Goal: Information Seeking & Learning: Learn about a topic

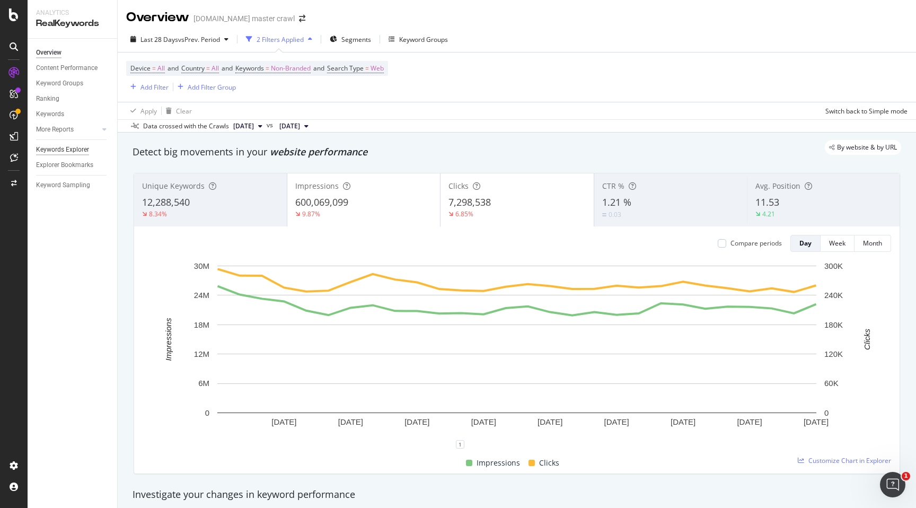
click at [69, 149] on div "Keywords Explorer" at bounding box center [62, 149] width 53 height 11
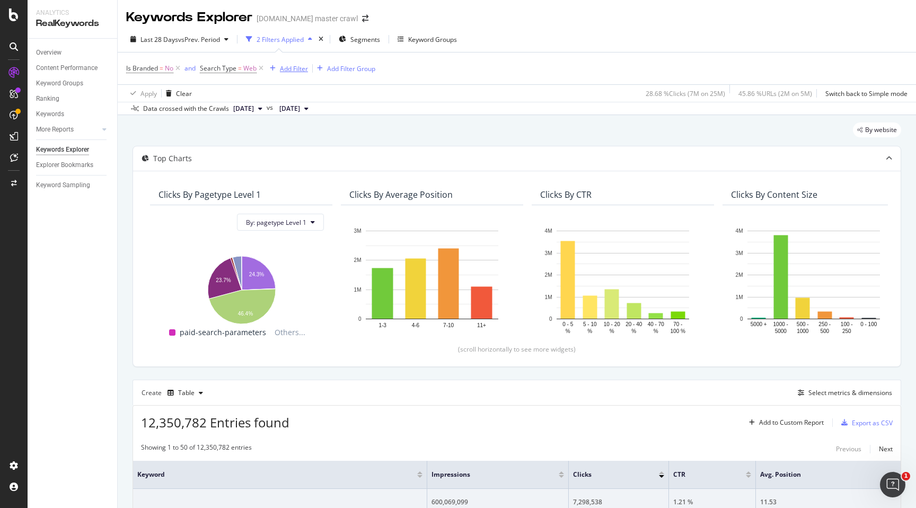
click at [285, 72] on div "Add Filter" at bounding box center [294, 68] width 28 height 9
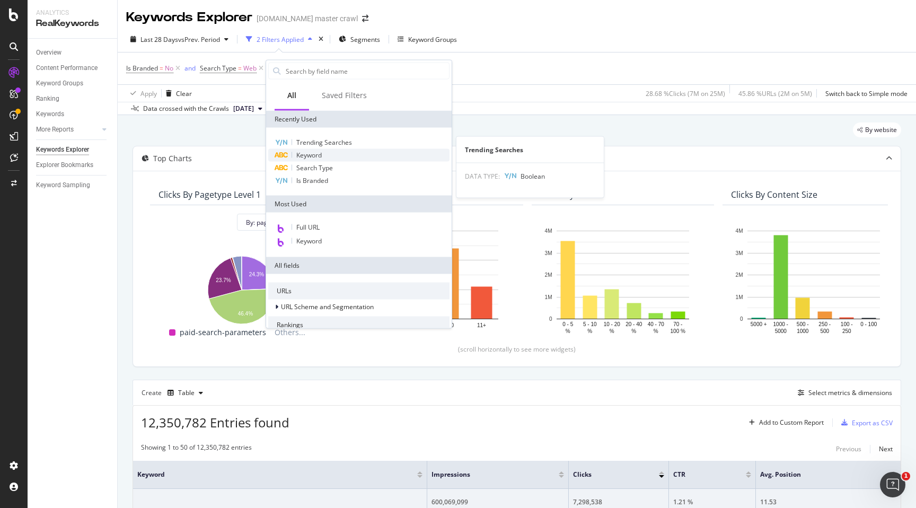
click at [306, 157] on span "Keyword" at bounding box center [308, 155] width 25 height 9
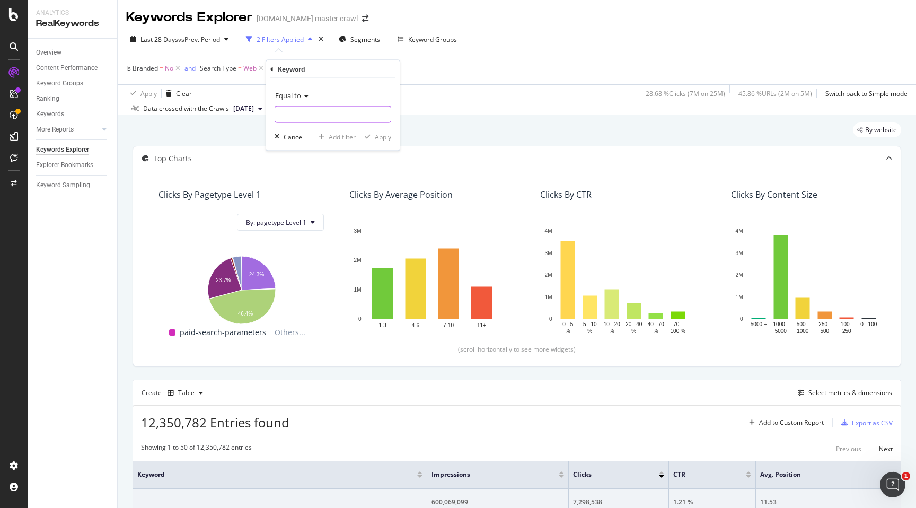
click at [310, 121] on input "text" at bounding box center [333, 114] width 116 height 17
paste input "fire truck"
type input "fire truck"
click at [351, 68] on div "Keyword" at bounding box center [332, 69] width 125 height 18
click at [372, 136] on div "button" at bounding box center [368, 137] width 14 height 6
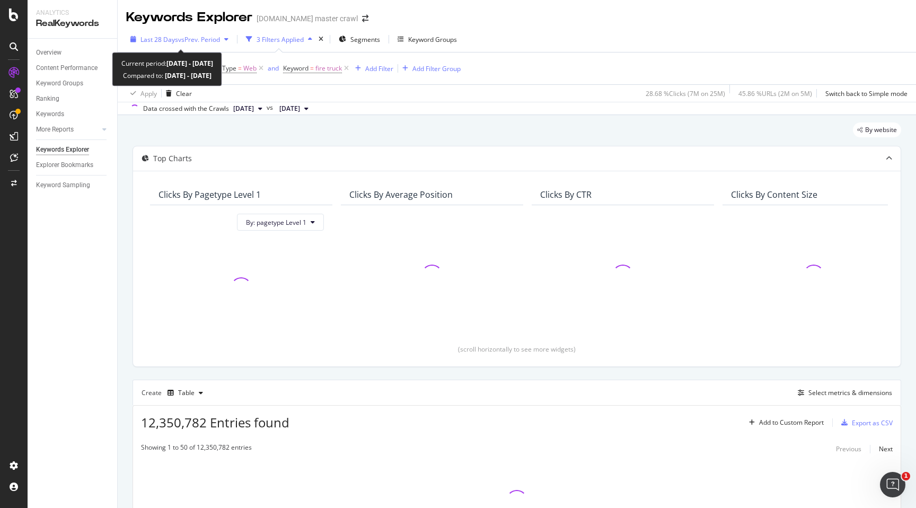
click at [226, 40] on div "button" at bounding box center [226, 39] width 13 height 6
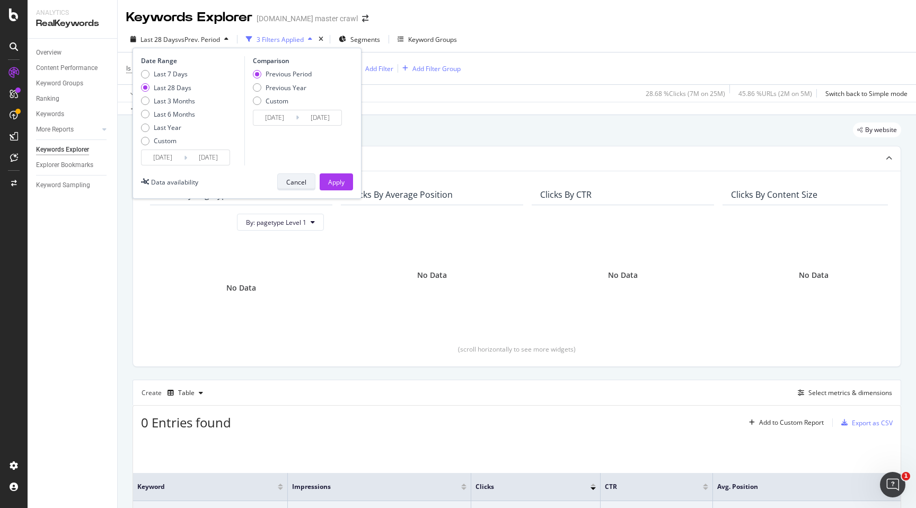
click at [308, 185] on button "Cancel" at bounding box center [296, 181] width 38 height 17
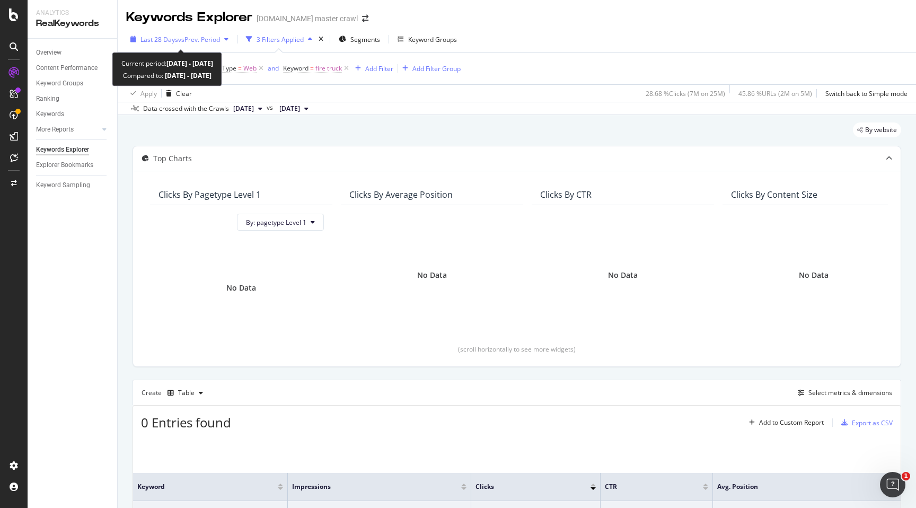
click at [218, 35] on span "vs Prev. Period" at bounding box center [199, 39] width 42 height 9
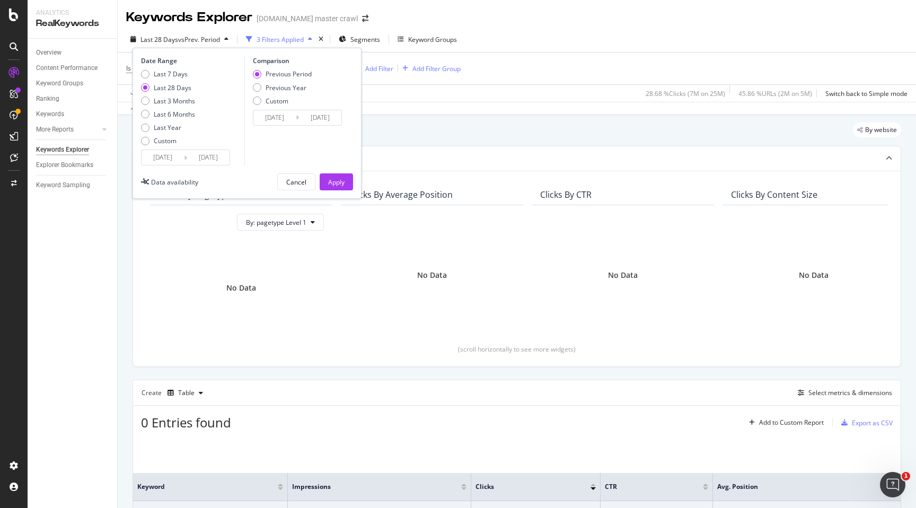
click at [425, 99] on div "Apply Clear 28.68 % Clicks ( 7M on 25M ) 45.86 % URLs ( 2M on 5M ) Switch back …" at bounding box center [517, 92] width 799 height 17
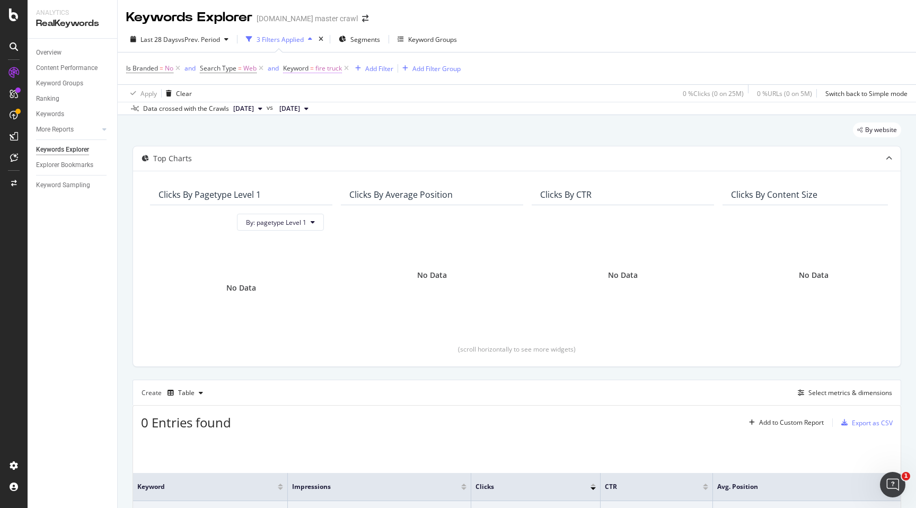
click at [325, 71] on span "fire truck" at bounding box center [329, 68] width 27 height 15
click at [326, 112] on input "fire truck" at bounding box center [343, 112] width 100 height 17
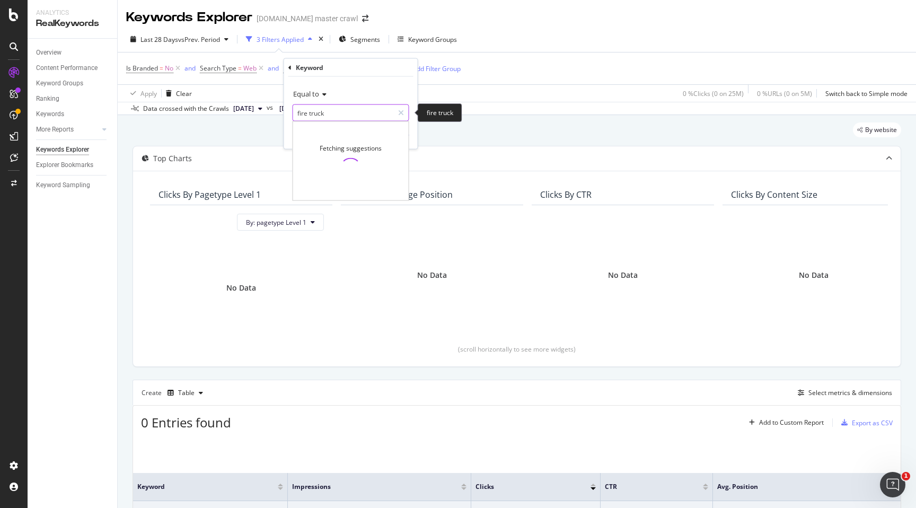
click at [326, 112] on input "fire truck" at bounding box center [343, 112] width 100 height 17
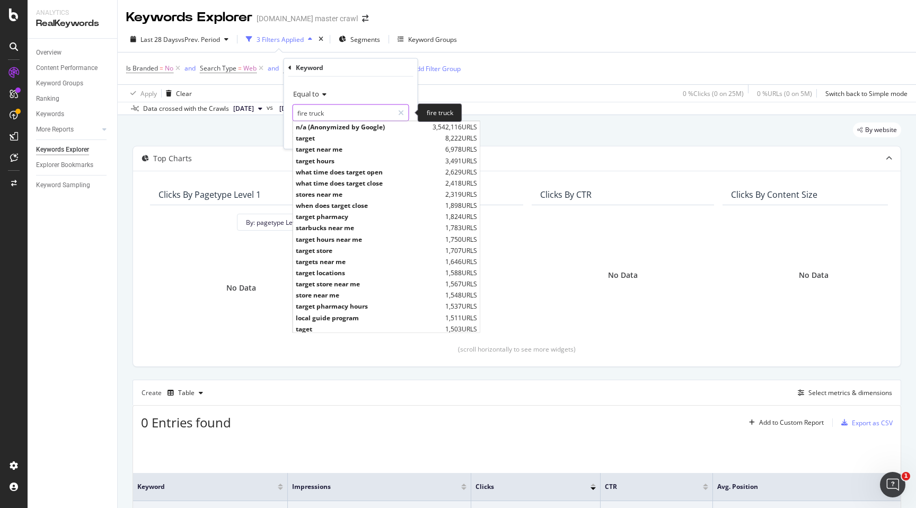
paste input "ghost palm pal"
type input "ghost palm pal"
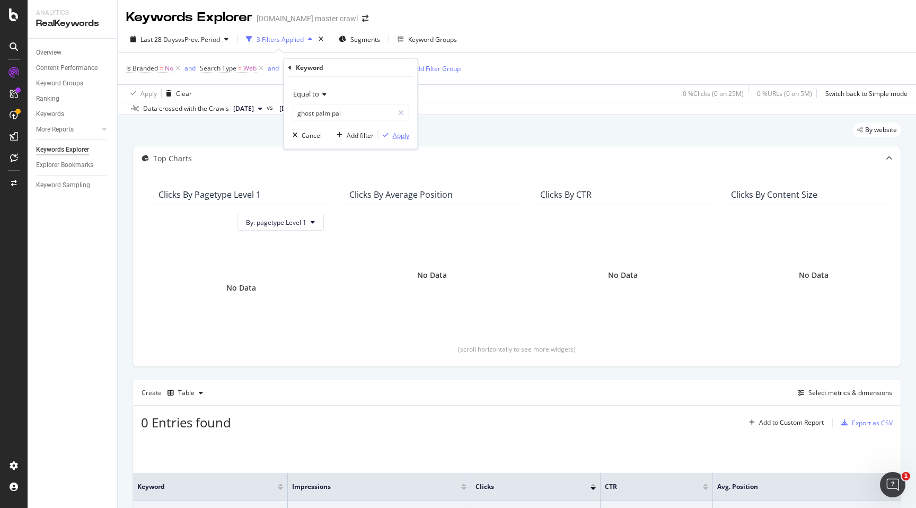
click at [404, 135] on div "Apply" at bounding box center [401, 134] width 16 height 9
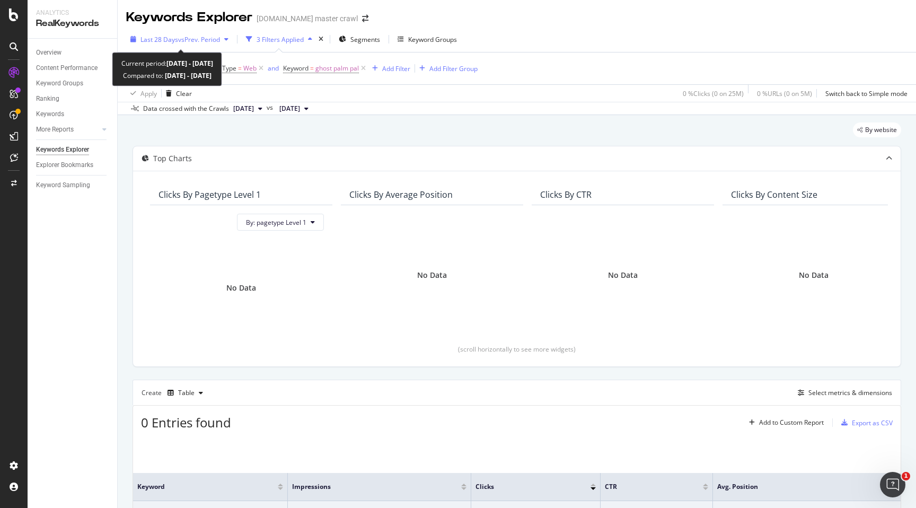
click at [211, 44] on div "Last 28 Days vs Prev. Period" at bounding box center [179, 39] width 107 height 16
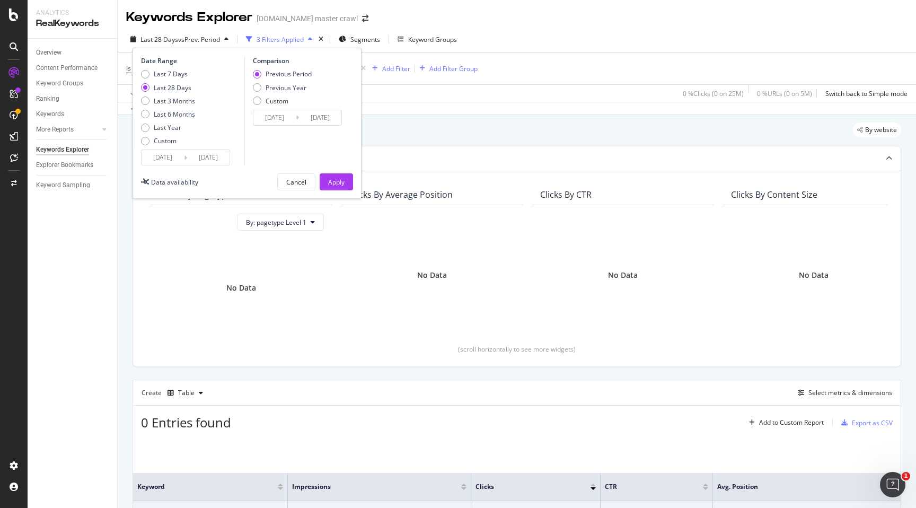
click at [477, 122] on div "By website Top Charts Clicks By pagetype Level 1 By: pagetype Level 1 No Data C…" at bounding box center [517, 358] width 799 height 486
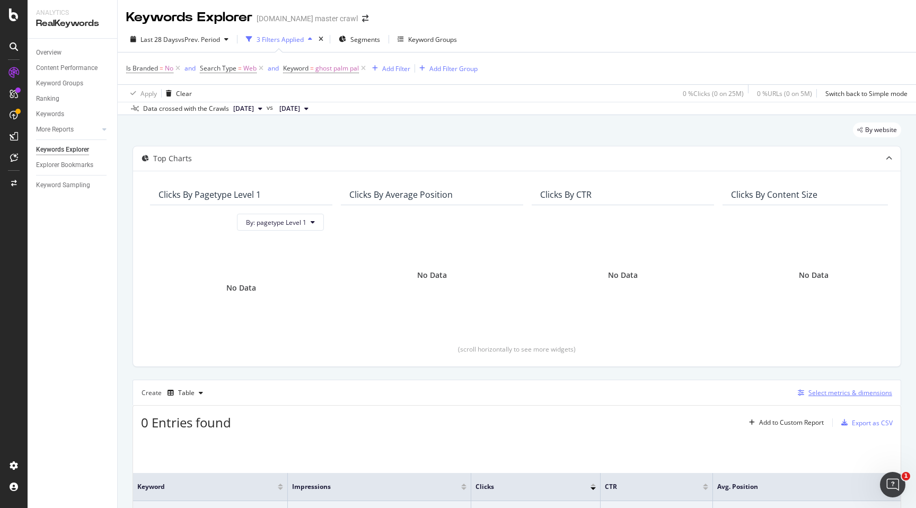
click at [812, 391] on div "Select metrics & dimensions" at bounding box center [851, 392] width 84 height 9
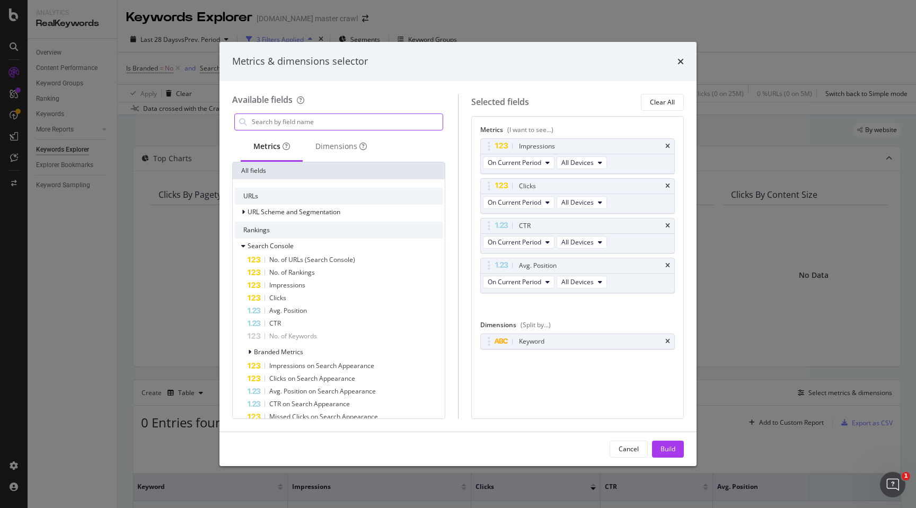
type input "y"
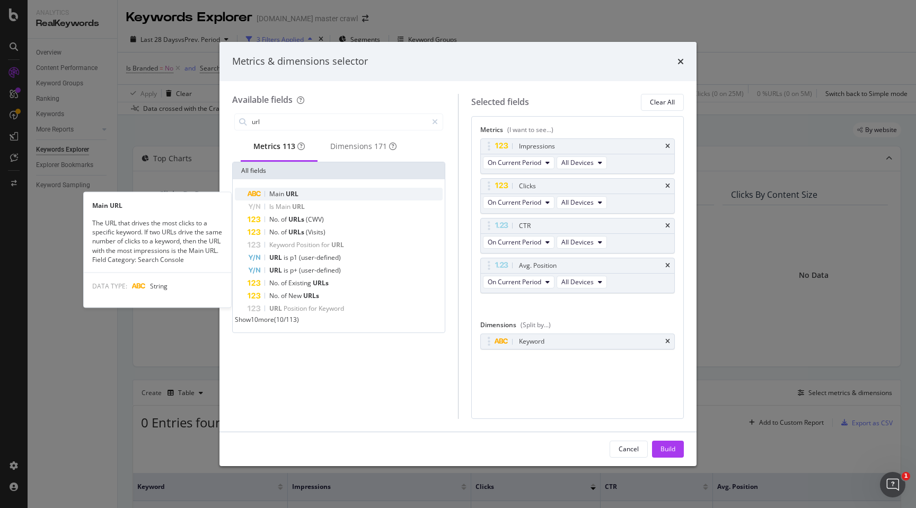
type input "url"
click at [292, 195] on span "URL" at bounding box center [292, 193] width 13 height 9
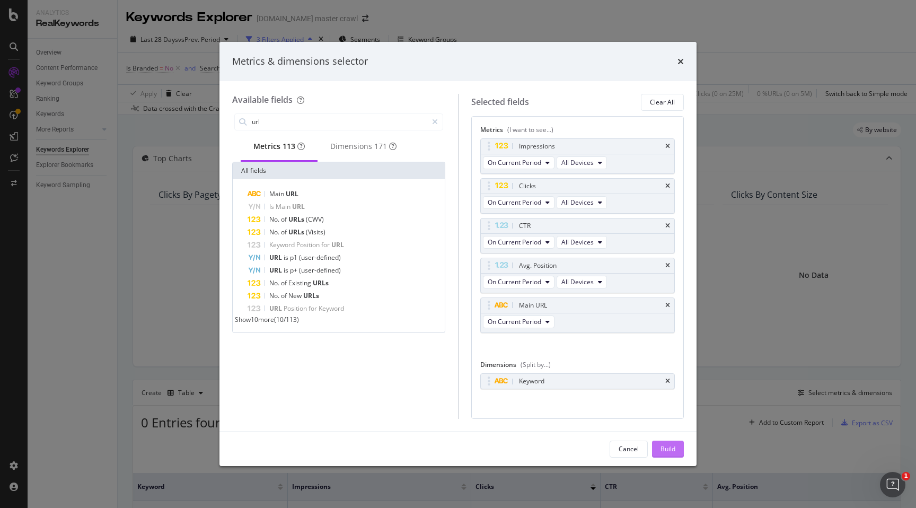
click at [670, 446] on div "Build" at bounding box center [668, 448] width 15 height 9
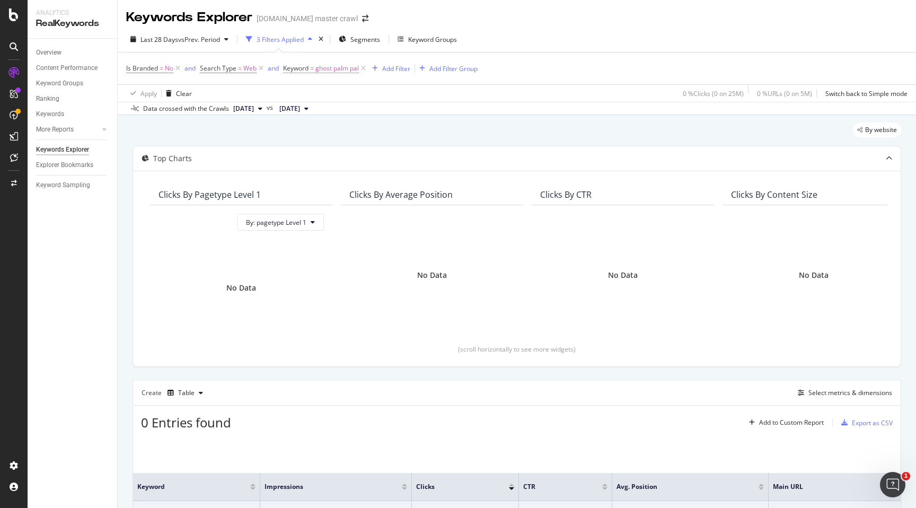
click at [323, 68] on span "ghost palm pal" at bounding box center [337, 68] width 43 height 15
click at [291, 69] on icon at bounding box center [289, 67] width 3 height 6
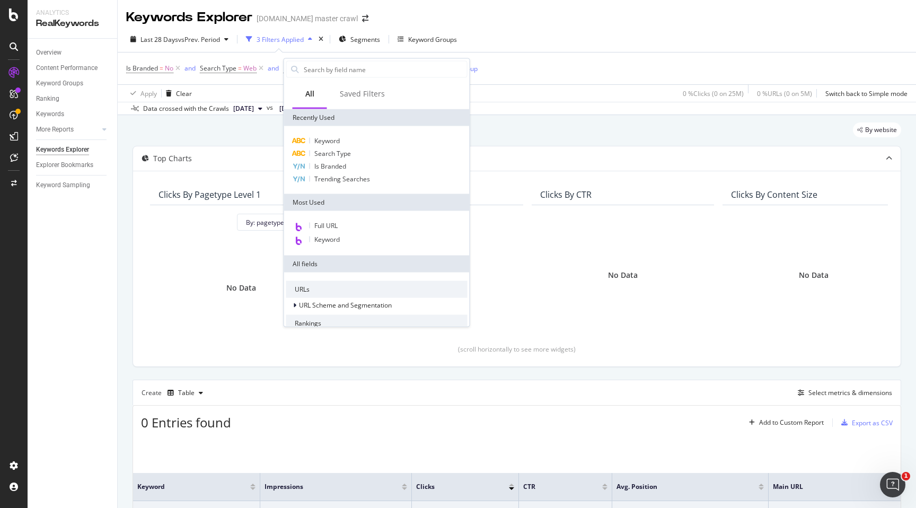
click at [338, 218] on div "Full URL Keyword" at bounding box center [377, 233] width 186 height 45
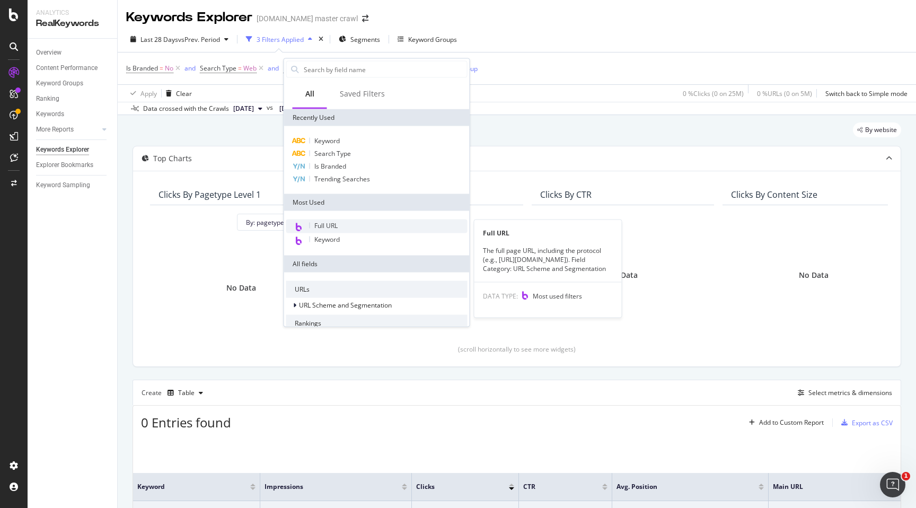
click at [338, 224] on div "Full URL" at bounding box center [376, 227] width 181 height 14
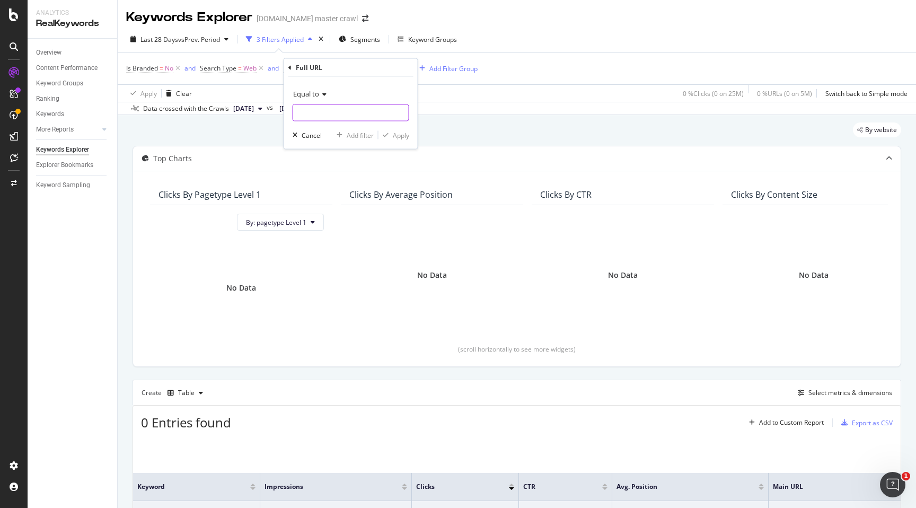
click at [326, 120] on input "text" at bounding box center [351, 112] width 116 height 17
paste input "https://www.target.com/c/new-year-s-eve/-/N-5xt2o"
type input "https://www.target.com/c/new-year-s-eve/-/N-5xt2o"
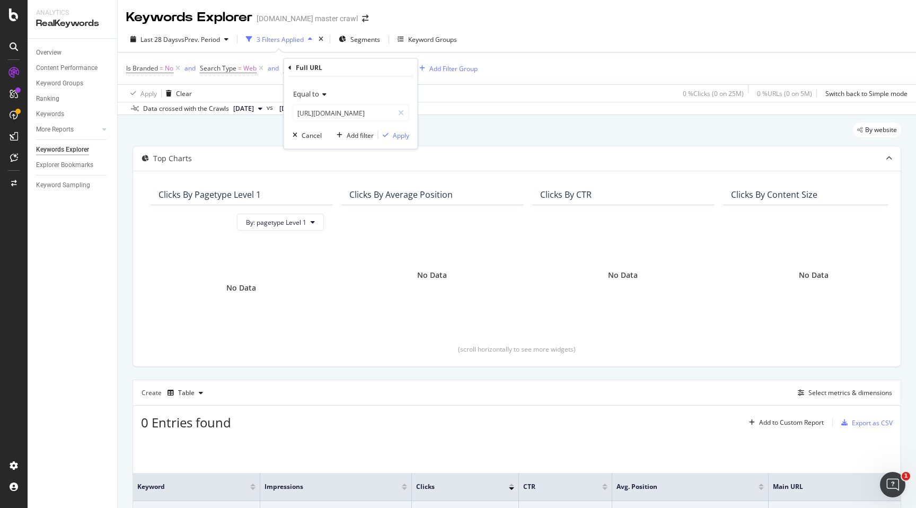
click at [323, 97] on icon at bounding box center [322, 94] width 7 height 6
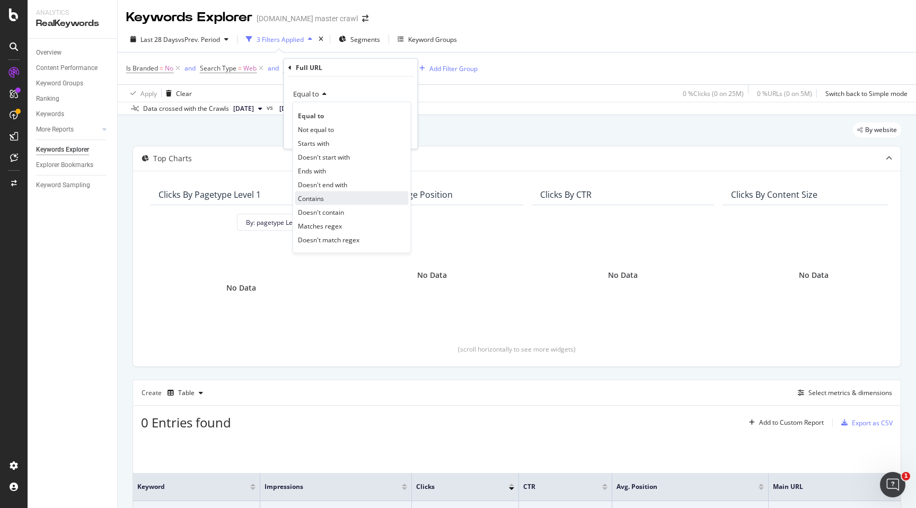
click at [323, 198] on span "Contains" at bounding box center [311, 198] width 26 height 9
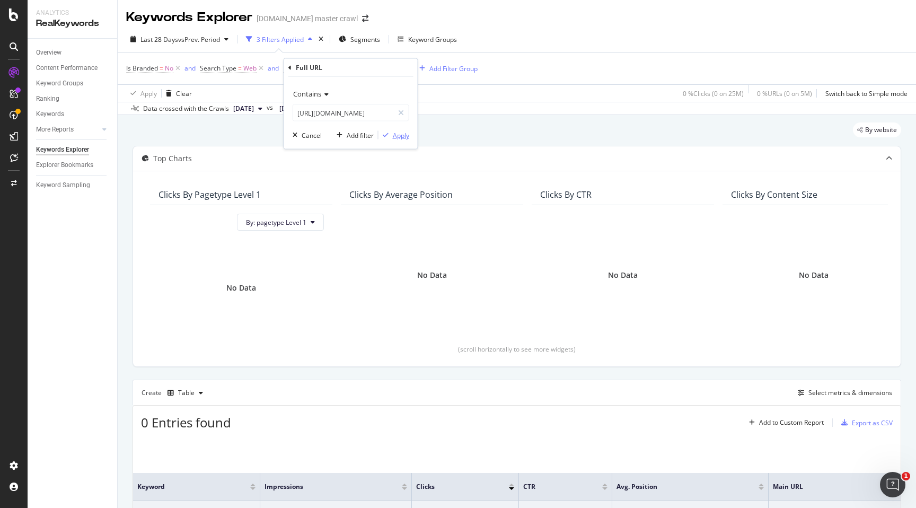
click at [390, 135] on div "button" at bounding box center [386, 135] width 14 height 6
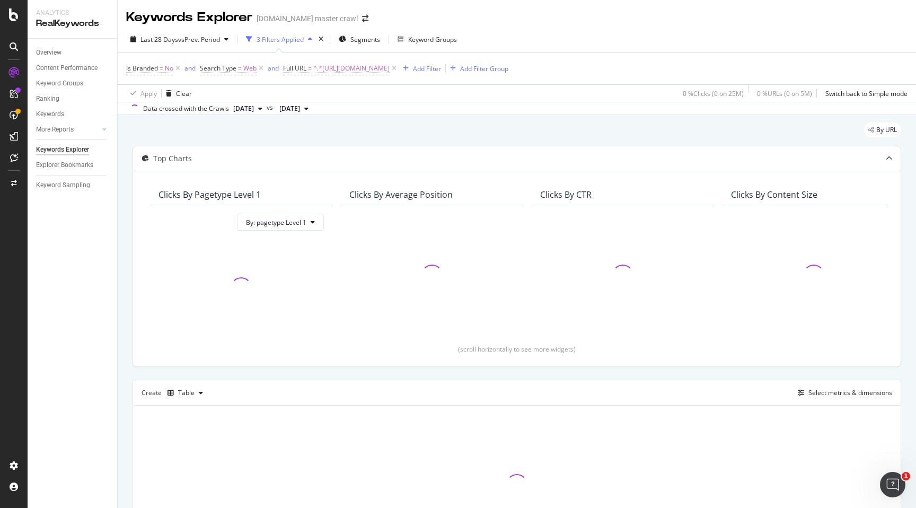
click at [390, 135] on div "By URL" at bounding box center [517, 133] width 769 height 23
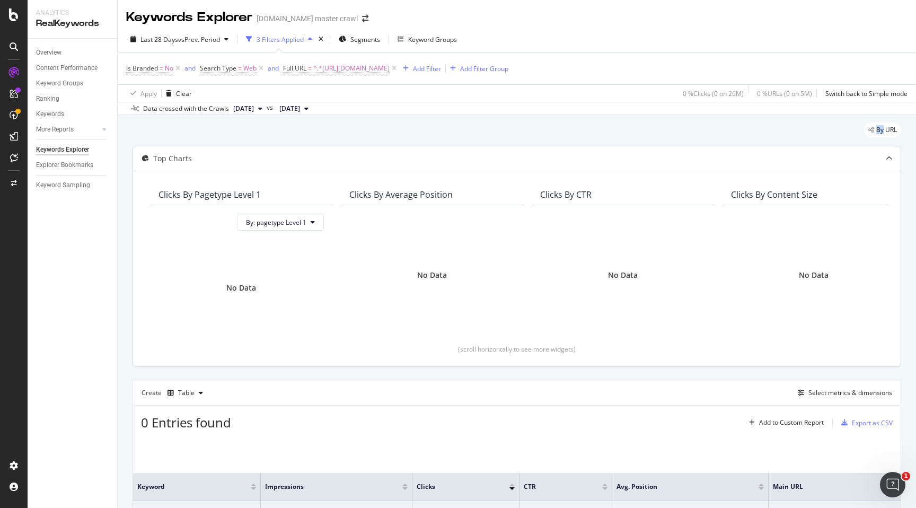
scroll to position [27, 0]
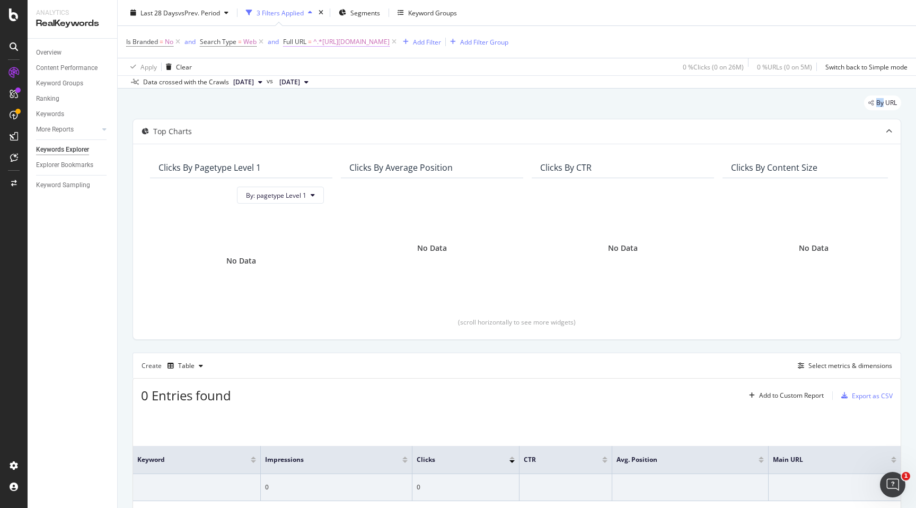
click at [390, 44] on span "^.*https://www.target.com/c/new-year-s-eve/-/N-5xt2o.*$" at bounding box center [351, 41] width 76 height 15
click at [354, 82] on input "https://www.target.com/c/new-year-s-eve/-/N-5xt2o" at bounding box center [343, 85] width 100 height 17
paste input "p/syncfun-kids-toy-fire-truck-extra-large-size-fire-truck-toys-with-33-inch-ext…"
click at [364, 83] on input "https://www.target.com/p/syncfun-kids-toy-fire-truck-extra-large-size-fire-truc…" at bounding box center [343, 85] width 100 height 17
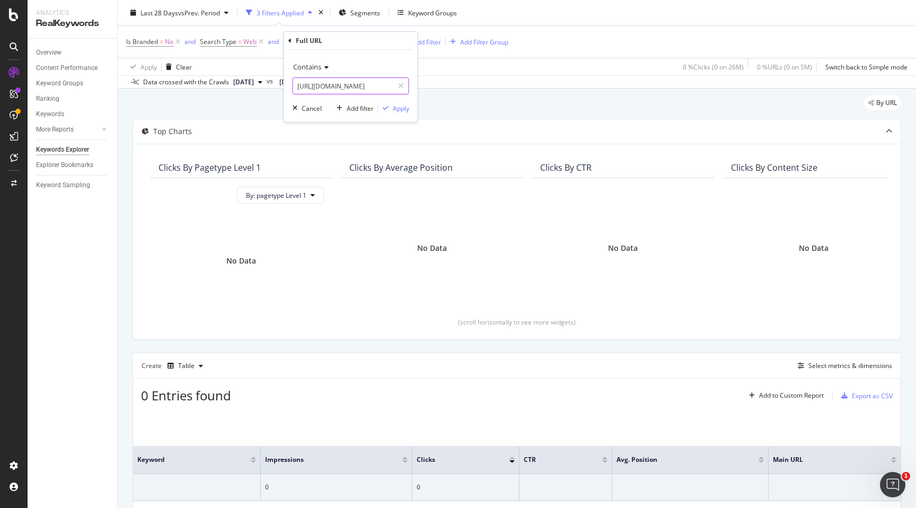
scroll to position [0, 422]
type input "https://www.target.com/p/syncfun-kids-toy-fire-truck-extra-large-size-fire-truc…"
click at [406, 108] on div "Apply" at bounding box center [401, 108] width 16 height 9
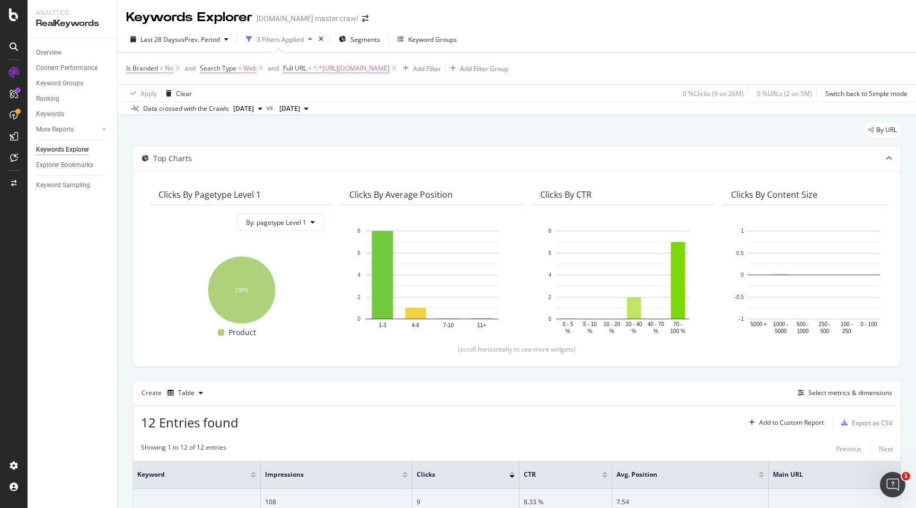
click at [511, 30] on div "Last 28 Days vs Prev. Period 3 Filters Applied Segments Keyword Groups Is Brand…" at bounding box center [517, 71] width 799 height 89
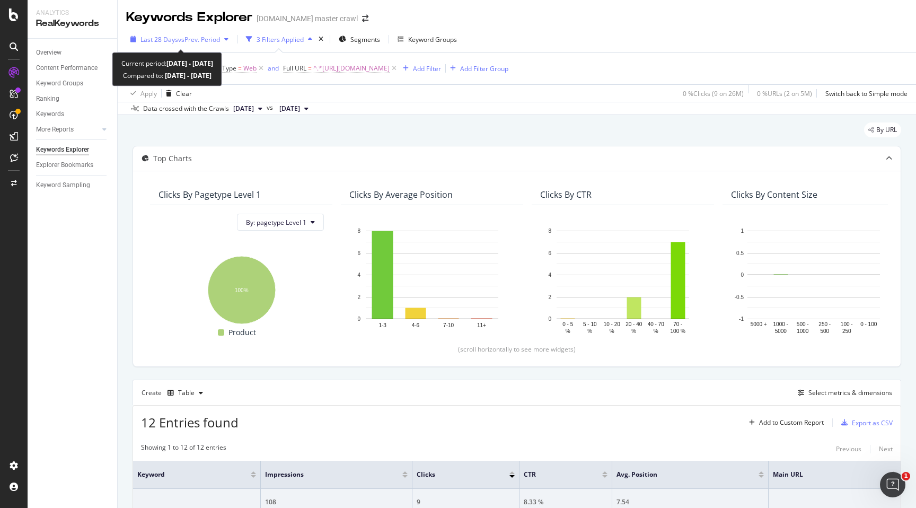
click at [211, 39] on span "vs Prev. Period" at bounding box center [199, 39] width 42 height 9
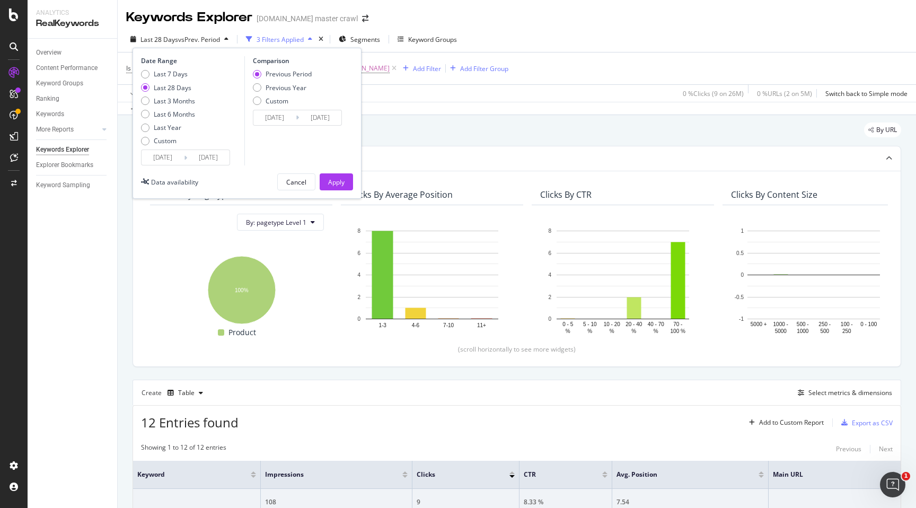
click at [265, 113] on input "[DATE]" at bounding box center [274, 117] width 42 height 15
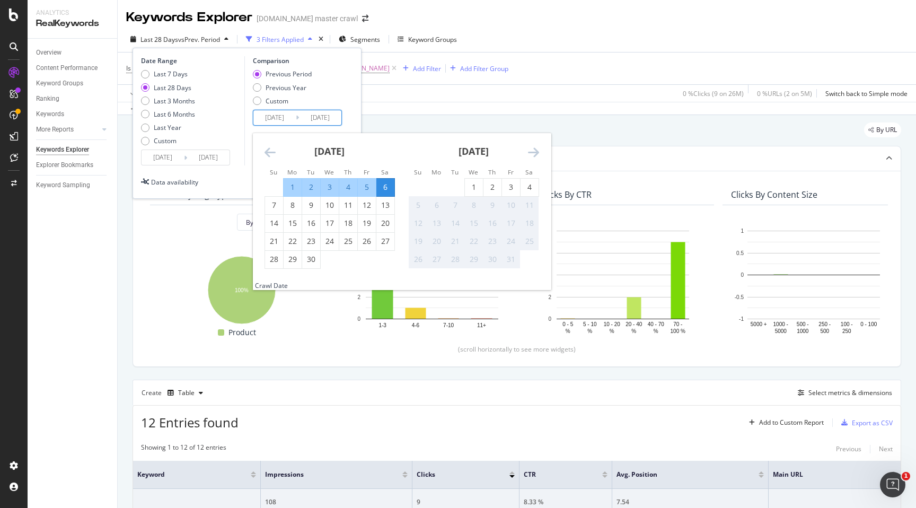
click at [269, 153] on icon "Move backward to switch to the previous month." at bounding box center [270, 152] width 11 height 13
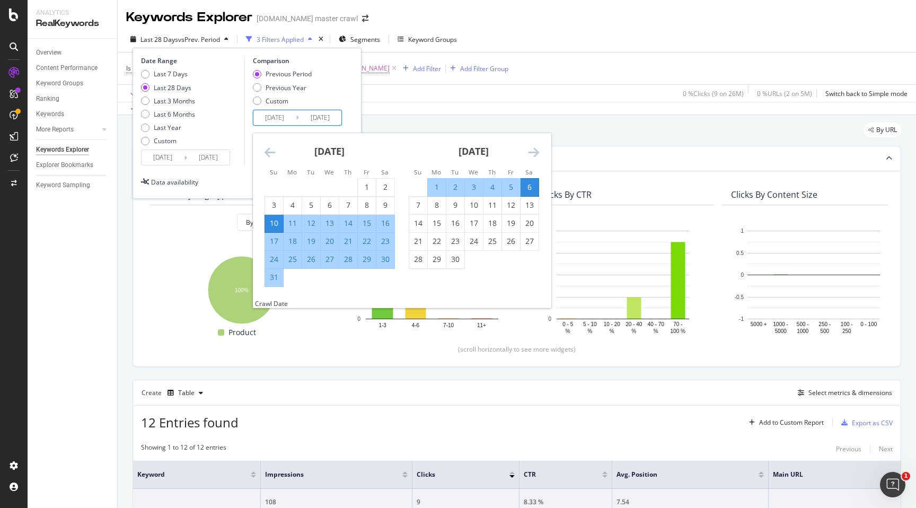
click at [278, 243] on div "17" at bounding box center [274, 241] width 18 height 11
click at [275, 223] on div "10" at bounding box center [274, 223] width 18 height 11
type input "[DATE]"
click at [385, 240] on div "23" at bounding box center [385, 241] width 18 height 11
type input "2025/08/23"
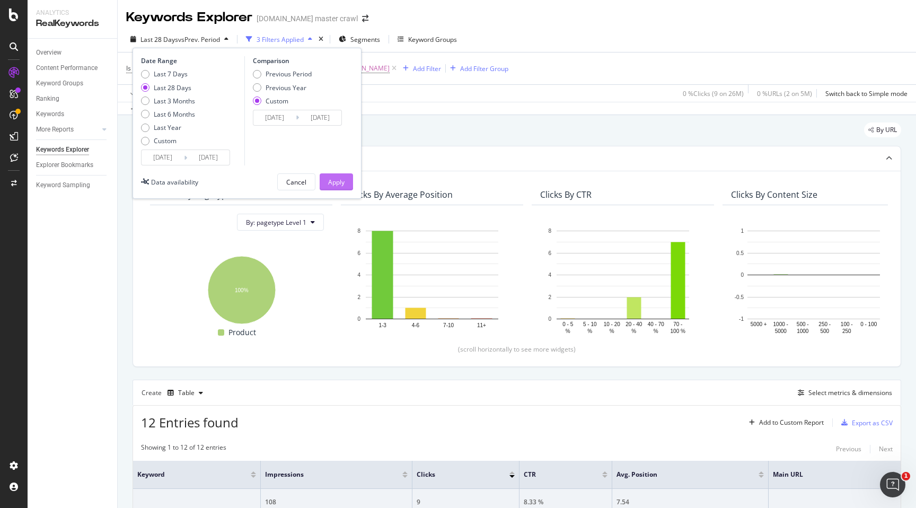
click at [339, 183] on div "Apply" at bounding box center [336, 182] width 16 height 9
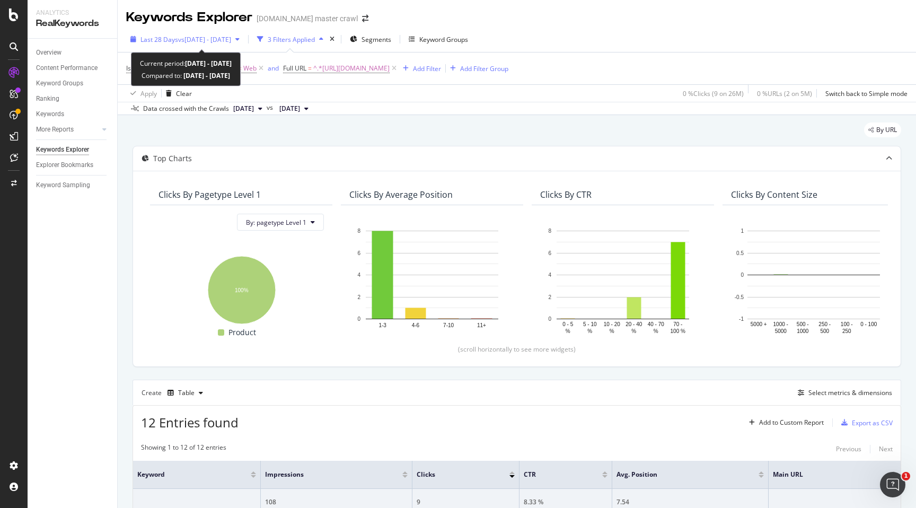
click at [231, 39] on span "vs 2025 Aug. 10th - Aug. 23rd" at bounding box center [204, 39] width 53 height 9
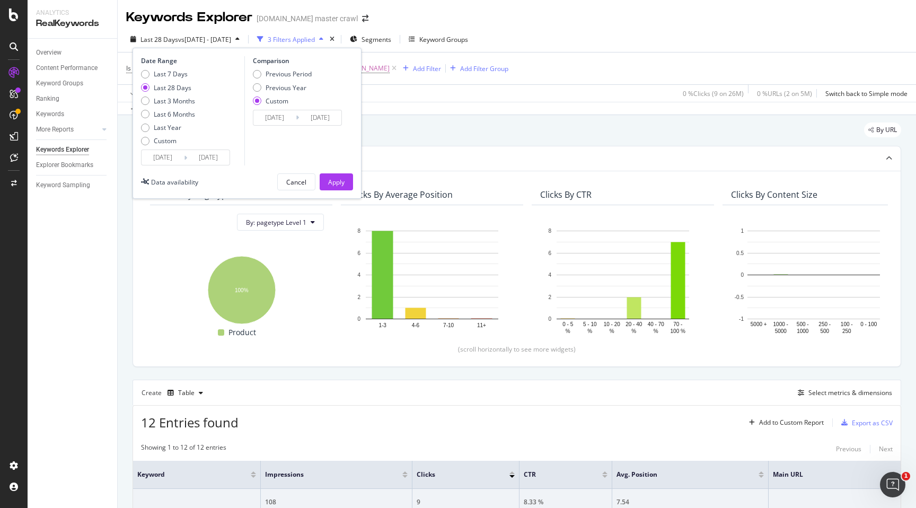
click at [268, 117] on input "[DATE]" at bounding box center [274, 117] width 42 height 15
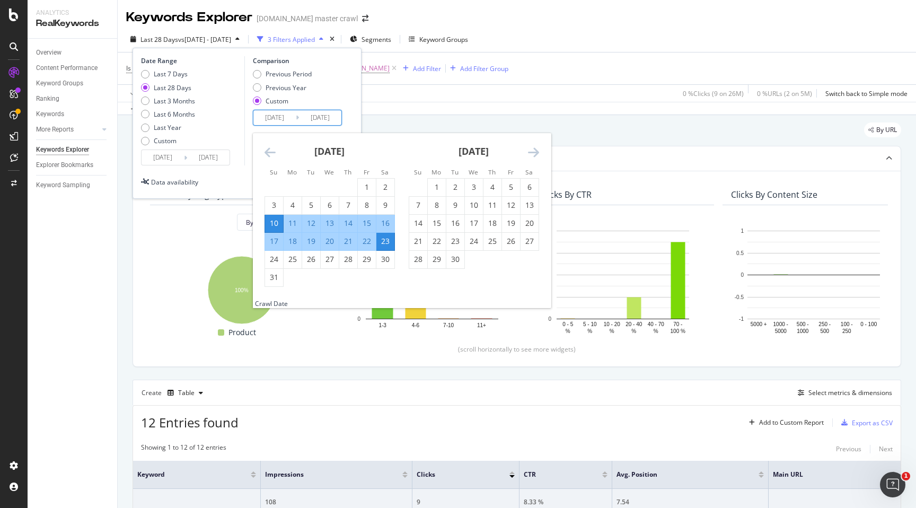
click at [535, 153] on icon "Move forward to switch to the next month." at bounding box center [533, 152] width 11 height 13
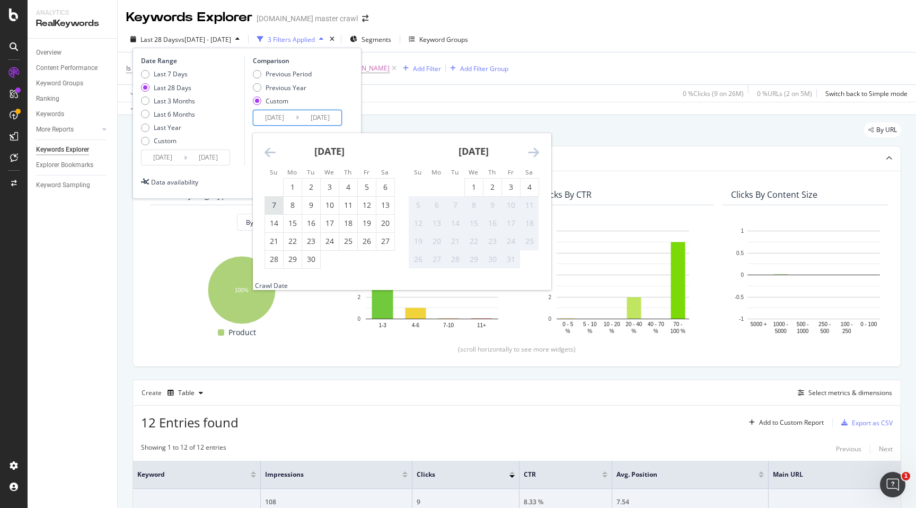
click at [275, 208] on div "7" at bounding box center [274, 205] width 18 height 11
type input "[DATE]"
click at [387, 223] on div "20" at bounding box center [385, 223] width 18 height 11
type input "2025/09/20"
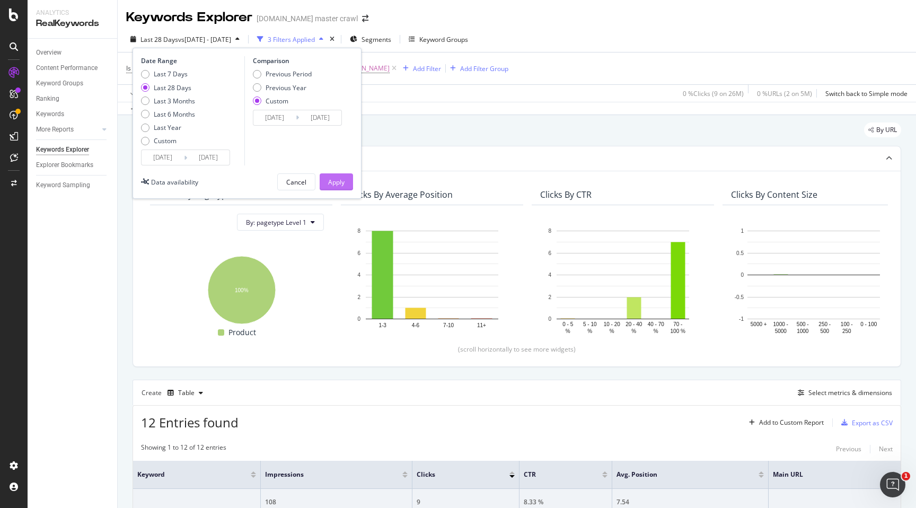
click at [340, 181] on div "Apply" at bounding box center [336, 182] width 16 height 9
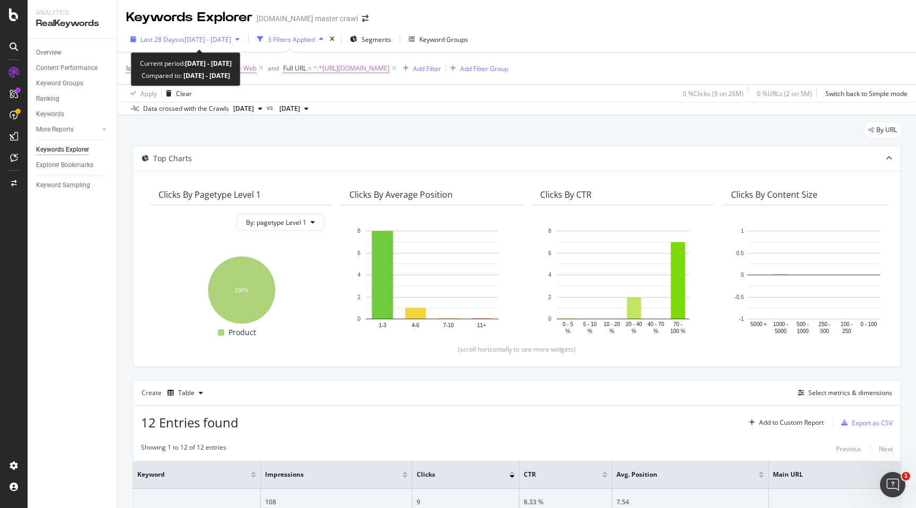
click at [225, 39] on span "vs 2025 Sep. 7th - Sep. 20th" at bounding box center [204, 39] width 53 height 9
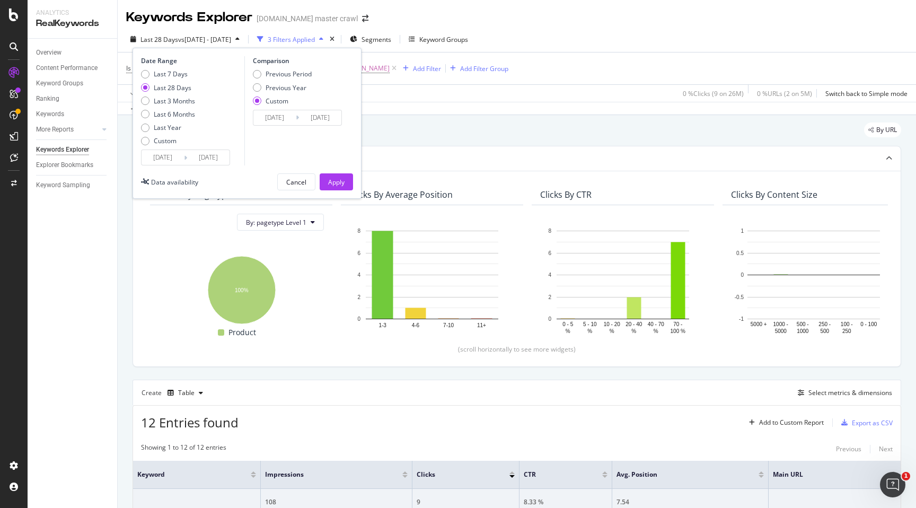
click at [289, 116] on input "[DATE]" at bounding box center [274, 117] width 42 height 15
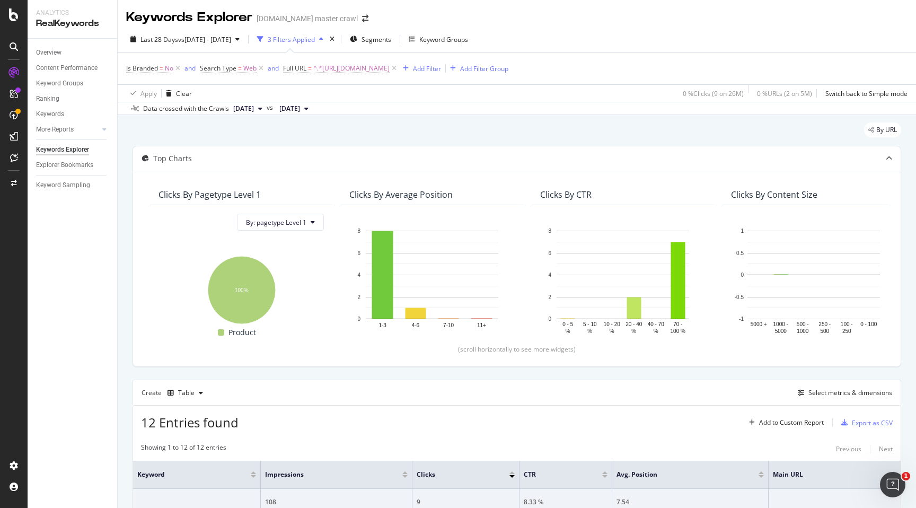
click at [388, 96] on div "Apply Clear 0 % Clicks ( 9 on 26M ) 0 % URLs ( 2 on 5M ) Switch back to Simple …" at bounding box center [517, 92] width 799 height 17
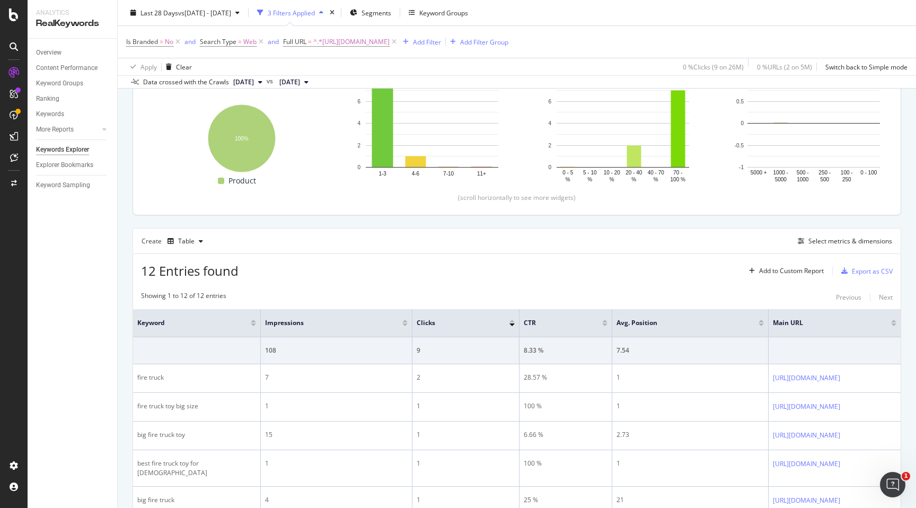
scroll to position [156, 0]
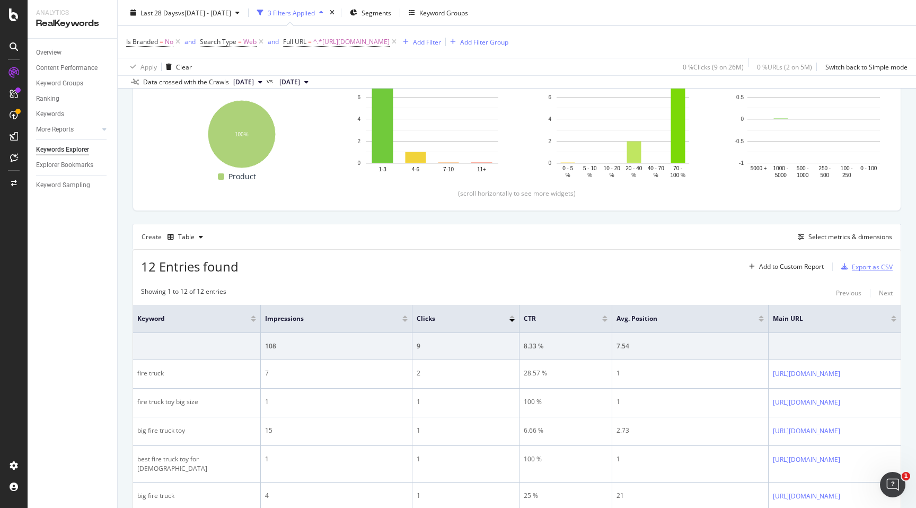
click at [866, 268] on div "Export as CSV" at bounding box center [872, 266] width 41 height 9
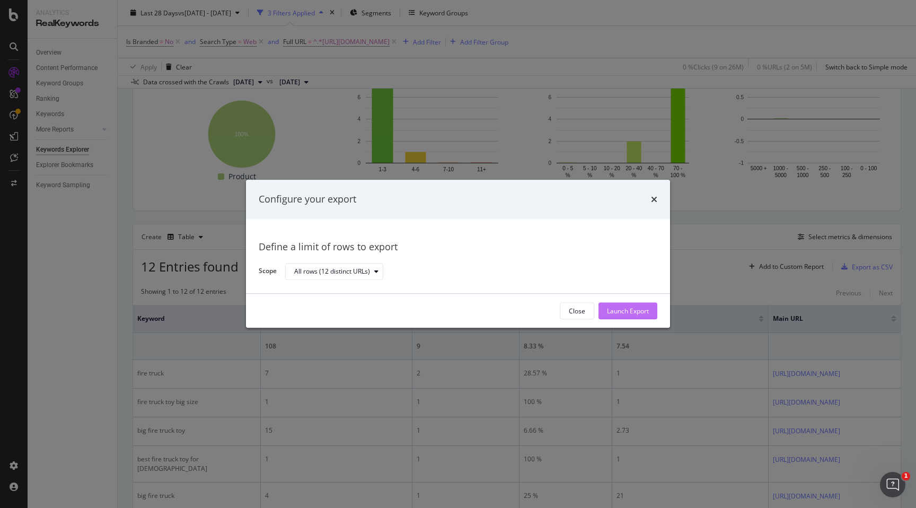
click at [619, 310] on div "Launch Export" at bounding box center [628, 311] width 42 height 9
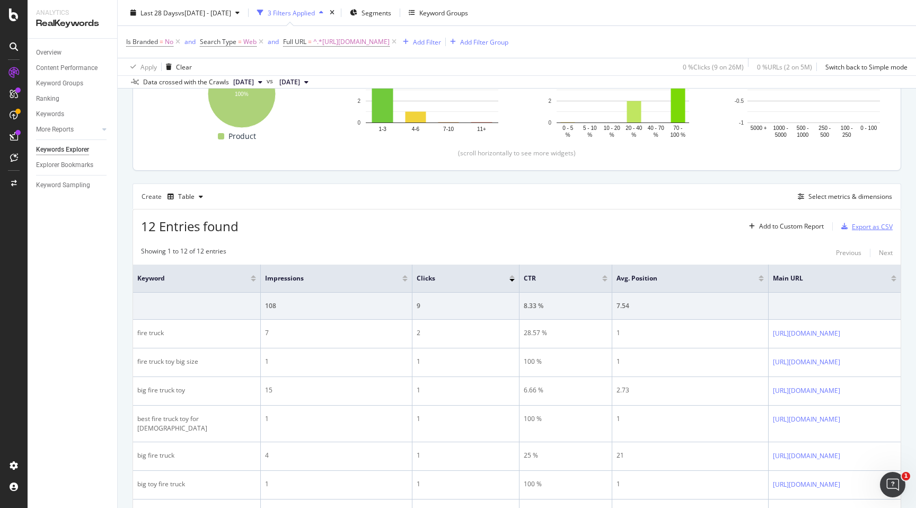
scroll to position [213, 0]
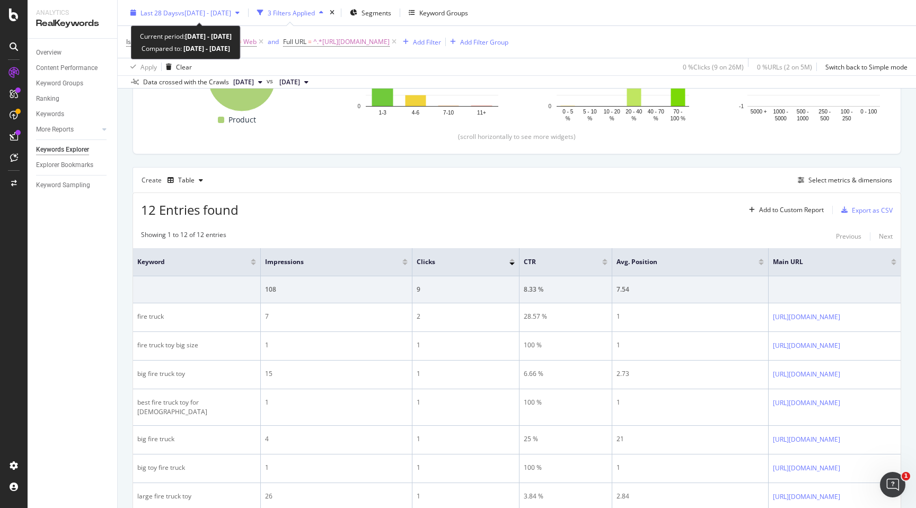
click at [231, 13] on span "vs 2025 Sep. 7th - Sep. 20th" at bounding box center [204, 12] width 53 height 9
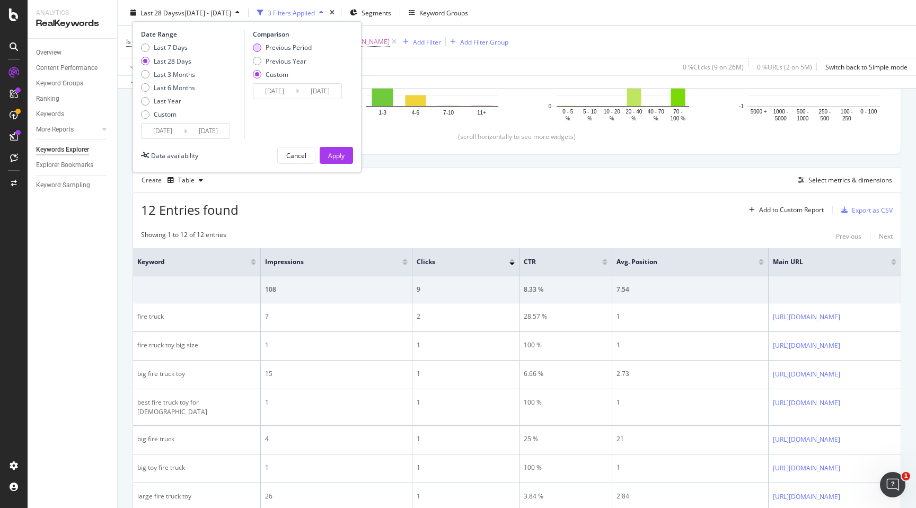
click at [293, 51] on div "Previous Period" at bounding box center [289, 47] width 46 height 9
type input "[DATE]"
click at [188, 126] on input "[DATE]" at bounding box center [208, 131] width 42 height 15
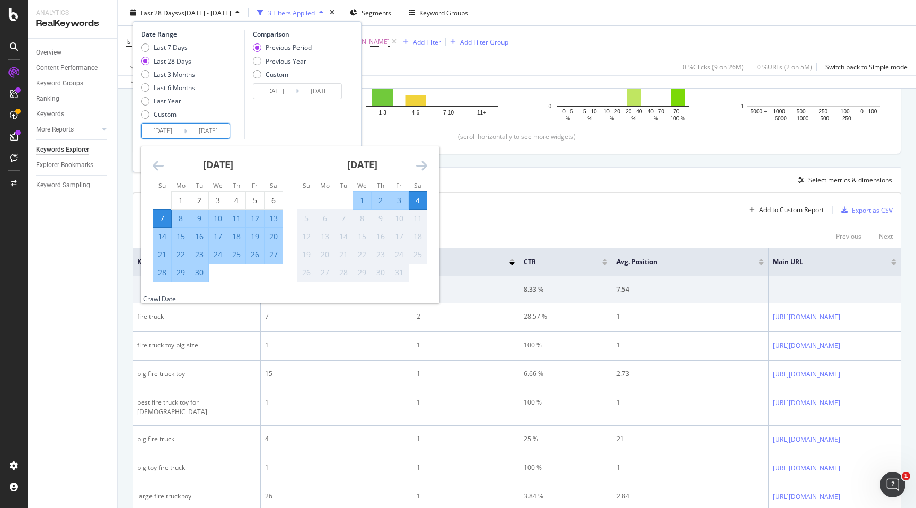
click at [187, 256] on div "22" at bounding box center [181, 254] width 18 height 11
type input "[DATE]"
type input "2025/08/22"
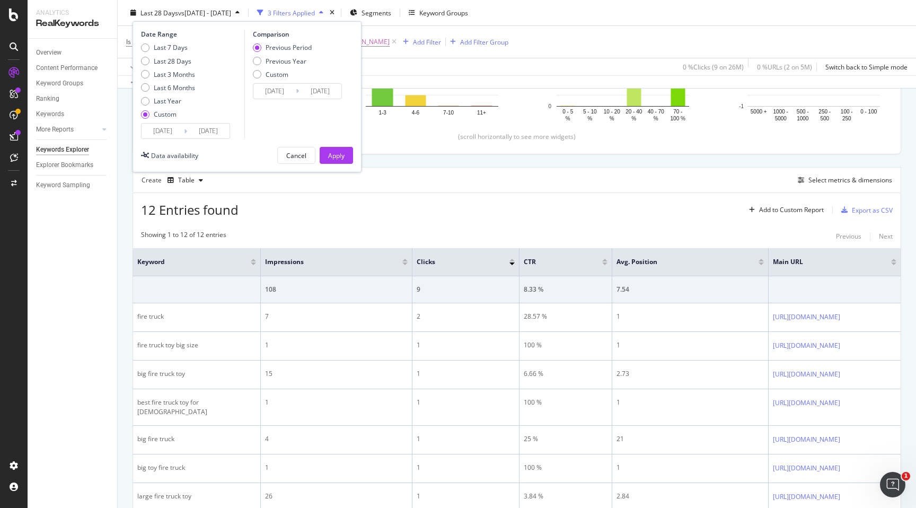
click at [161, 132] on input "[DATE]" at bounding box center [163, 131] width 42 height 15
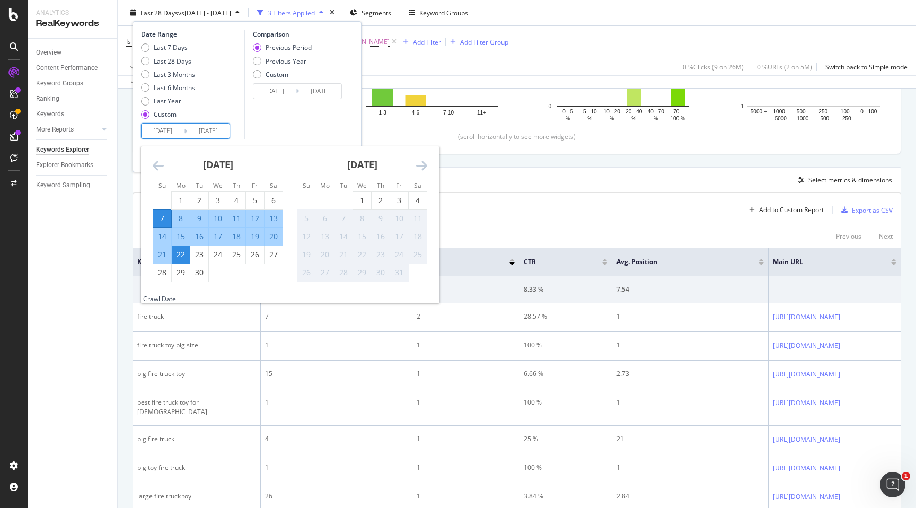
click at [180, 216] on div "8" at bounding box center [181, 218] width 18 height 11
type input "[DATE]"
click at [164, 253] on div "21" at bounding box center [162, 254] width 18 height 11
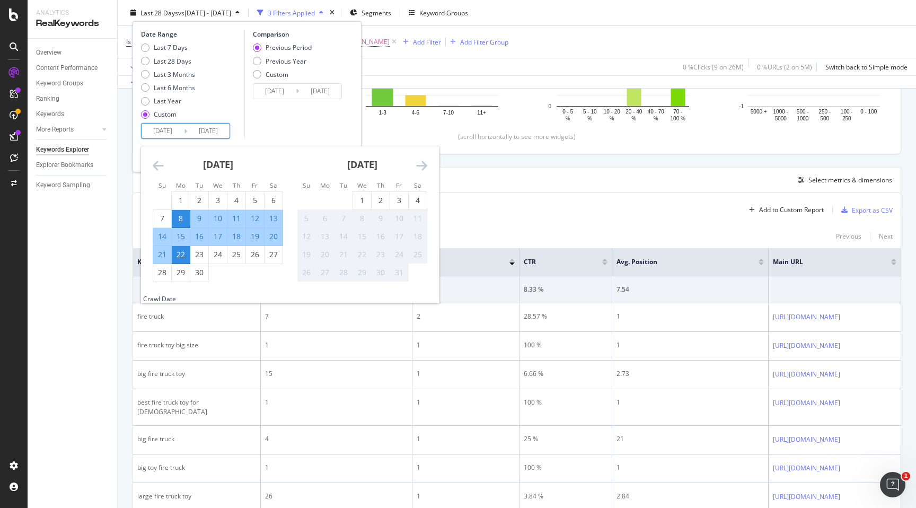
type input "2025/09/21"
type input "2025/08/25"
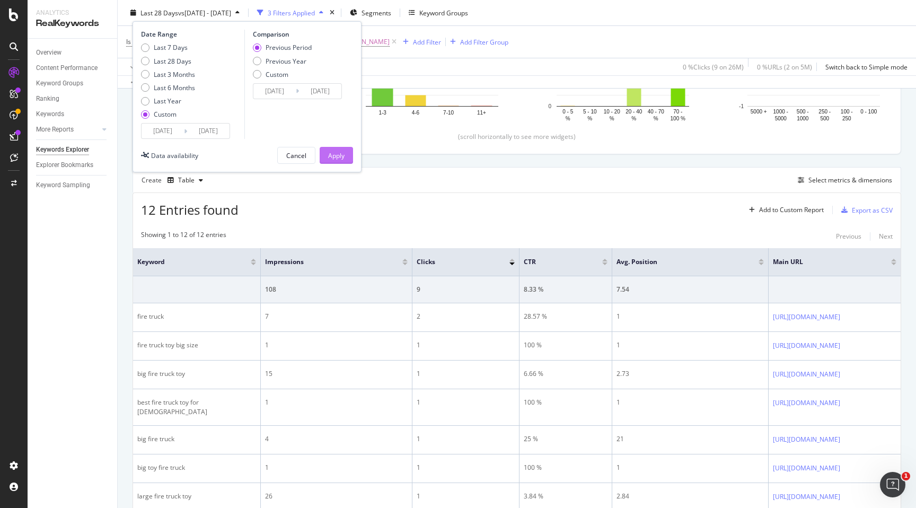
click at [336, 160] on div "Apply" at bounding box center [336, 155] width 16 height 16
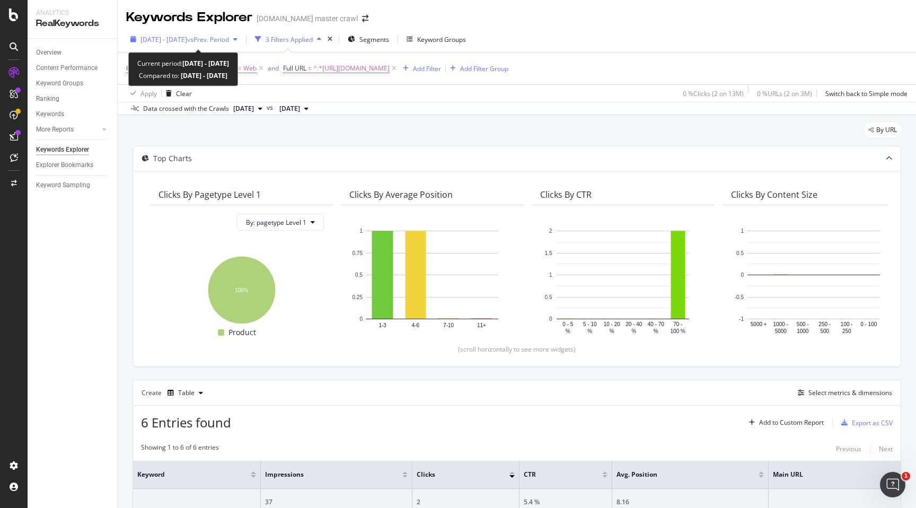
click at [172, 42] on span "2025 Sep. 8th - Sep. 21st" at bounding box center [164, 39] width 47 height 9
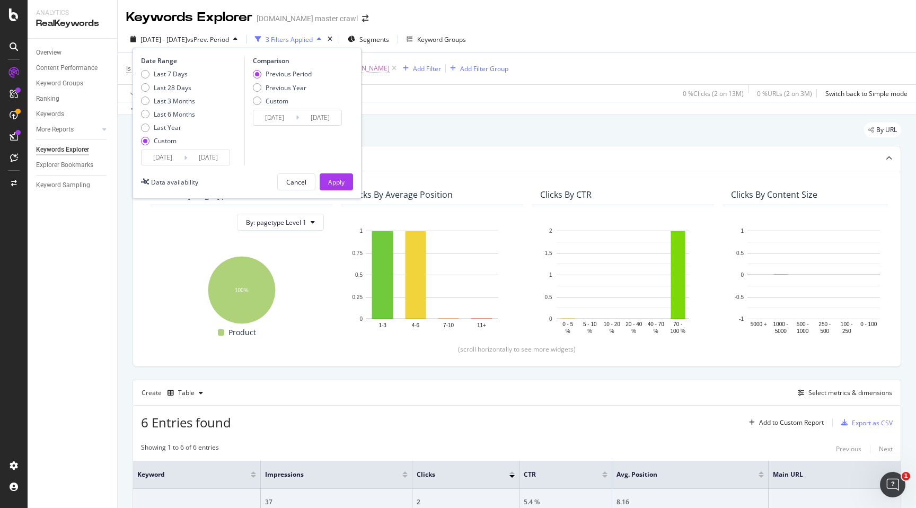
click at [184, 162] on icon at bounding box center [185, 158] width 3 height 10
click at [209, 154] on input "2025/09/21" at bounding box center [208, 157] width 42 height 15
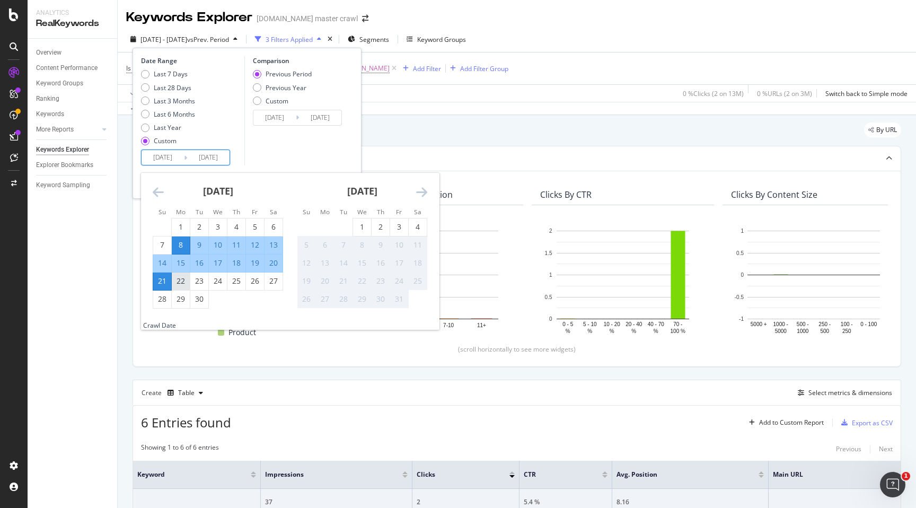
click at [181, 278] on div "22" at bounding box center [181, 281] width 18 height 11
type input "[DATE]"
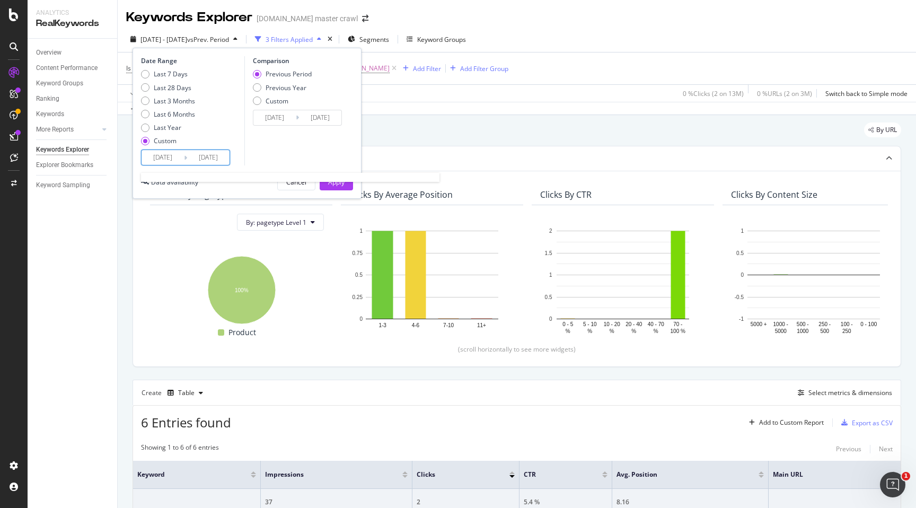
click at [199, 164] on input "[DATE]" at bounding box center [208, 157] width 42 height 15
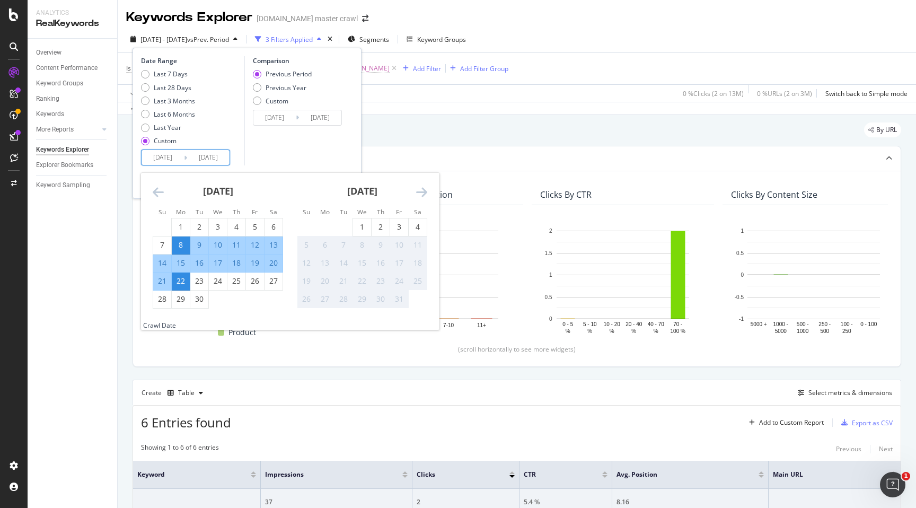
click at [199, 246] on div "9" at bounding box center [199, 245] width 18 height 11
type input "[DATE]"
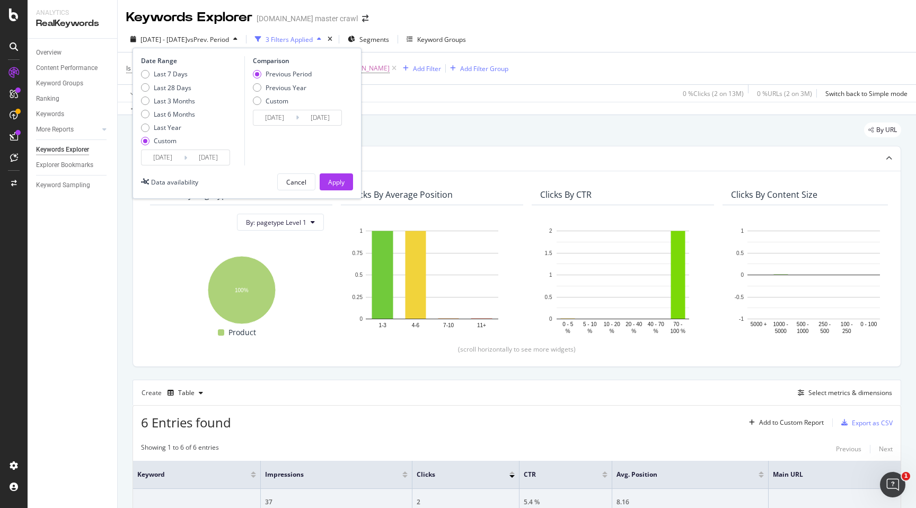
click at [231, 158] on div "Date Range Last 7 Days Last 28 Days Last 3 Months Last 6 Months Last Year Custo…" at bounding box center [191, 110] width 101 height 109
click at [214, 158] on input "[DATE]" at bounding box center [208, 157] width 42 height 15
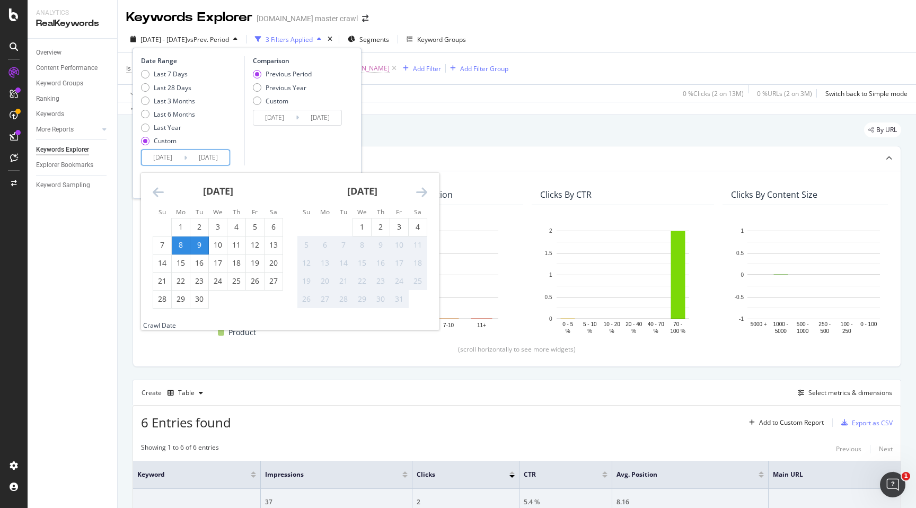
click at [202, 245] on div "9" at bounding box center [199, 245] width 18 height 11
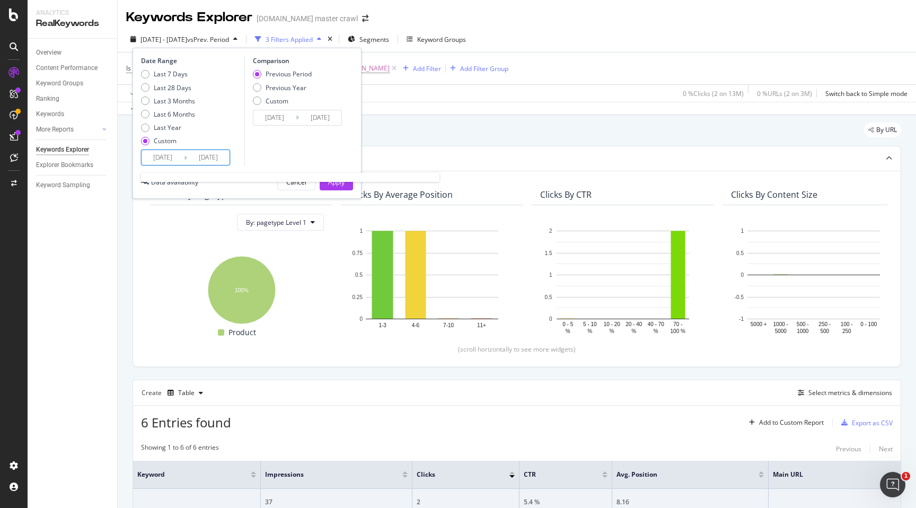
click at [202, 161] on input "[DATE]" at bounding box center [208, 157] width 42 height 15
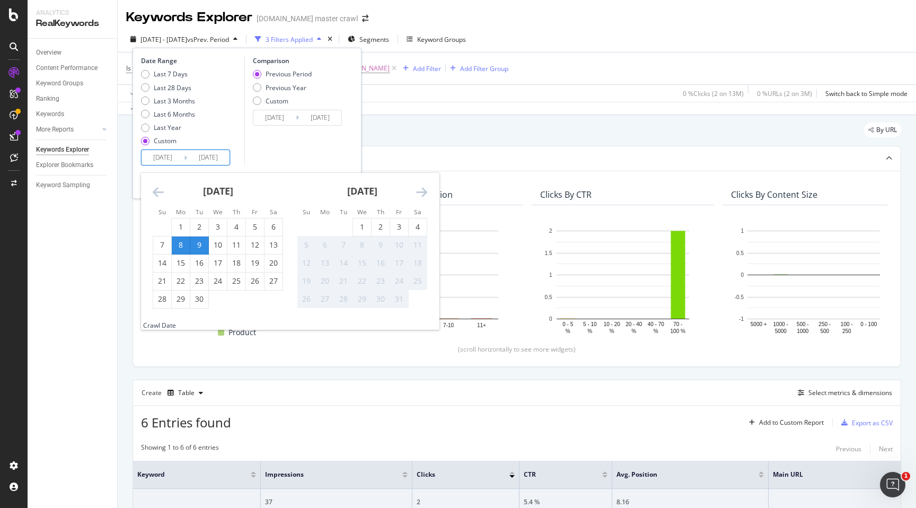
click at [168, 156] on input "[DATE]" at bounding box center [163, 157] width 42 height 15
click at [198, 247] on div "9" at bounding box center [199, 245] width 18 height 11
type input "[DATE]"
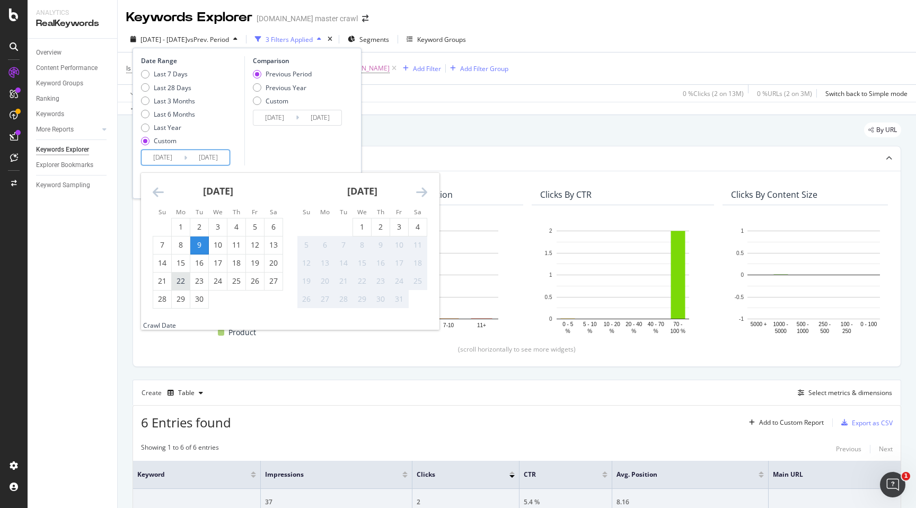
click at [187, 286] on div "22" at bounding box center [181, 281] width 18 height 11
type input "[DATE]"
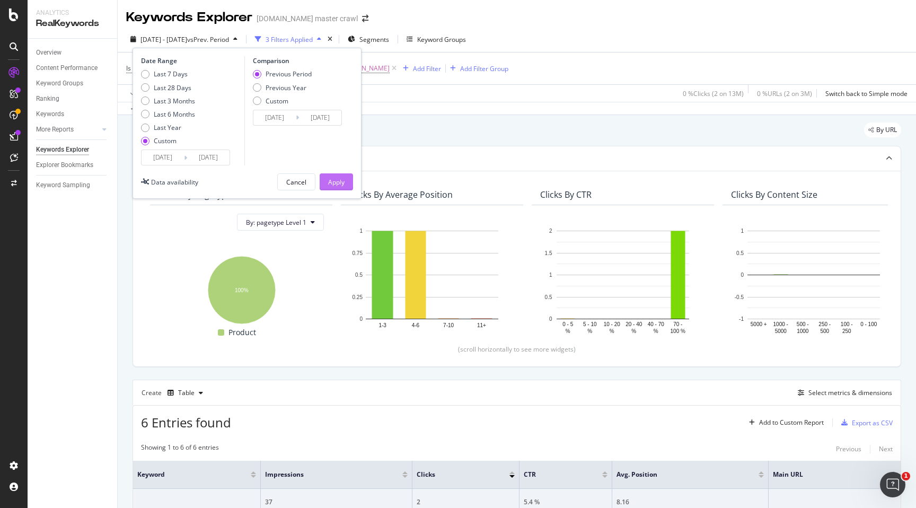
click at [325, 189] on button "Apply" at bounding box center [336, 181] width 33 height 17
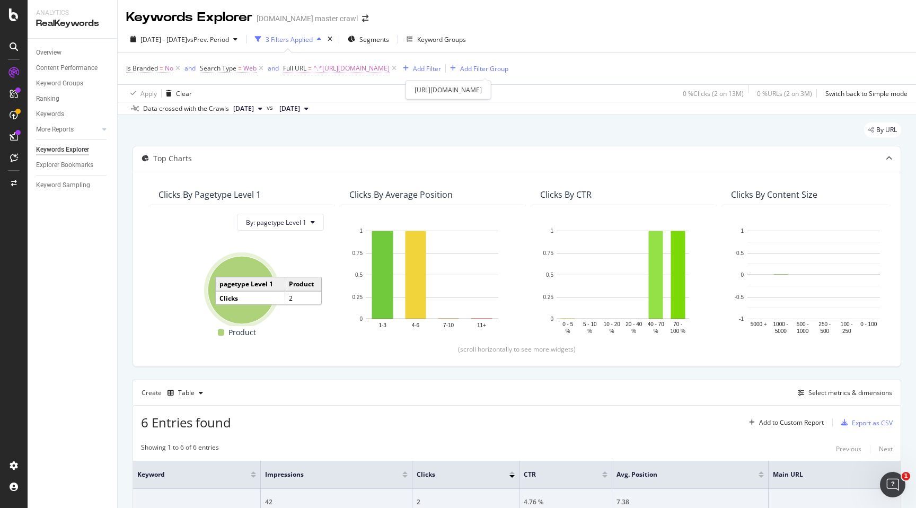
click at [373, 72] on span "^.*https://www.target.com/p/syncfun-kids-toy-fire-truck-extra-large-size-fire-t…" at bounding box center [351, 68] width 76 height 15
click at [357, 106] on input "https://www.target.com/p/syncfun-kids-toy-fire-truck-extra-large-size-fire-truc…" at bounding box center [343, 112] width 100 height 17
paste input "ravensburger-disney-villainous-unstoppable-family-board-game/-/A-94246204"
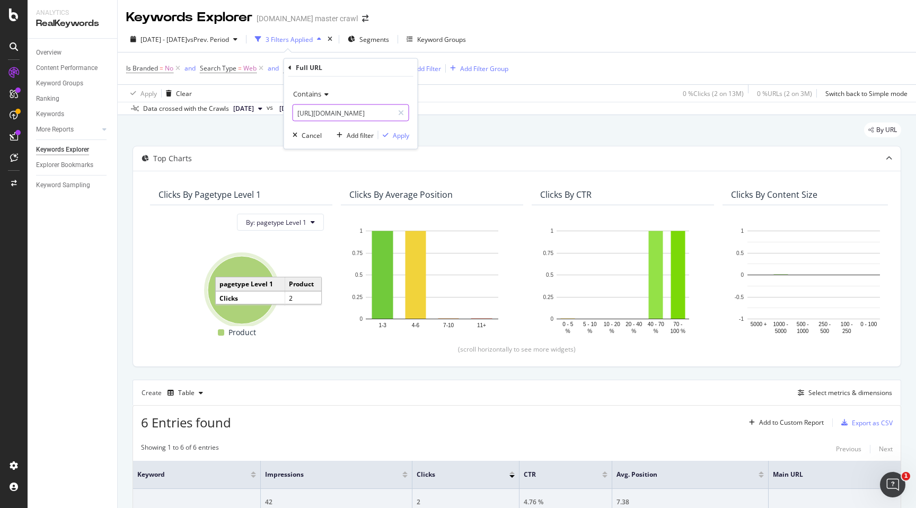
type input "https://www.target.com/p/ravensburger-disney-villainous-unstoppable-family-boar…"
click at [397, 130] on button "Apply" at bounding box center [394, 135] width 31 height 11
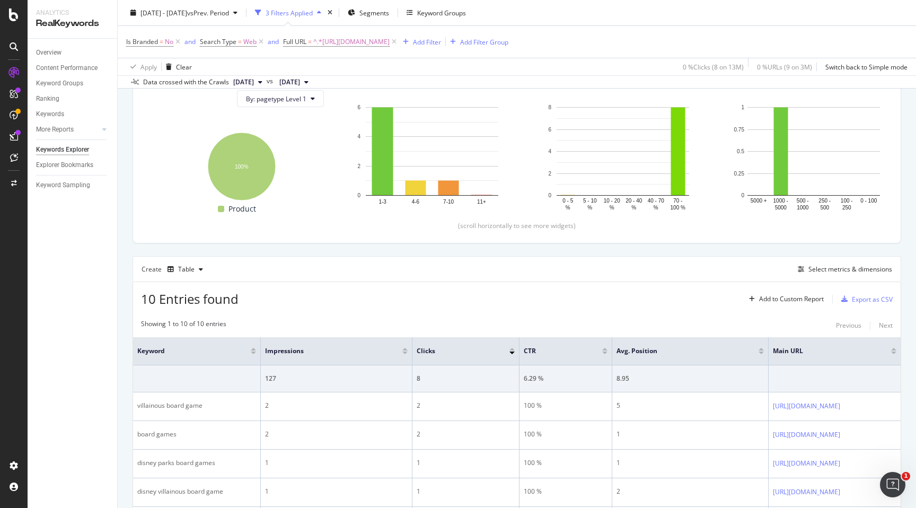
scroll to position [183, 0]
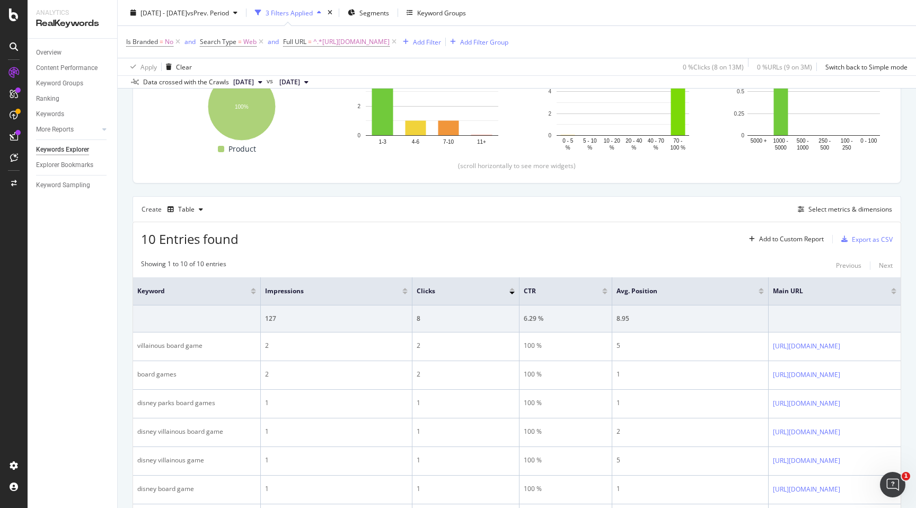
click at [345, 63] on div "Apply Clear 0 % Clicks ( 8 on 13M ) 0 % URLs ( 9 on 3M ) Switch back to Simple …" at bounding box center [517, 66] width 799 height 17
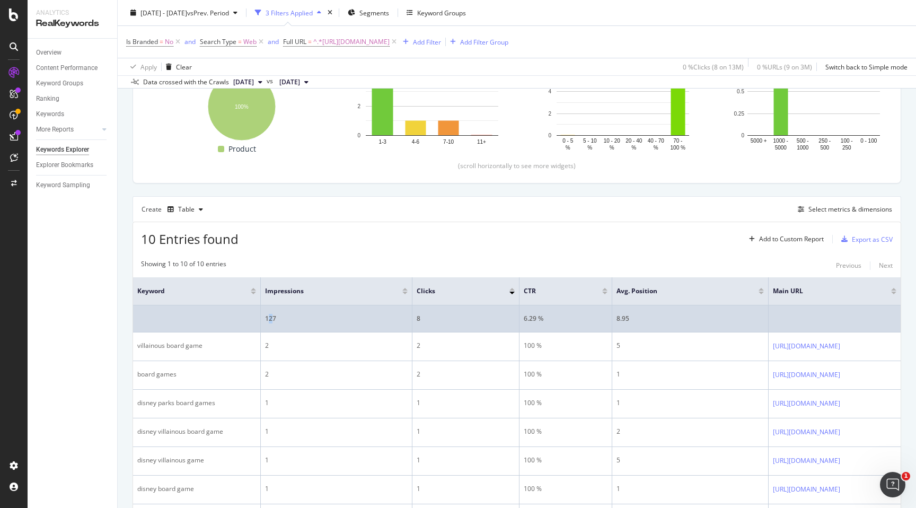
click at [273, 318] on div "127" at bounding box center [336, 319] width 143 height 10
drag, startPoint x: 264, startPoint y: 319, endPoint x: 278, endPoint y: 320, distance: 14.9
click at [278, 320] on td "127" at bounding box center [337, 318] width 152 height 27
copy div "127"
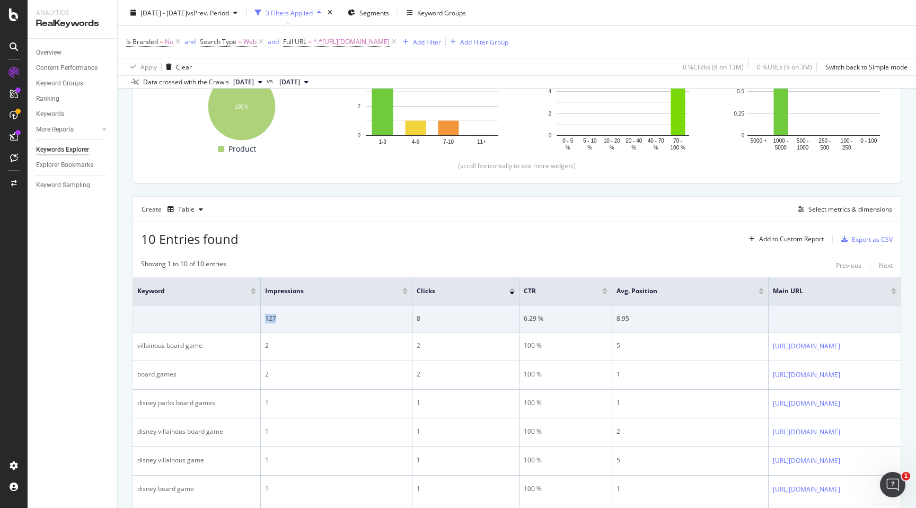
click at [320, 217] on div "Create Table Select metrics & dimensions" at bounding box center [517, 208] width 769 height 25
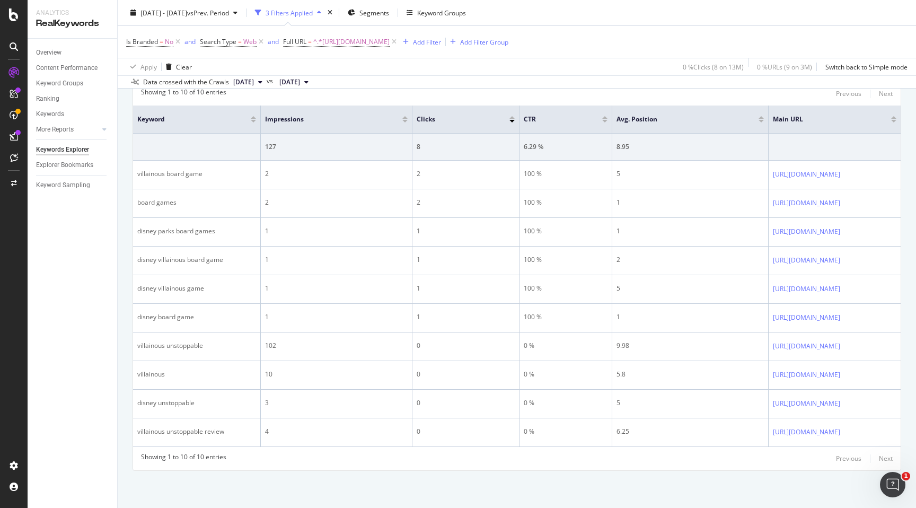
scroll to position [0, 0]
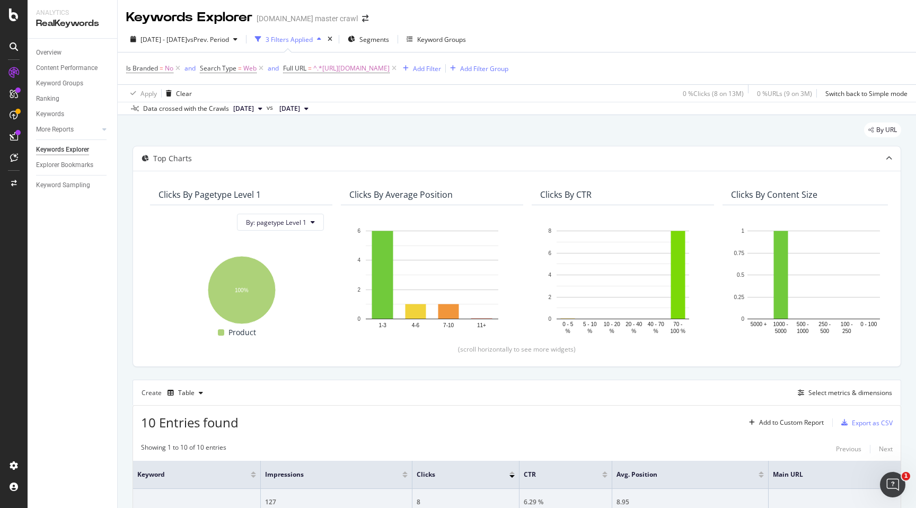
click at [521, 99] on div "Apply Clear 0 % Clicks ( 8 on 13M ) 0 % URLs ( 9 on 3M ) Switch back to Simple …" at bounding box center [517, 92] width 799 height 17
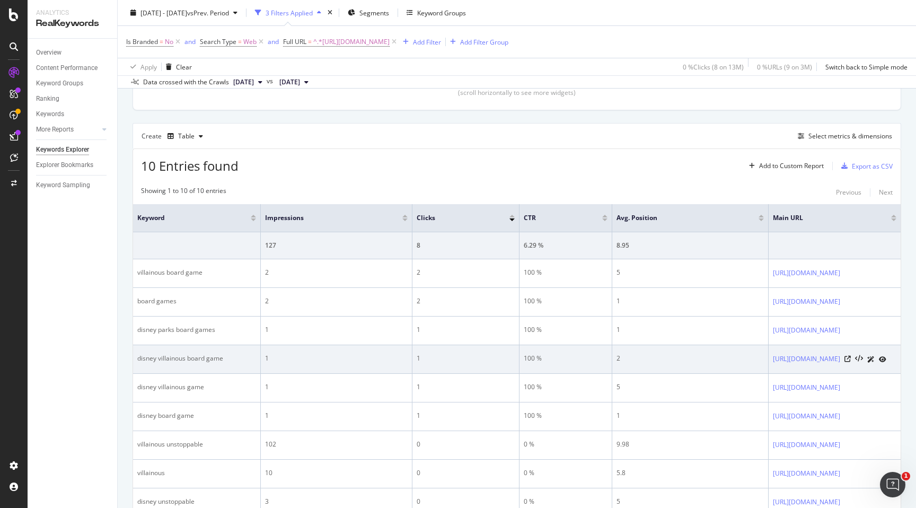
scroll to position [520, 0]
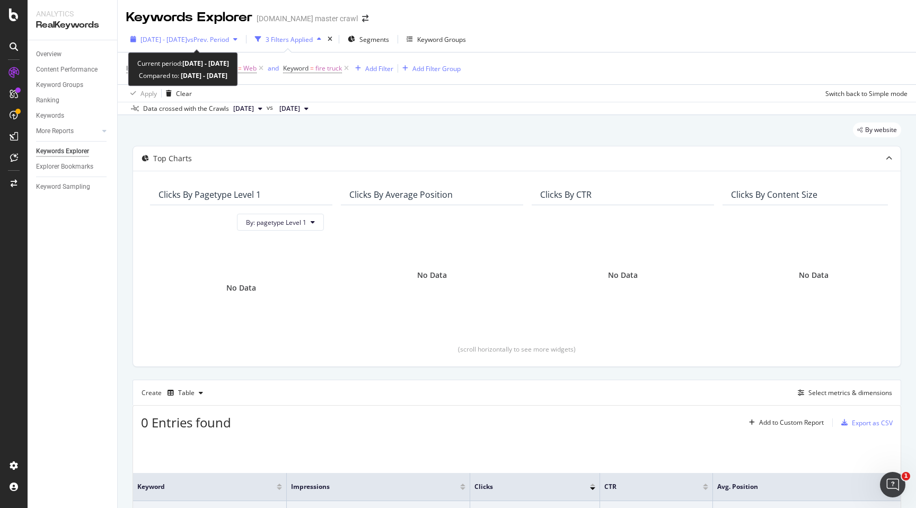
click at [229, 38] on span "vs Prev. Period" at bounding box center [208, 39] width 42 height 9
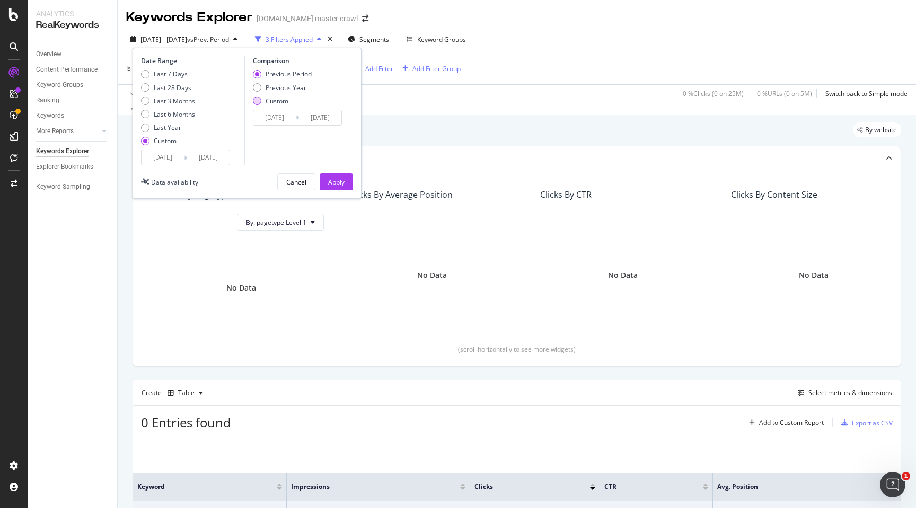
click at [258, 100] on div "Custom" at bounding box center [257, 101] width 8 height 8
click at [269, 122] on input "[DATE]" at bounding box center [274, 117] width 42 height 15
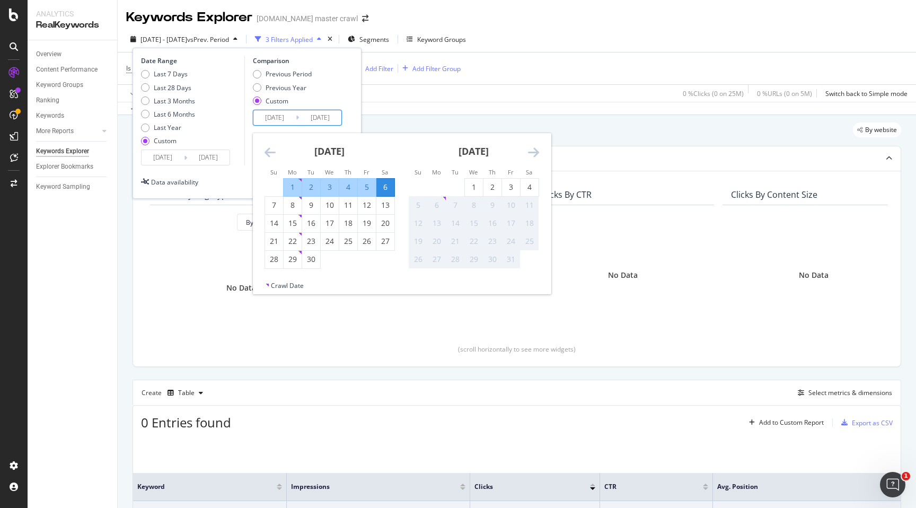
click at [541, 87] on div "Apply Clear 0 % Clicks ( 0 on 25M ) 0 % URLs ( 0 on 5M ) Switch back to Simple …" at bounding box center [517, 92] width 799 height 17
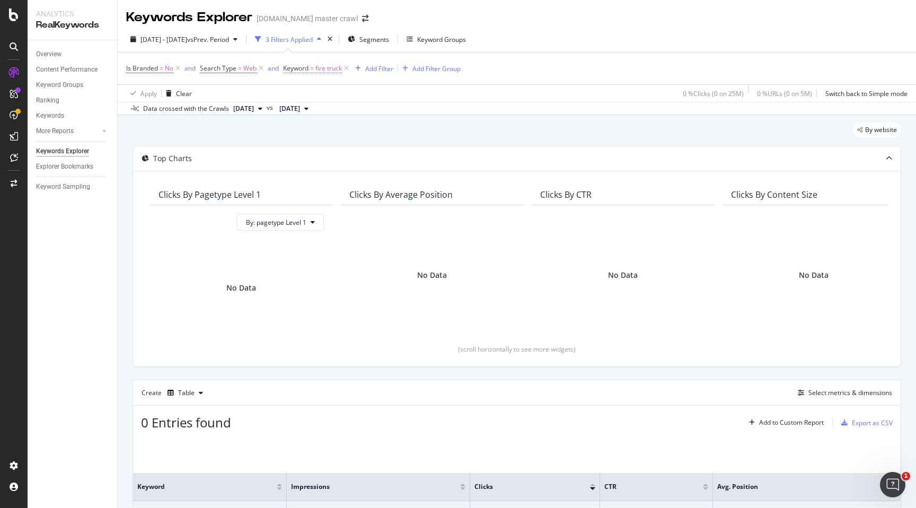
click at [336, 66] on span "fire truck" at bounding box center [329, 68] width 27 height 15
click at [321, 108] on input "fire truck" at bounding box center [343, 112] width 100 height 17
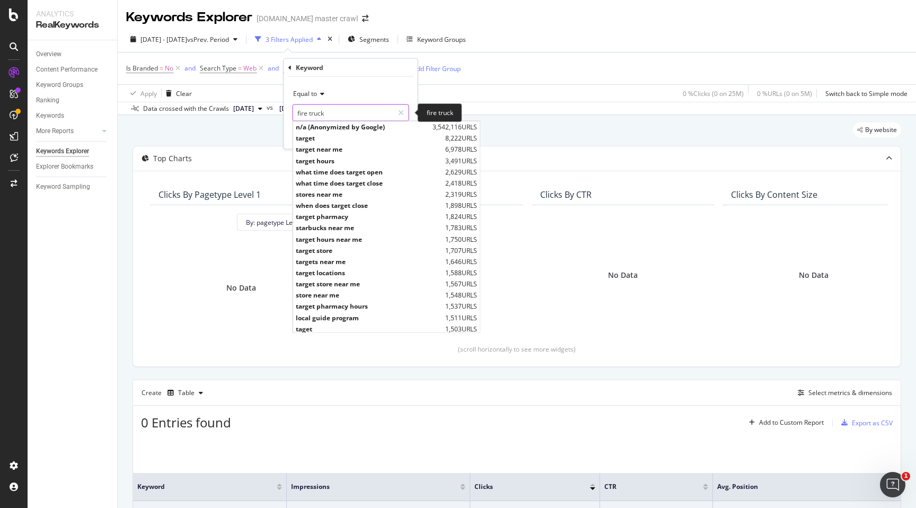
paste input "halloween miniverse"
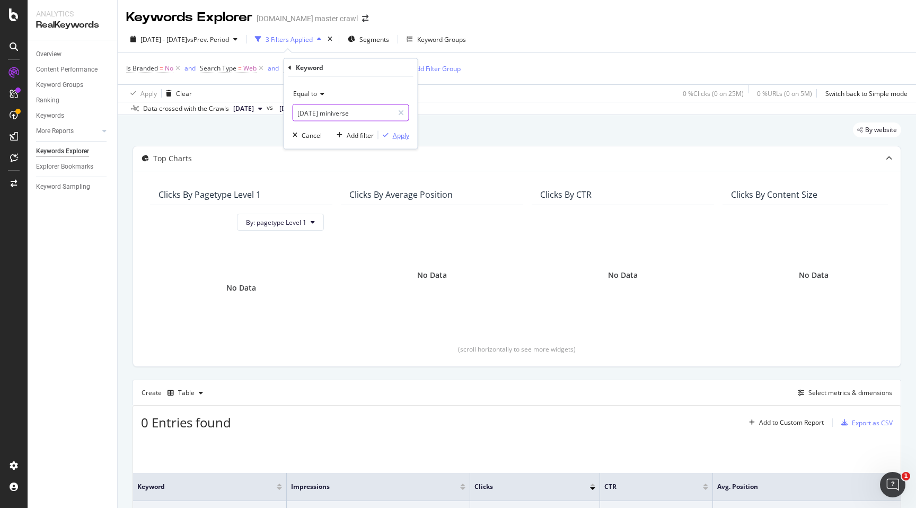
type input "halloween miniverse"
click at [397, 134] on div "Apply" at bounding box center [401, 134] width 16 height 9
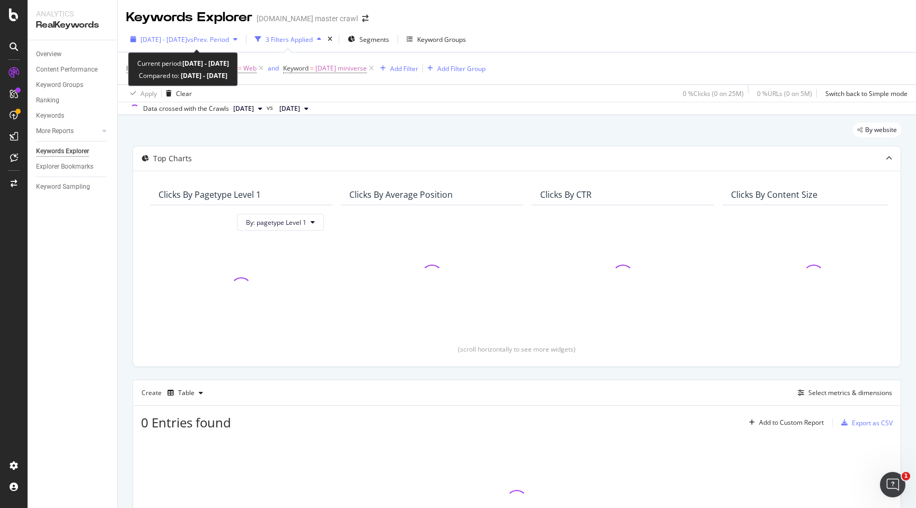
click at [229, 37] on span "vs Prev. Period" at bounding box center [208, 39] width 42 height 9
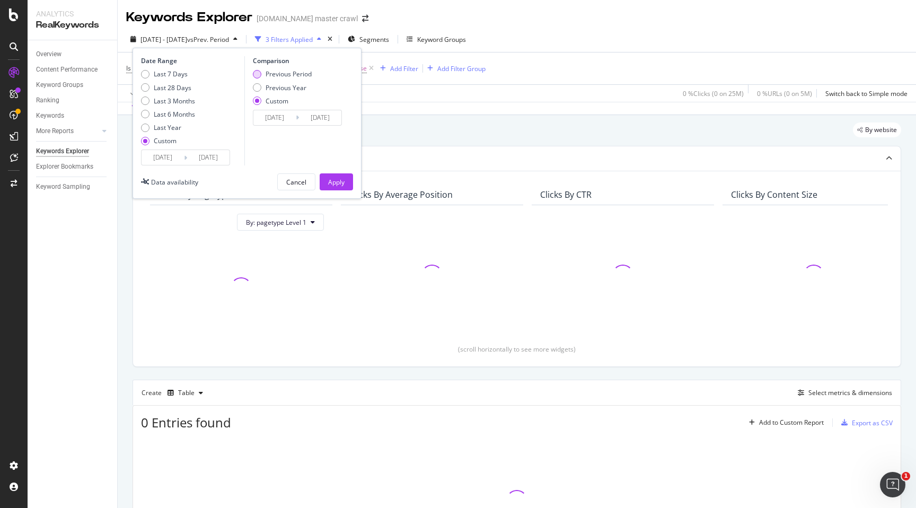
click at [259, 72] on div "Previous Period" at bounding box center [257, 74] width 8 height 8
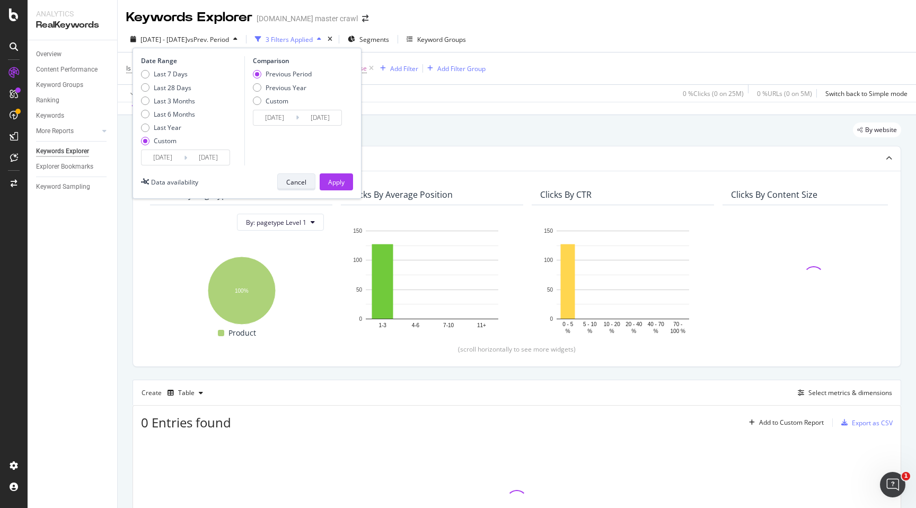
click at [294, 183] on div "Cancel" at bounding box center [296, 182] width 20 height 9
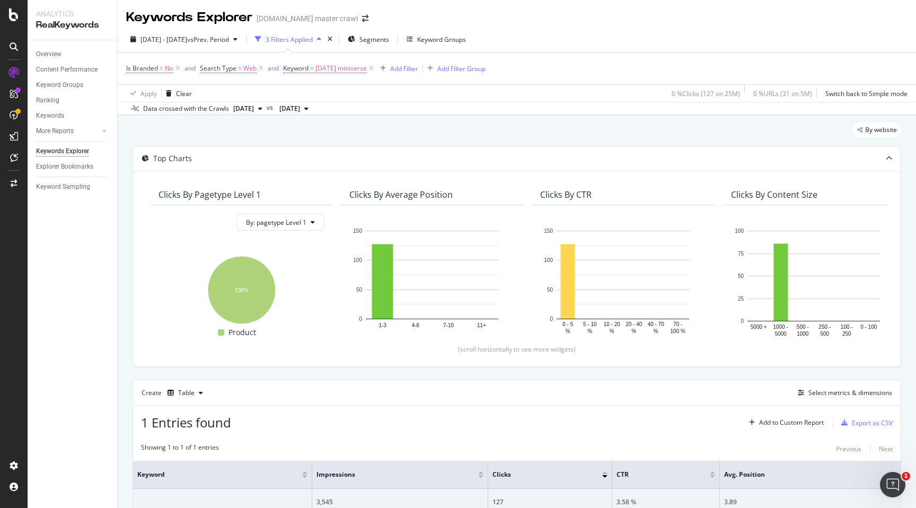
click at [582, 55] on div "Is Branded = No and Search Type = Web and Keyword = halloween miniverse Add Fil…" at bounding box center [517, 68] width 782 height 32
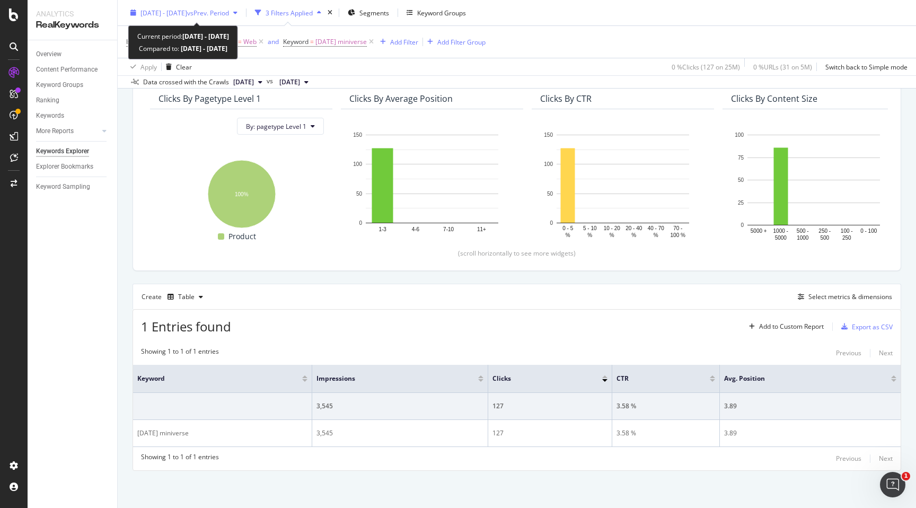
click at [182, 16] on span "[DATE] - [DATE]" at bounding box center [164, 12] width 47 height 9
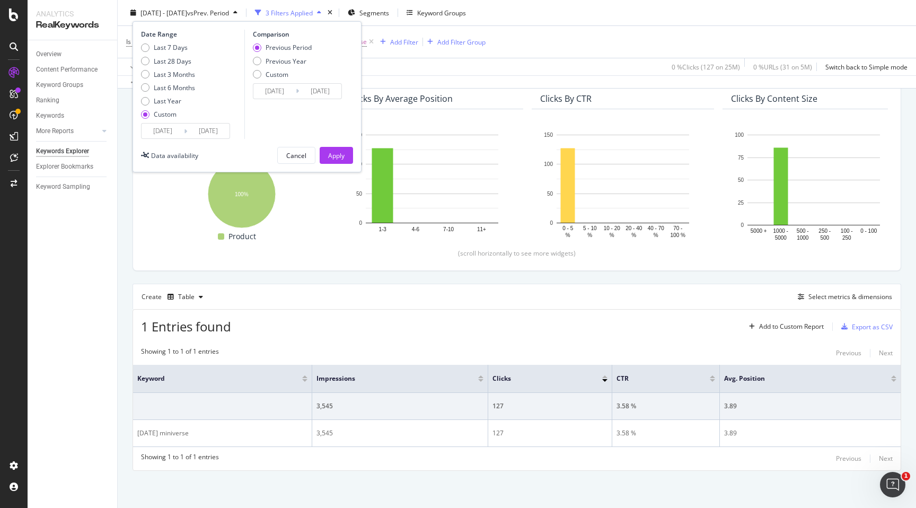
click at [173, 131] on input "[DATE]" at bounding box center [163, 131] width 42 height 15
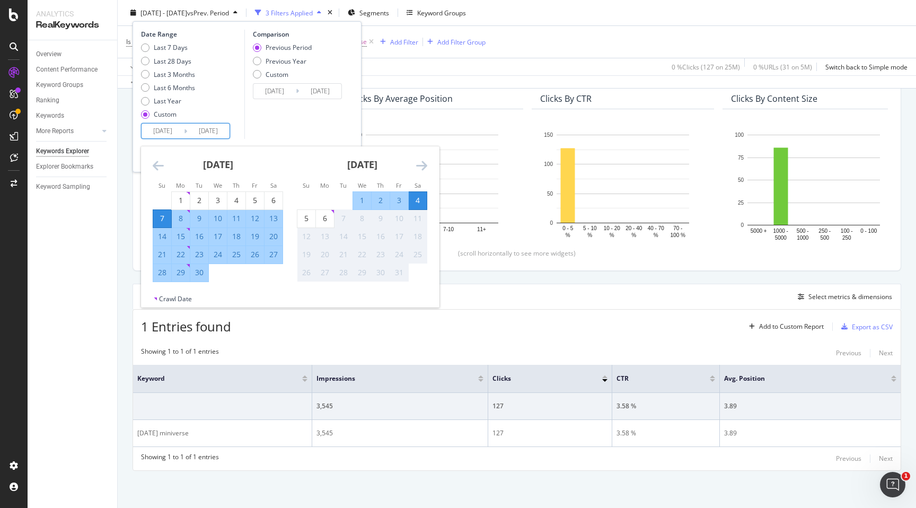
click at [184, 253] on div "22" at bounding box center [181, 254] width 18 height 11
type input "[DATE]"
type input "2025/09/21"
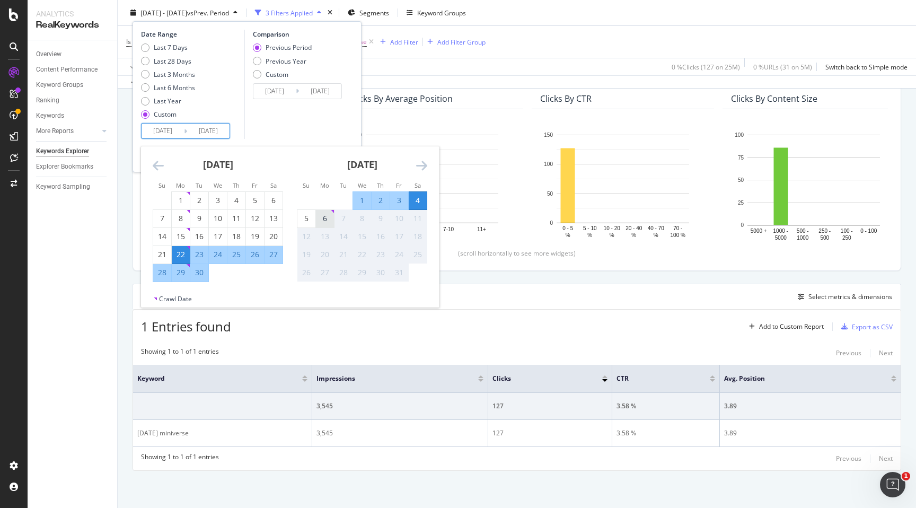
click at [322, 218] on div "6" at bounding box center [325, 218] width 18 height 11
type input "2025/10/06"
type input "[DATE]"
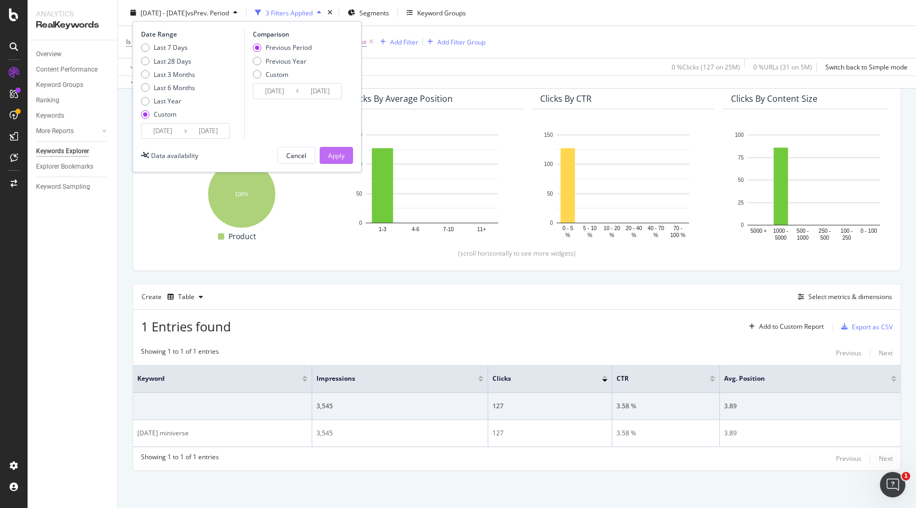
click at [341, 156] on div "Apply" at bounding box center [336, 155] width 16 height 9
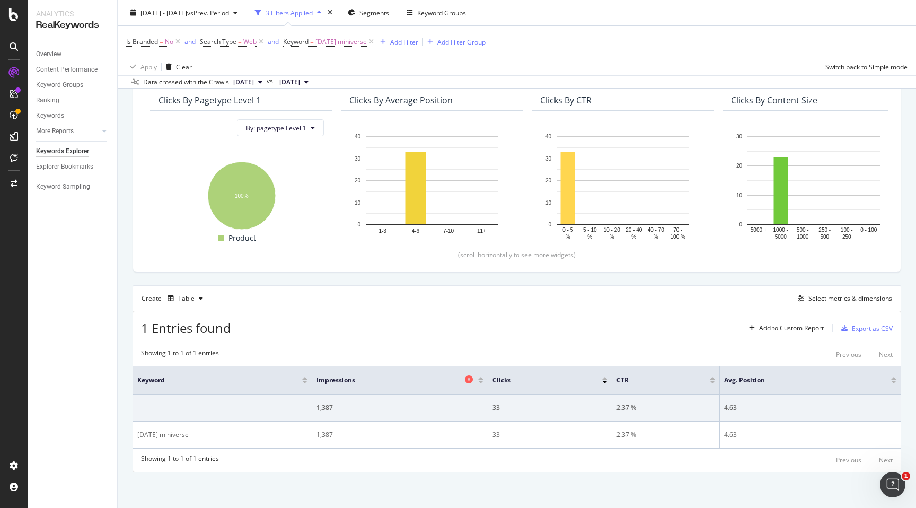
scroll to position [96, 0]
click at [794, 326] on div "Add to Custom Report" at bounding box center [791, 326] width 65 height 6
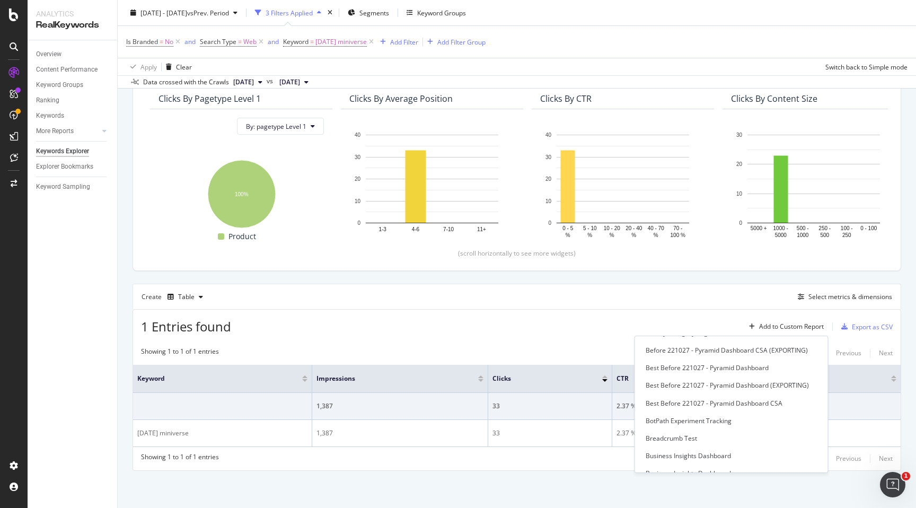
scroll to position [138, 0]
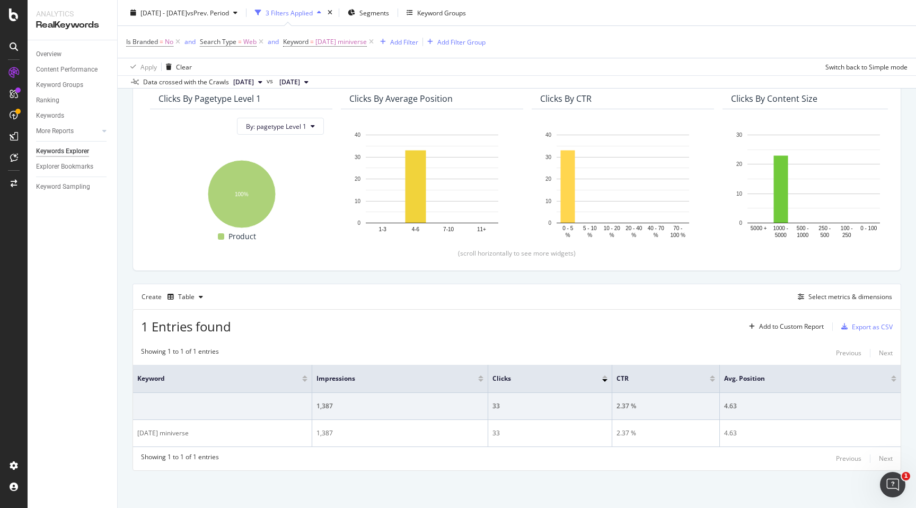
click at [596, 310] on div "1 Entries found Add to Custom Report Export as CSV" at bounding box center [517, 323] width 768 height 26
click at [179, 17] on div "2025 Sep. 22nd - Oct. 6th vs Prev. Period" at bounding box center [184, 13] width 116 height 16
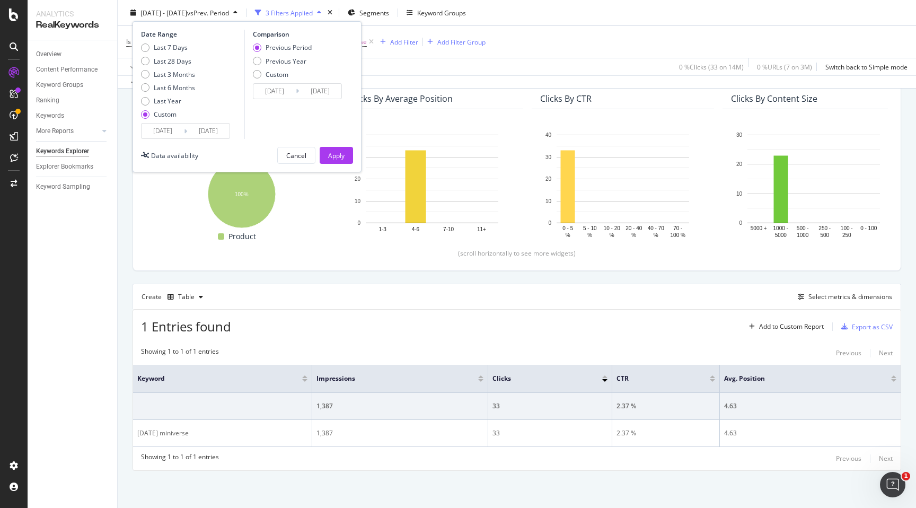
click at [176, 126] on input "[DATE]" at bounding box center [163, 131] width 42 height 15
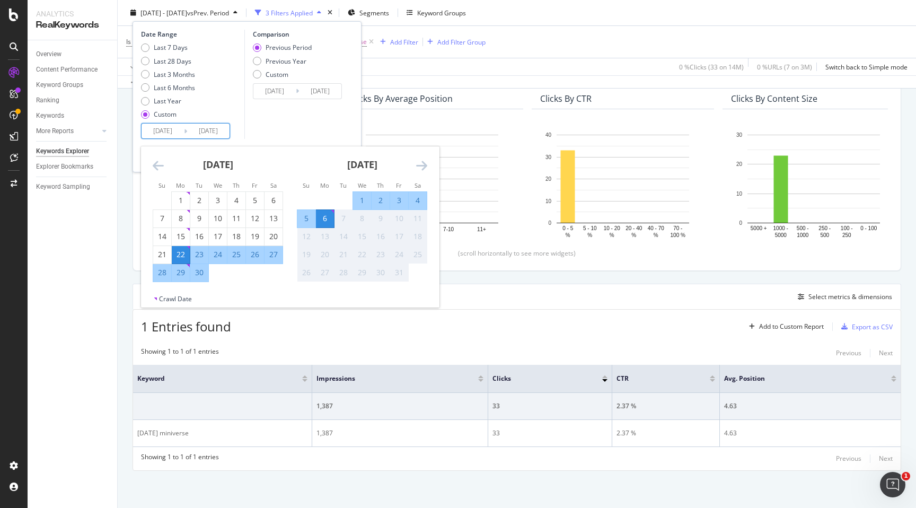
click at [200, 247] on div "23" at bounding box center [199, 254] width 18 height 17
type input "2025/09/23"
type input "[DATE]"
click at [275, 322] on div "1 Entries found Add to Custom Report Export as CSV" at bounding box center [517, 323] width 768 height 26
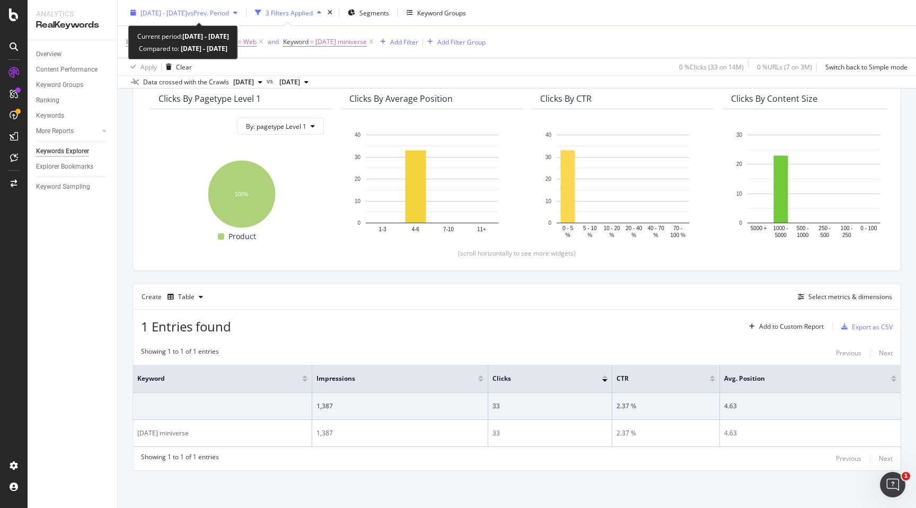
click at [187, 8] on span "2025 Sep. 22nd - Oct. 6th" at bounding box center [164, 12] width 47 height 9
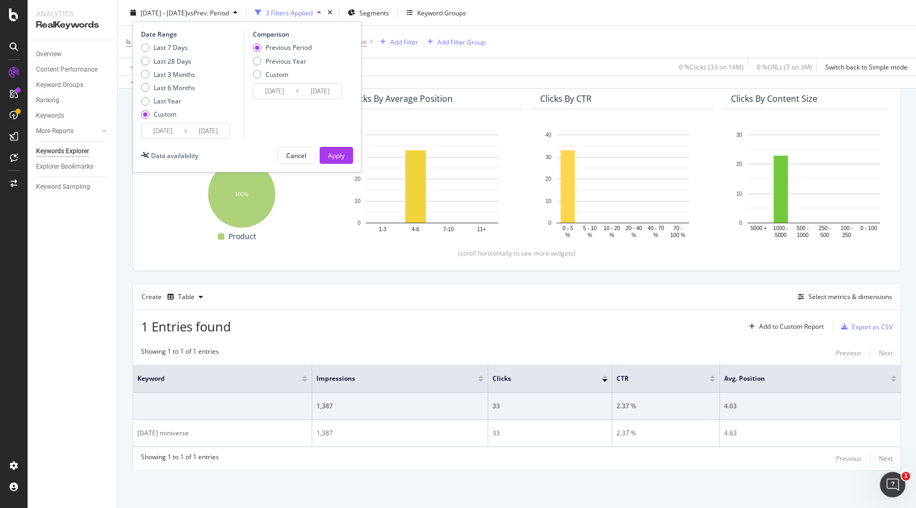
click at [162, 125] on input "2025/09/23" at bounding box center [163, 131] width 42 height 15
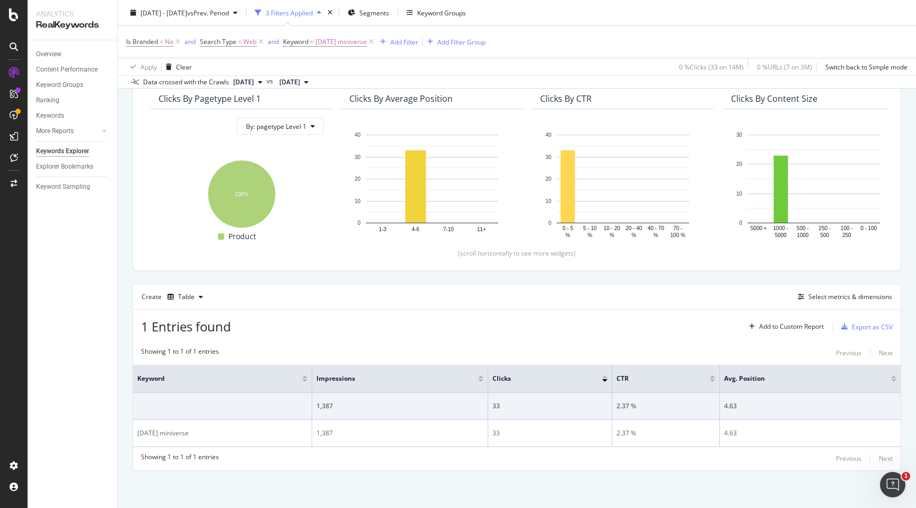
click at [128, 269] on div "By website Top Charts Clicks By pagetype Level 1 By: pagetype Level 1 Hold CMD …" at bounding box center [517, 263] width 799 height 488
click at [179, 9] on span "2025 Sep. 22nd - Oct. 6th" at bounding box center [164, 12] width 47 height 9
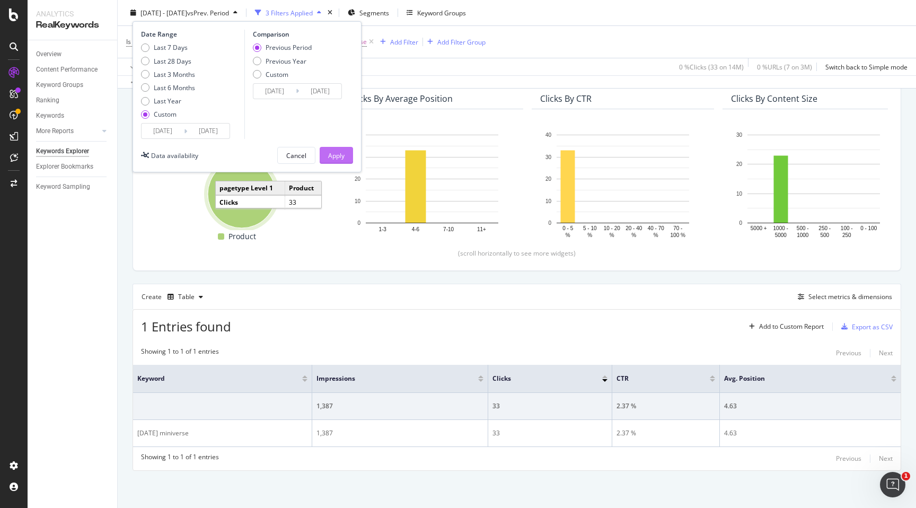
click at [327, 156] on button "Apply" at bounding box center [336, 155] width 33 height 17
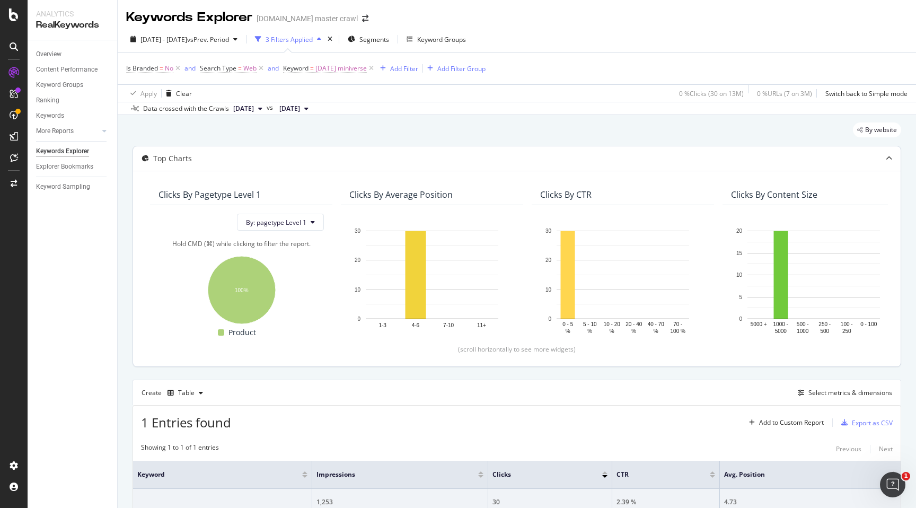
click at [101, 260] on div "Overview Content Performance Keyword Groups Ranking Keywords More Reports Count…" at bounding box center [73, 274] width 90 height 468
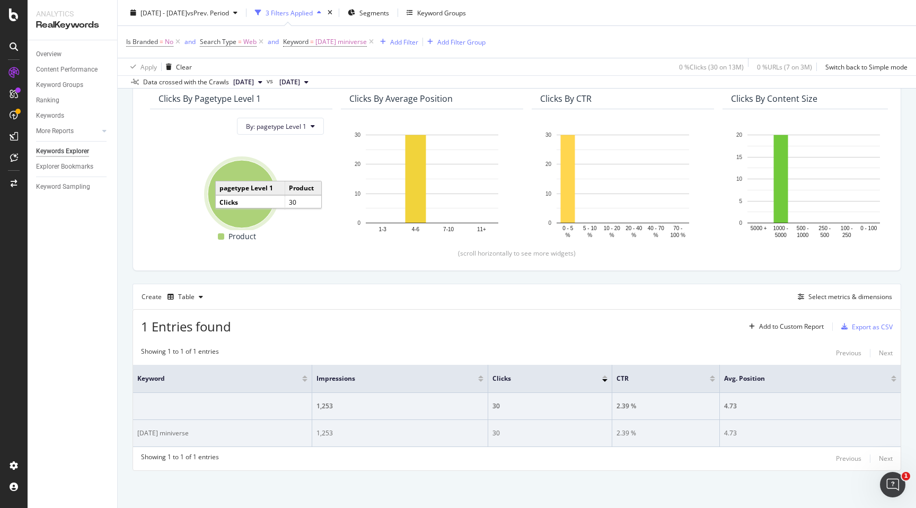
click at [169, 436] on div "[DATE] miniverse" at bounding box center [222, 433] width 170 height 10
copy div "[DATE] miniverse"
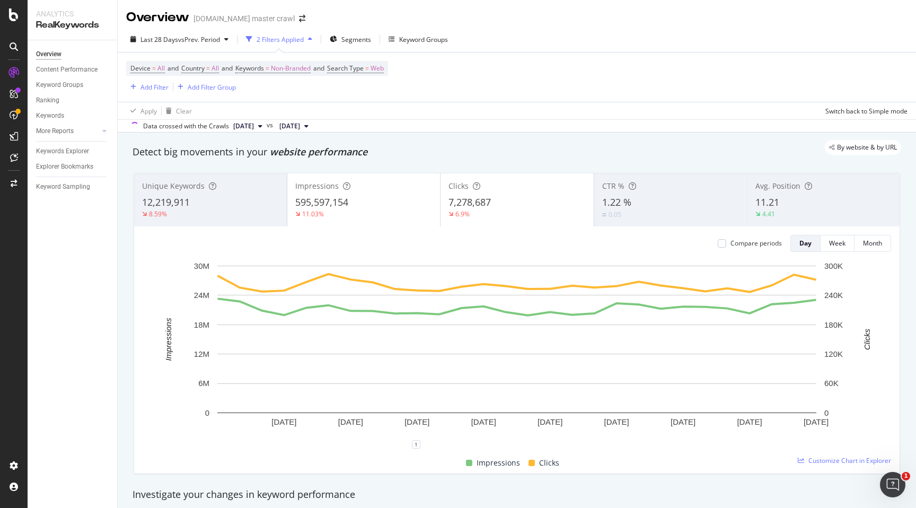
click at [254, 129] on span "[DATE]" at bounding box center [243, 126] width 21 height 10
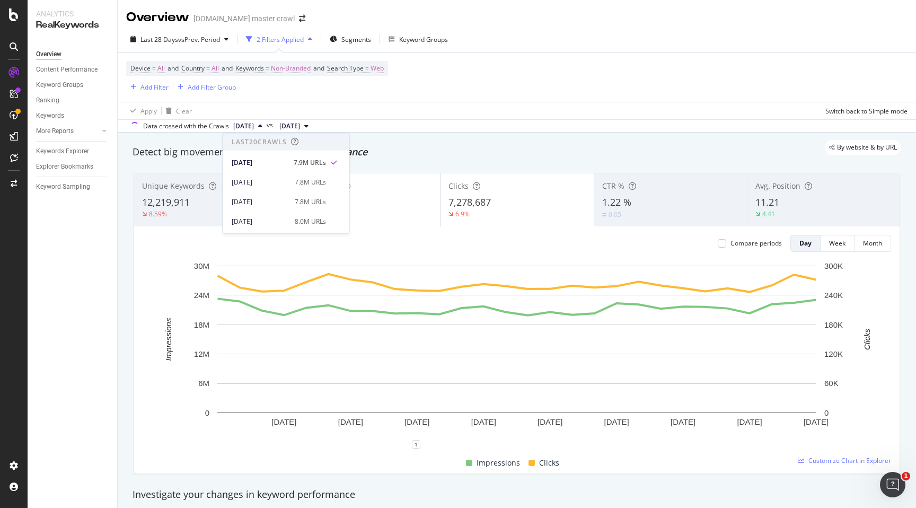
click at [417, 117] on div "Apply Clear Switch back to Simple mode" at bounding box center [517, 110] width 799 height 17
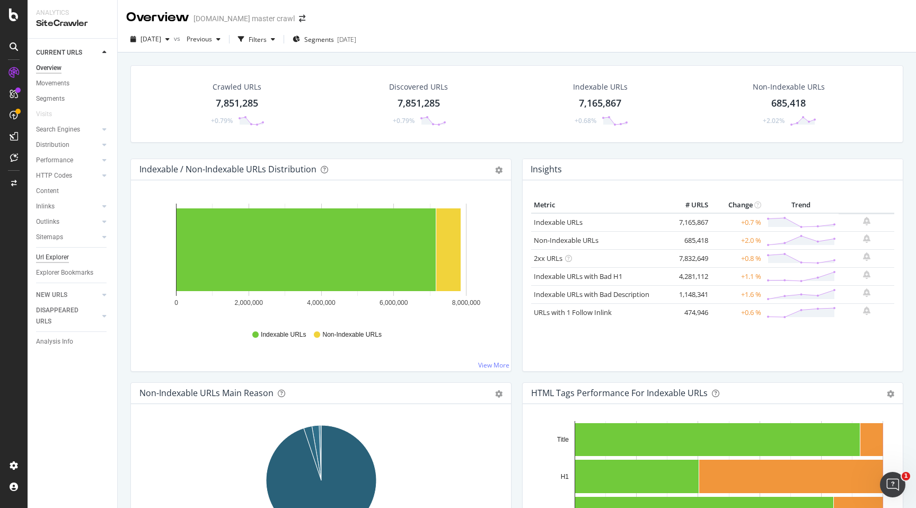
click at [55, 256] on div "Url Explorer" at bounding box center [52, 257] width 33 height 11
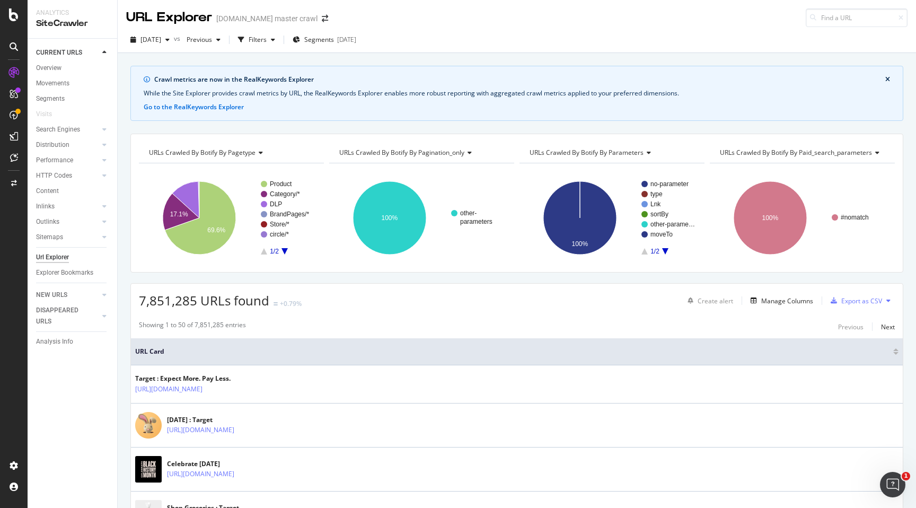
click at [55, 256] on div "Url Explorer" at bounding box center [52, 257] width 33 height 11
click at [785, 301] on div "Manage Columns" at bounding box center [787, 300] width 52 height 9
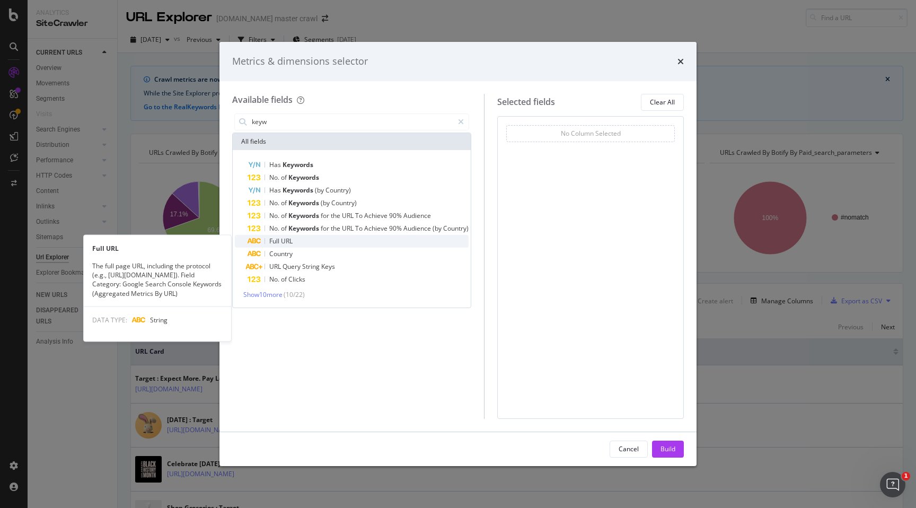
type input "keyw"
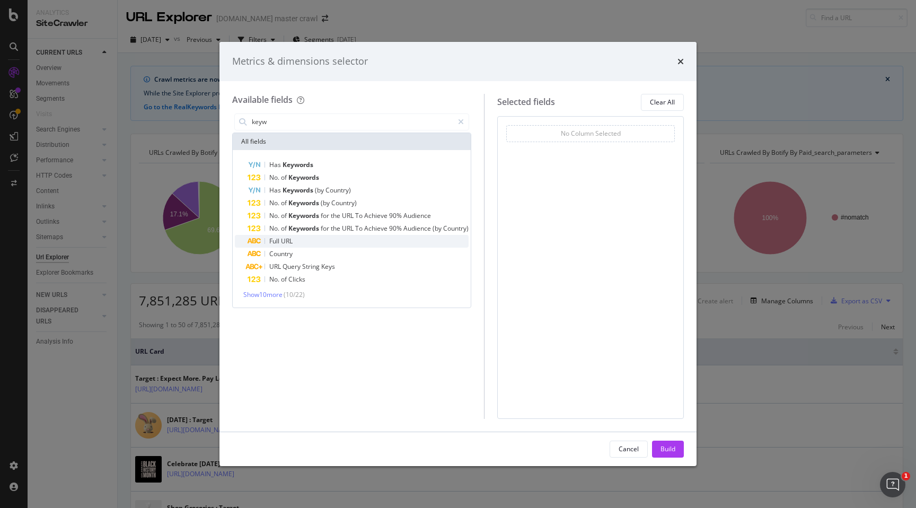
click at [316, 237] on div "Full URL" at bounding box center [358, 241] width 221 height 13
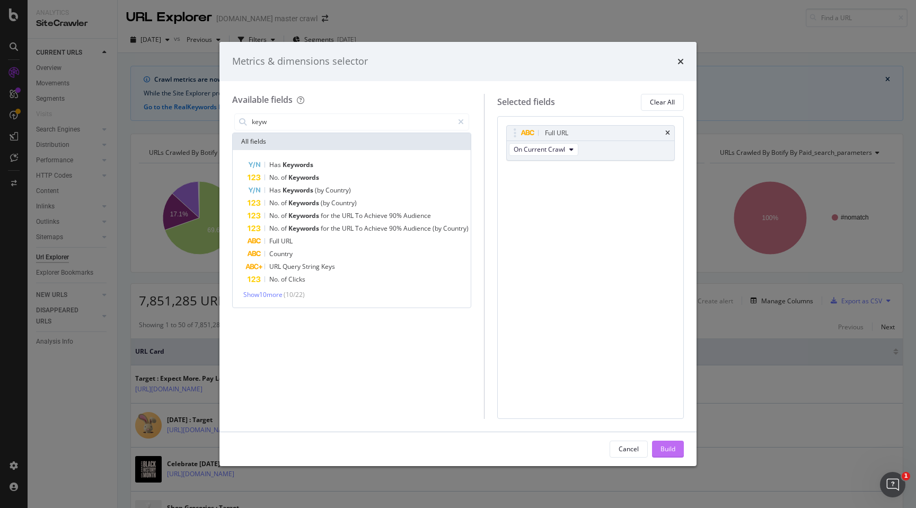
click at [677, 454] on button "Build" at bounding box center [668, 449] width 32 height 17
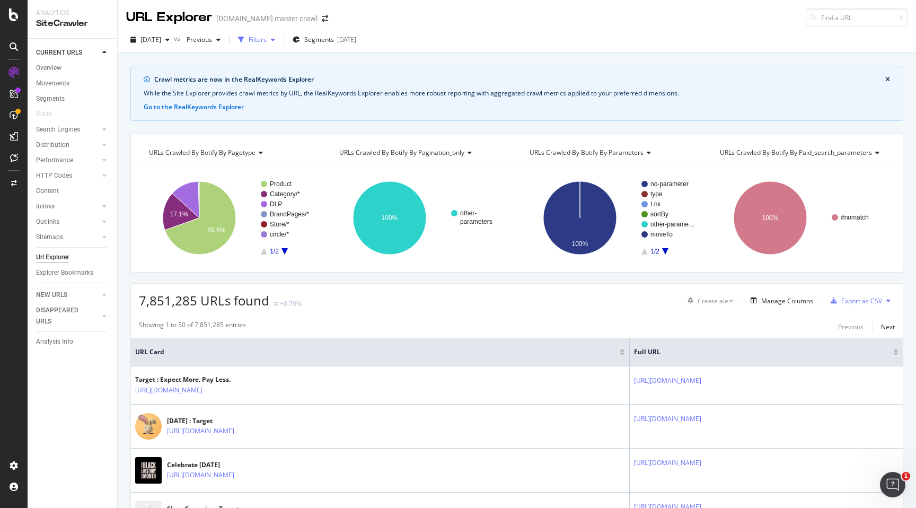
click at [267, 38] on div "Filters" at bounding box center [258, 39] width 18 height 9
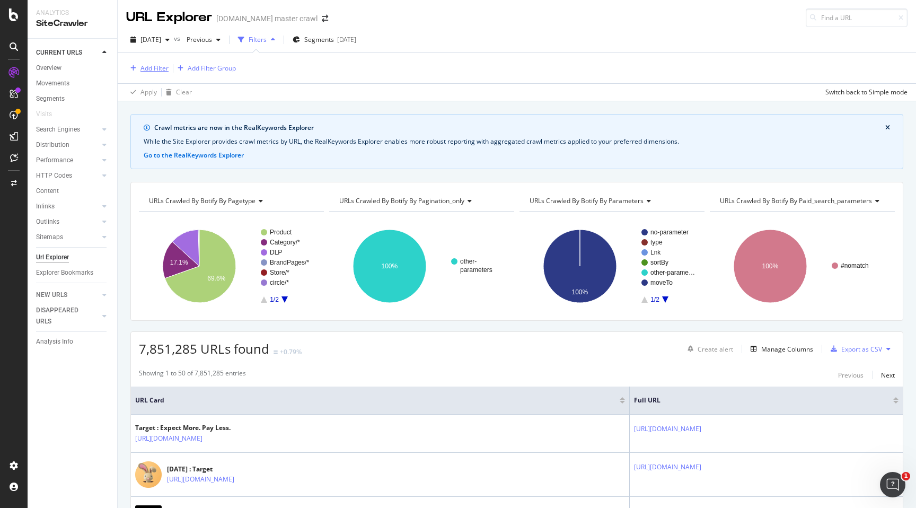
click at [160, 68] on div "Add Filter" at bounding box center [155, 68] width 28 height 9
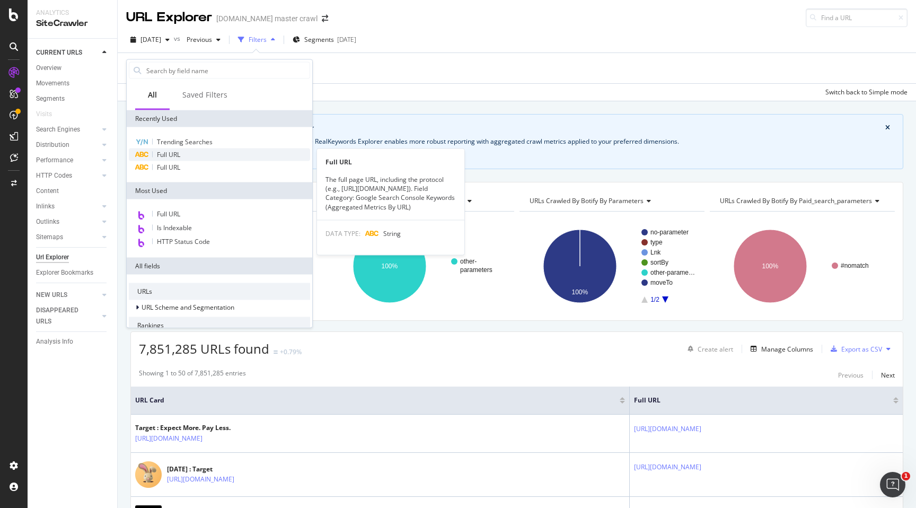
click at [167, 150] on span "Full URL" at bounding box center [168, 154] width 23 height 9
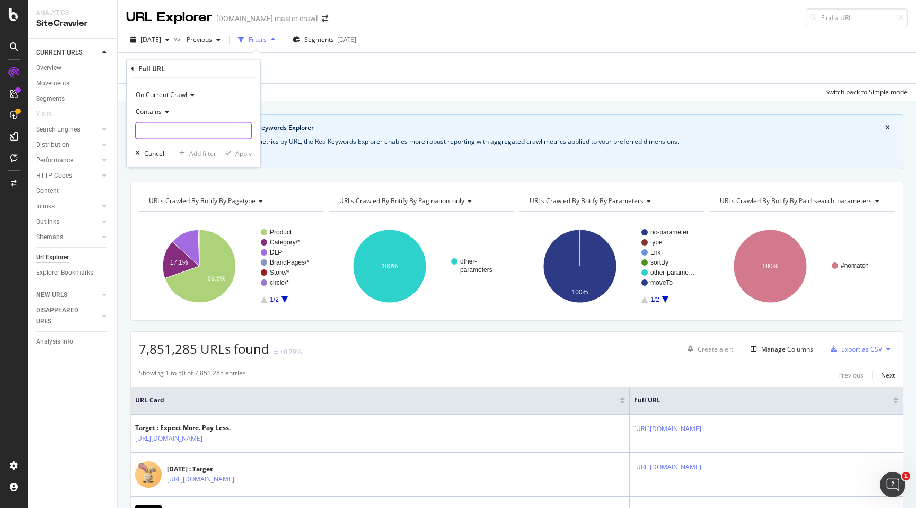
click at [180, 132] on input "text" at bounding box center [194, 130] width 116 height 17
click at [164, 113] on icon at bounding box center [165, 112] width 7 height 6
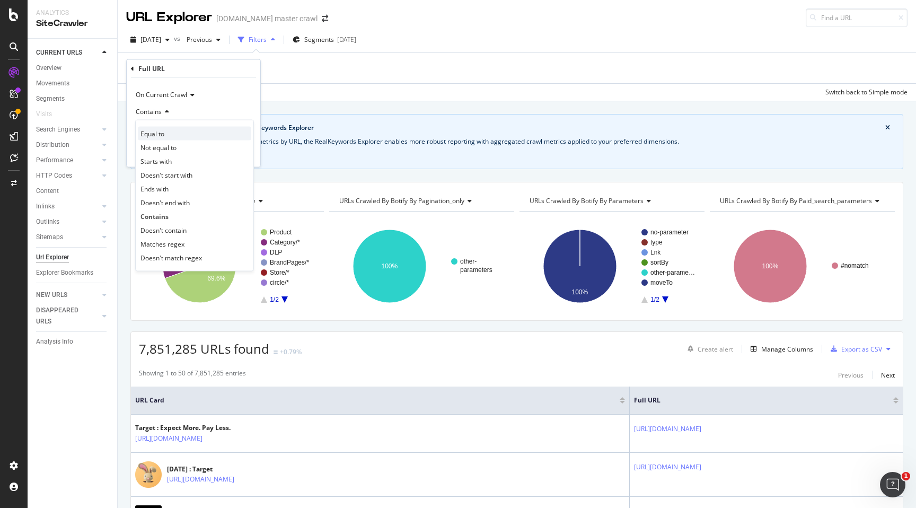
click at [161, 128] on div "Equal to" at bounding box center [194, 134] width 113 height 14
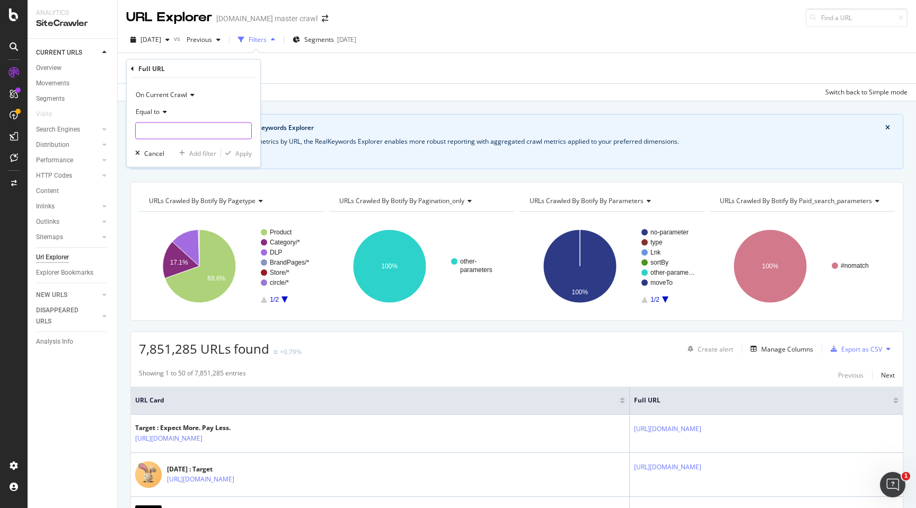
click at [161, 128] on input "text" at bounding box center [194, 130] width 116 height 17
paste input "https://www.target.com/c/new-year-s-eve/-/N-5xt2o"
type input "https://www.target.com/c/new-year-s-eve/-/N-5xt2o"
click at [159, 110] on span "Equal to" at bounding box center [148, 111] width 24 height 9
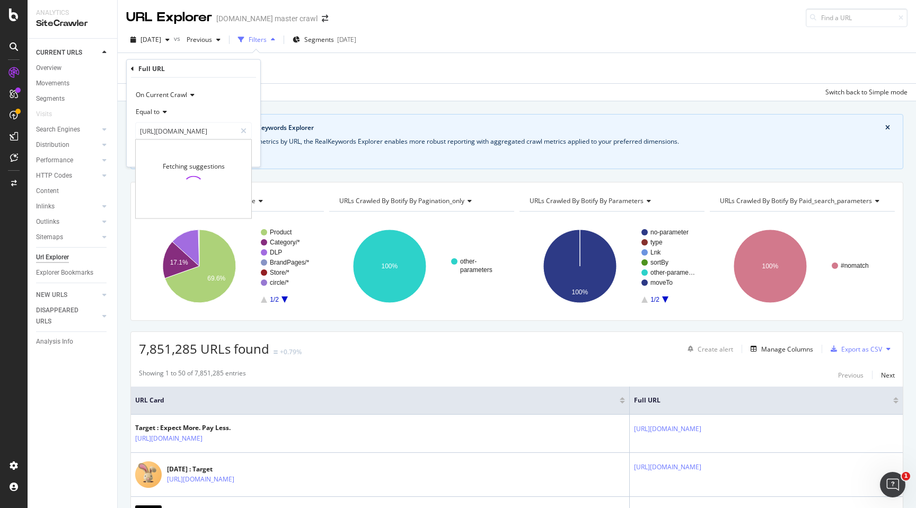
scroll to position [0, 0]
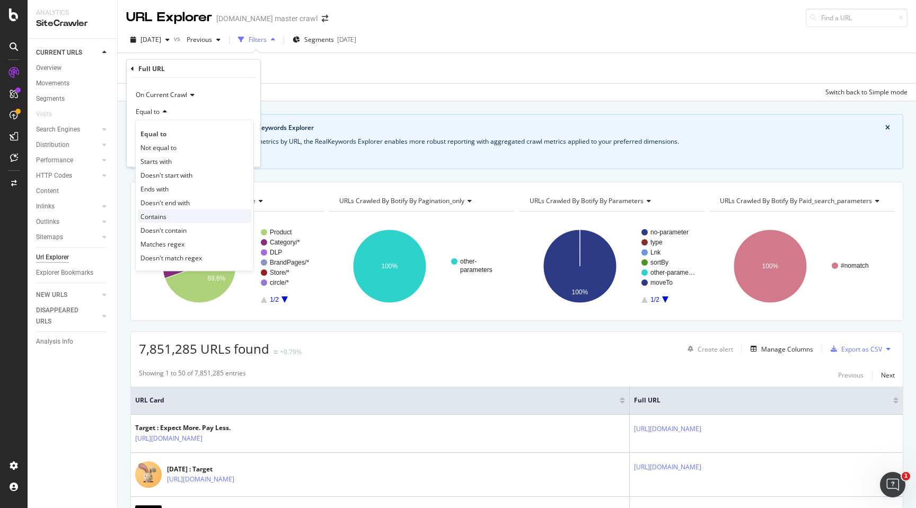
click at [161, 211] on div "Contains" at bounding box center [194, 216] width 113 height 14
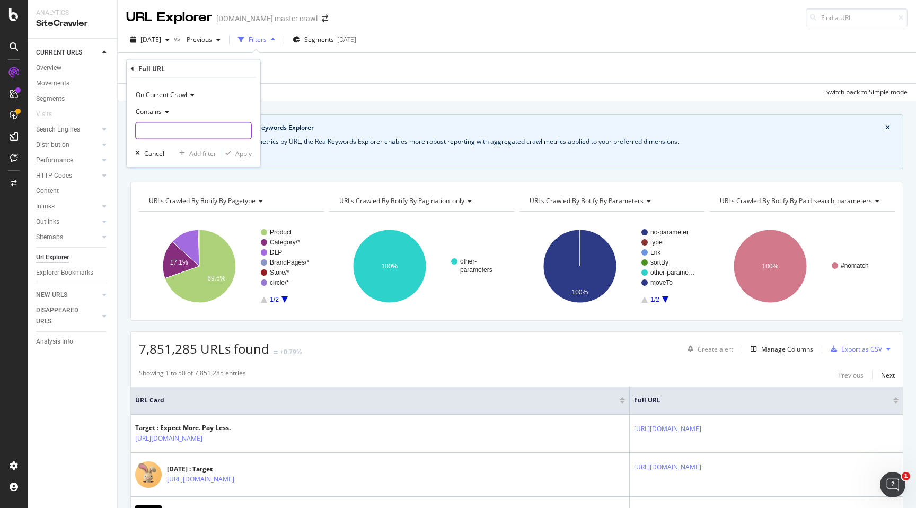
click at [197, 127] on input "text" at bounding box center [194, 130] width 116 height 17
paste input "https://www.target.com/c/new-year-s-eve/-/N-5xt2o"
type input "https://www.target.com/c/new-year-s-eve/-/N-5xt2o"
click at [233, 153] on div "button" at bounding box center [228, 153] width 14 height 6
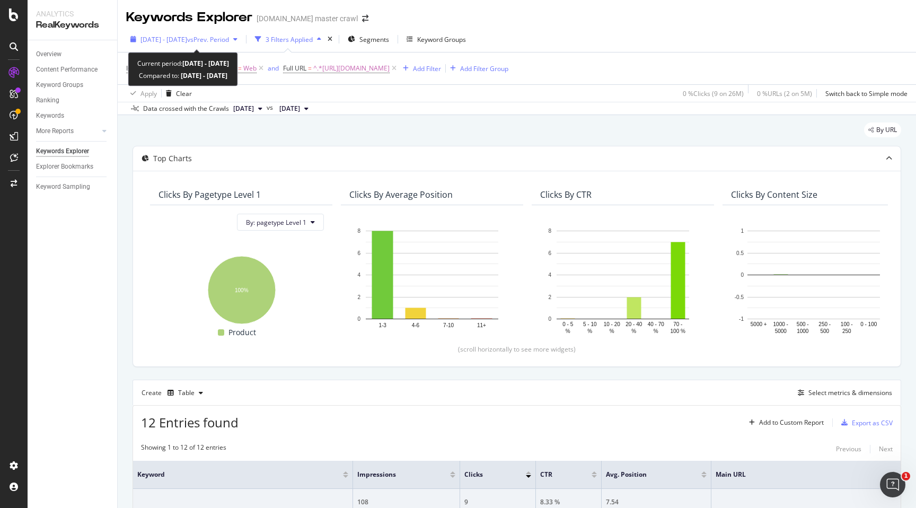
click at [229, 42] on span "vs Prev. Period" at bounding box center [208, 39] width 42 height 9
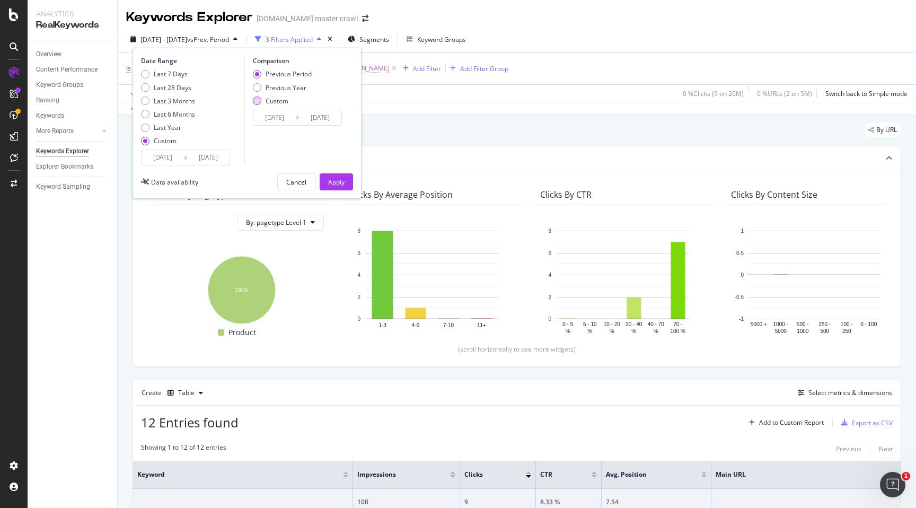
click at [266, 100] on div "Custom" at bounding box center [277, 101] width 23 height 9
click at [273, 113] on input "[DATE]" at bounding box center [274, 117] width 42 height 15
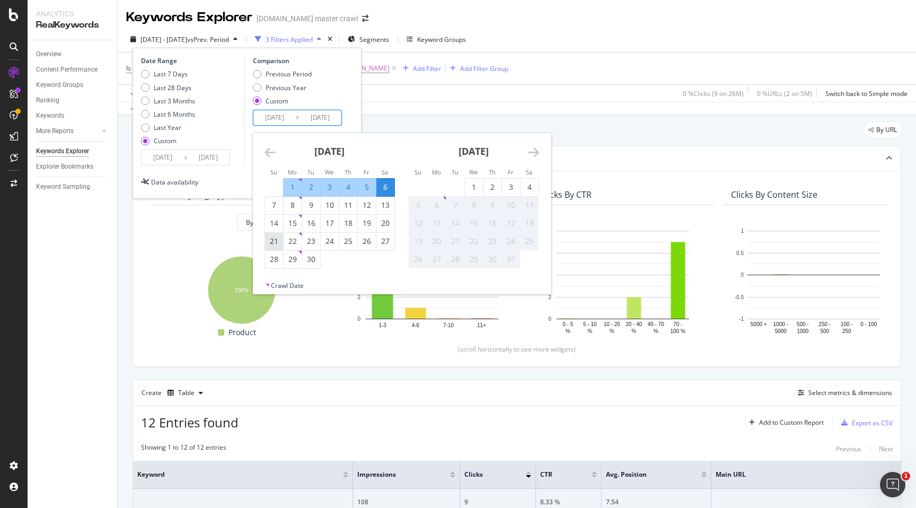
click at [278, 238] on div "21" at bounding box center [274, 241] width 18 height 11
type input "[DATE]"
click at [523, 186] on div "4" at bounding box center [530, 187] width 18 height 11
type input "[DATE]"
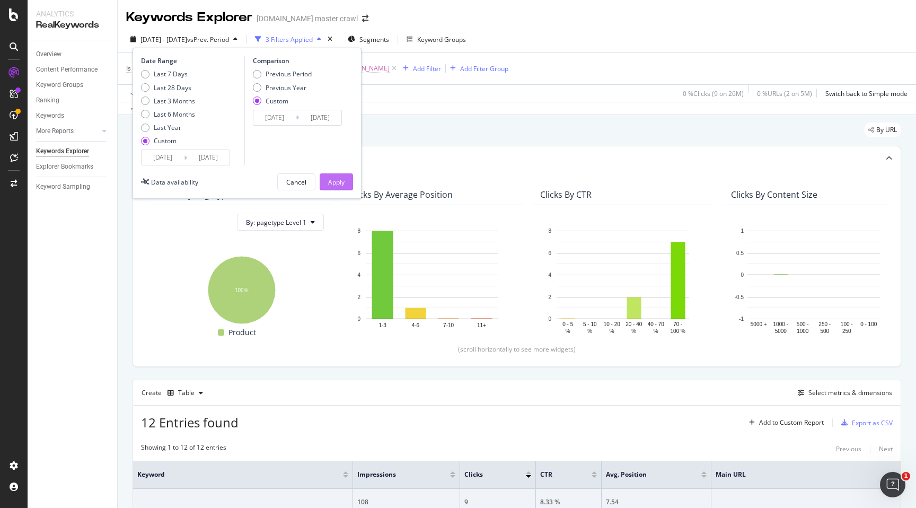
click at [336, 189] on div "Apply" at bounding box center [336, 182] width 16 height 16
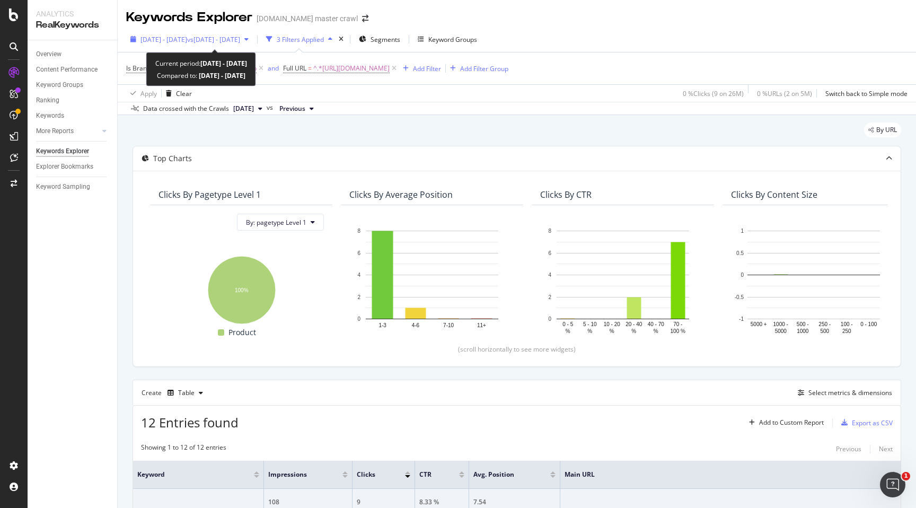
click at [221, 42] on span "vs [DATE] - [DATE]" at bounding box center [213, 39] width 53 height 9
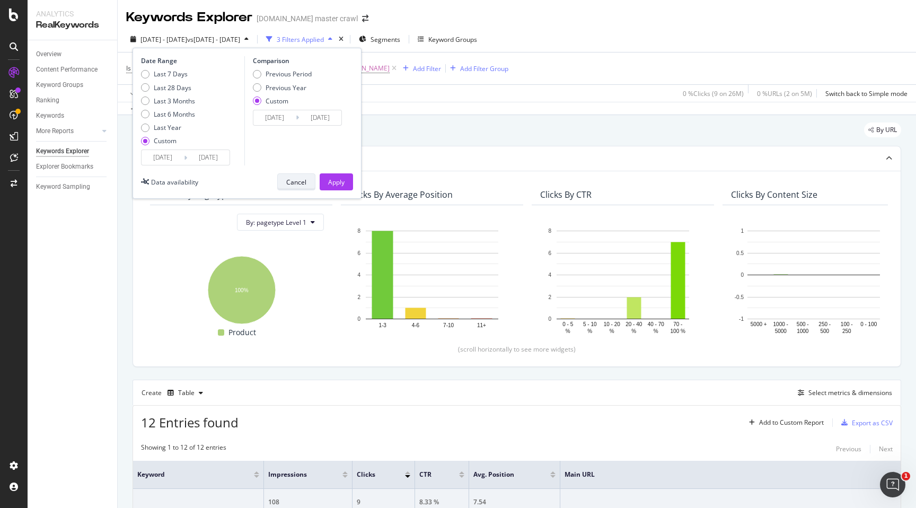
click at [288, 183] on div "Cancel" at bounding box center [296, 182] width 20 height 9
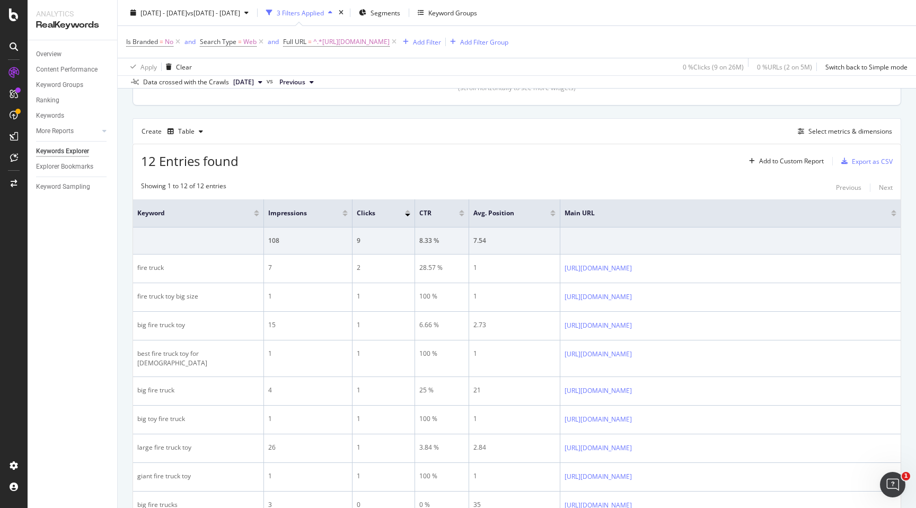
scroll to position [259, 0]
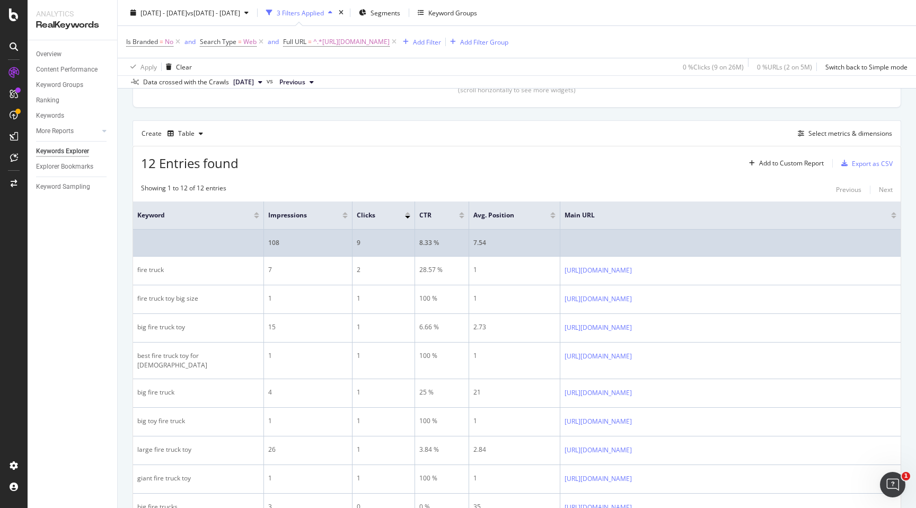
click at [404, 241] on div "9" at bounding box center [384, 243] width 54 height 10
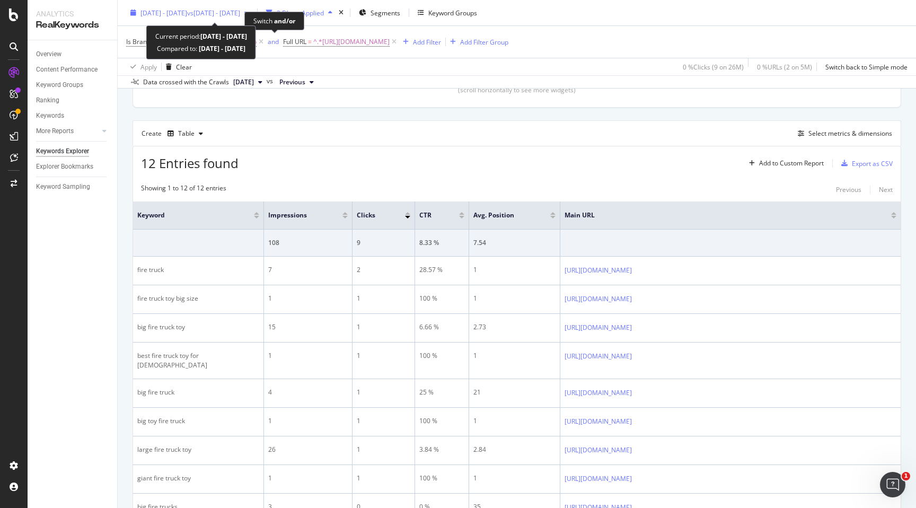
click at [240, 11] on span "vs [DATE] - [DATE]" at bounding box center [213, 12] width 53 height 9
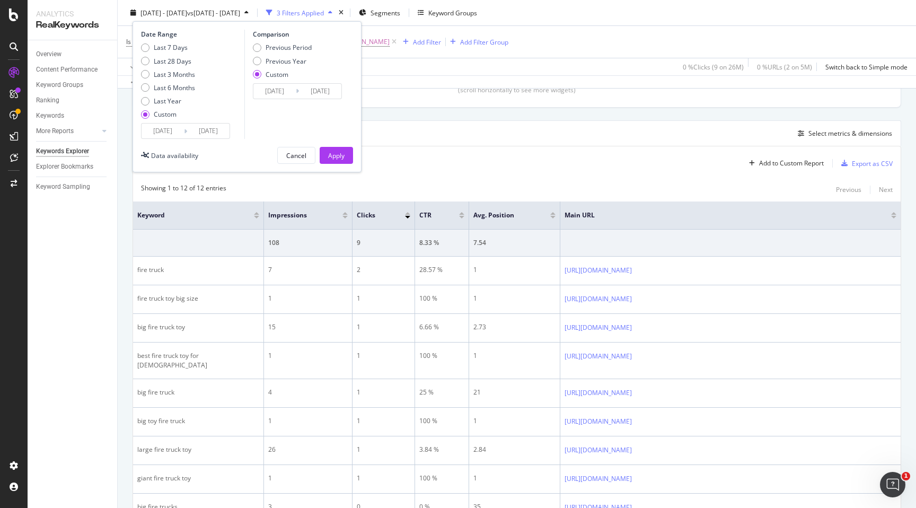
click at [278, 74] on div "Custom" at bounding box center [277, 73] width 23 height 9
click at [280, 84] on input "[DATE]" at bounding box center [274, 91] width 42 height 15
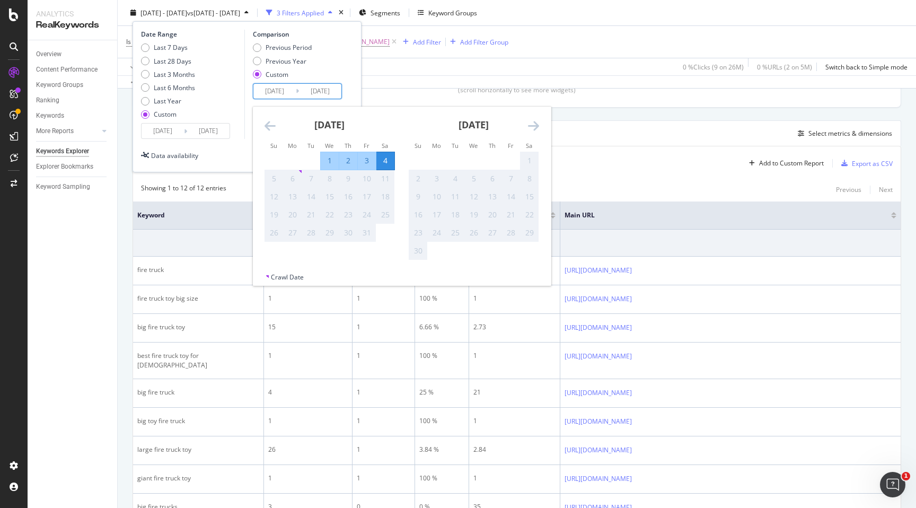
click at [272, 120] on icon "Move backward to switch to the previous month." at bounding box center [270, 125] width 11 height 13
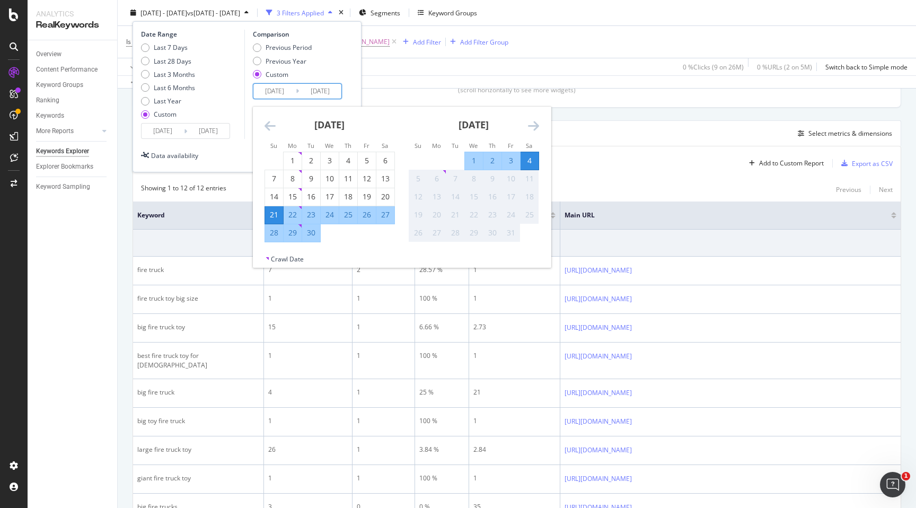
click at [615, 120] on div "Top Charts Clicks By pagetype Level 1 By: pagetype Level 1 Hold CMD (⌘) while c…" at bounding box center [517, 259] width 769 height 745
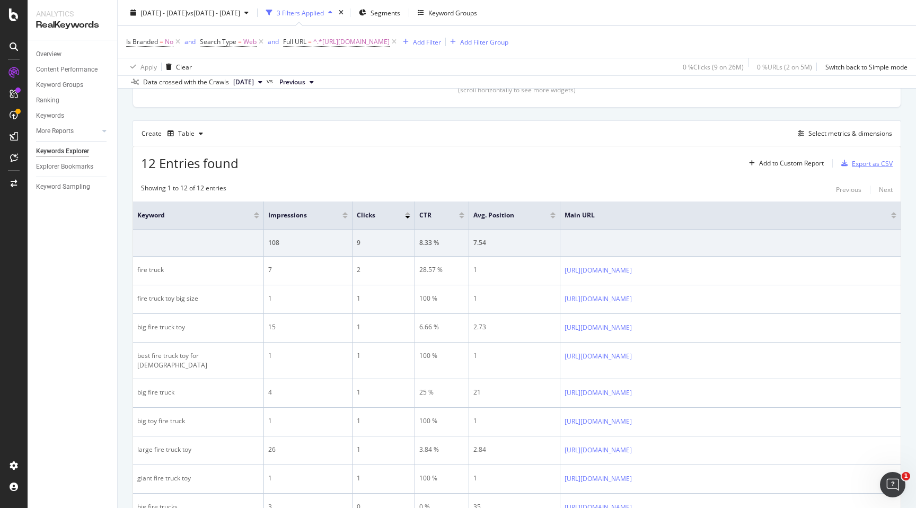
click at [862, 162] on div "Export as CSV" at bounding box center [872, 163] width 41 height 9
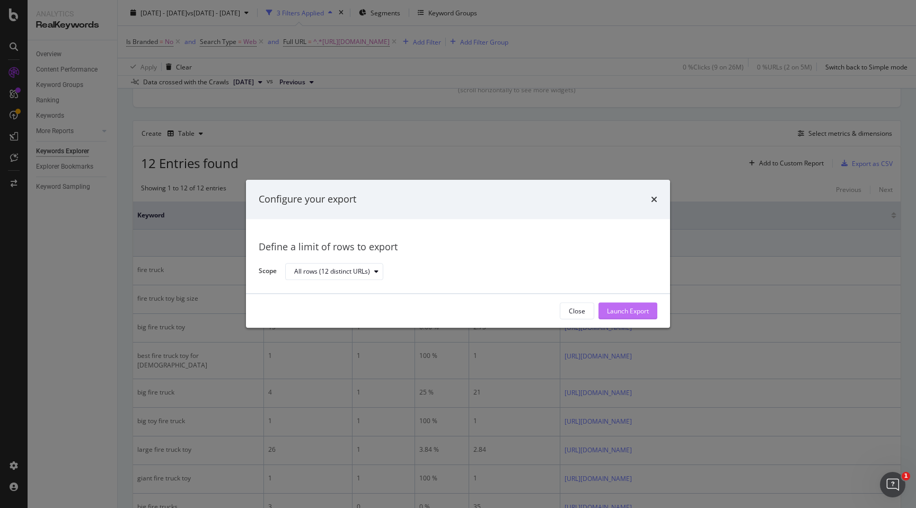
click at [631, 316] on div "Launch Export" at bounding box center [628, 311] width 42 height 16
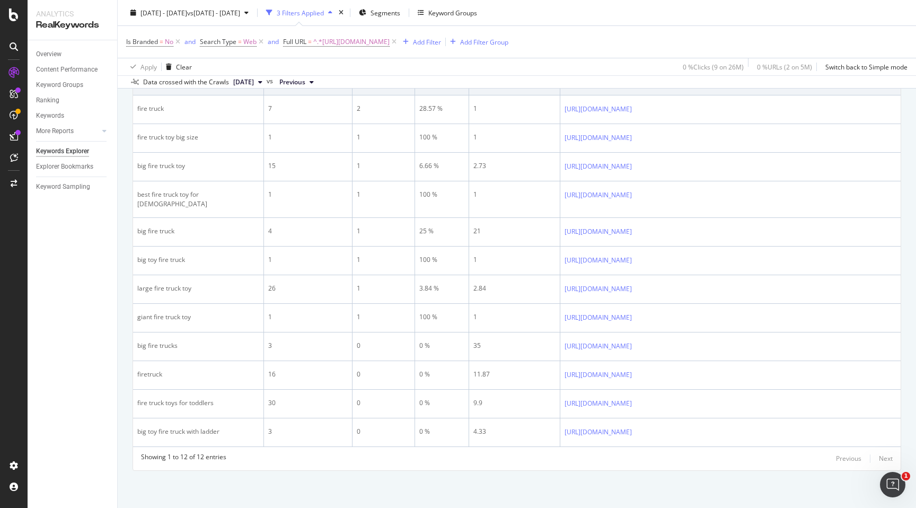
scroll to position [383, 0]
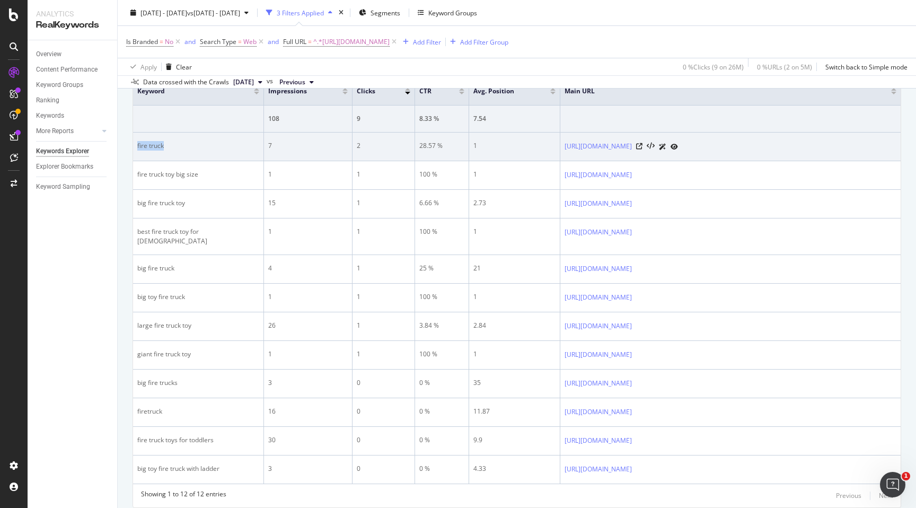
drag, startPoint x: 137, startPoint y: 145, endPoint x: 168, endPoint y: 147, distance: 30.8
click at [168, 147] on div "fire truck" at bounding box center [198, 146] width 122 height 10
copy div "fire truck"
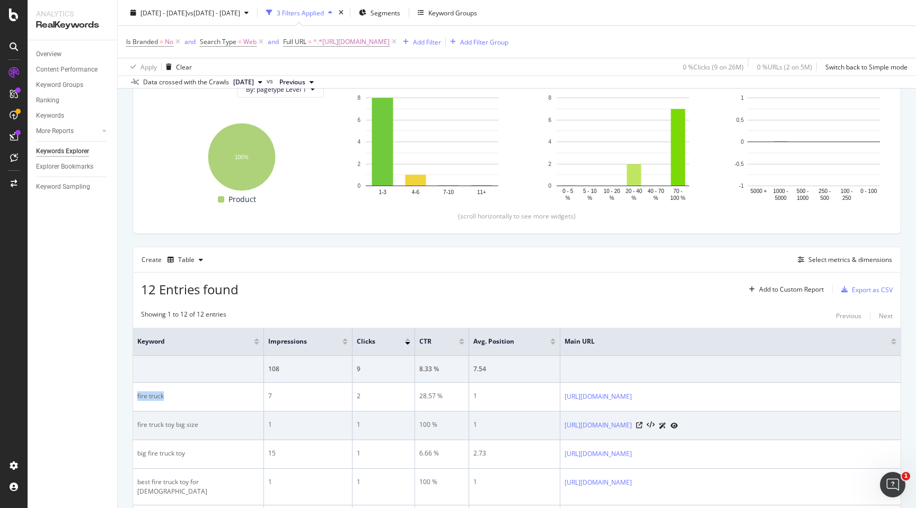
scroll to position [66, 0]
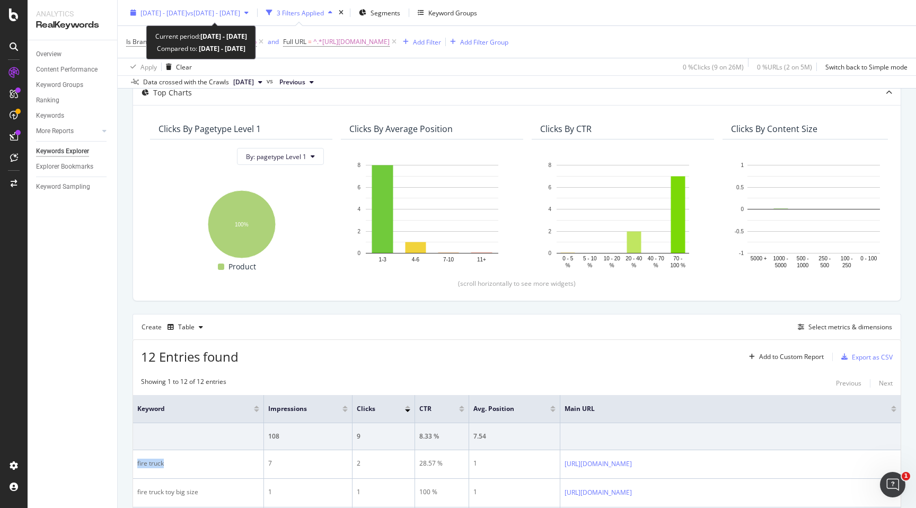
click at [233, 15] on span "vs 2025 Sep. 21st - Oct. 4th" at bounding box center [213, 12] width 53 height 9
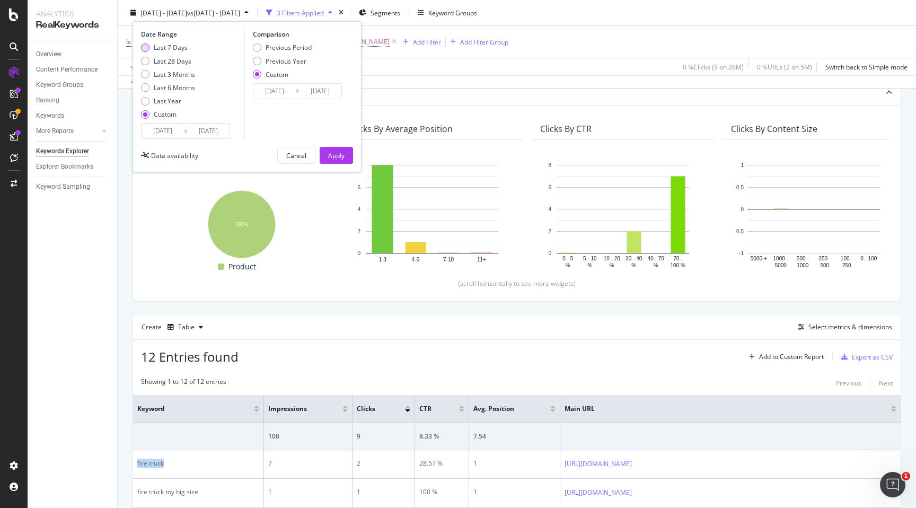
click at [186, 43] on div "Last 7 Days" at bounding box center [171, 47] width 34 height 9
type input "2025/09/30"
type input "2025/10/06"
click at [174, 61] on div "Last 28 Days" at bounding box center [173, 60] width 38 height 9
type input "[DATE]"
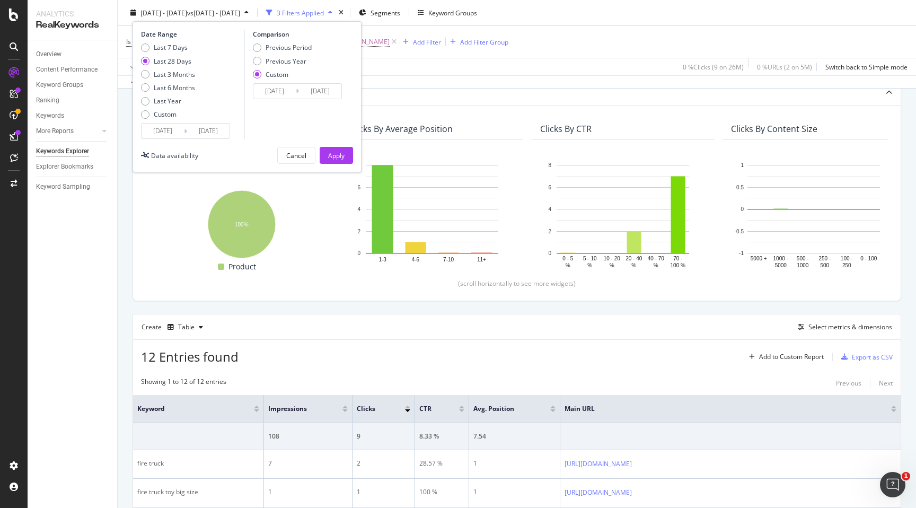
click at [166, 135] on input "[DATE]" at bounding box center [163, 131] width 42 height 15
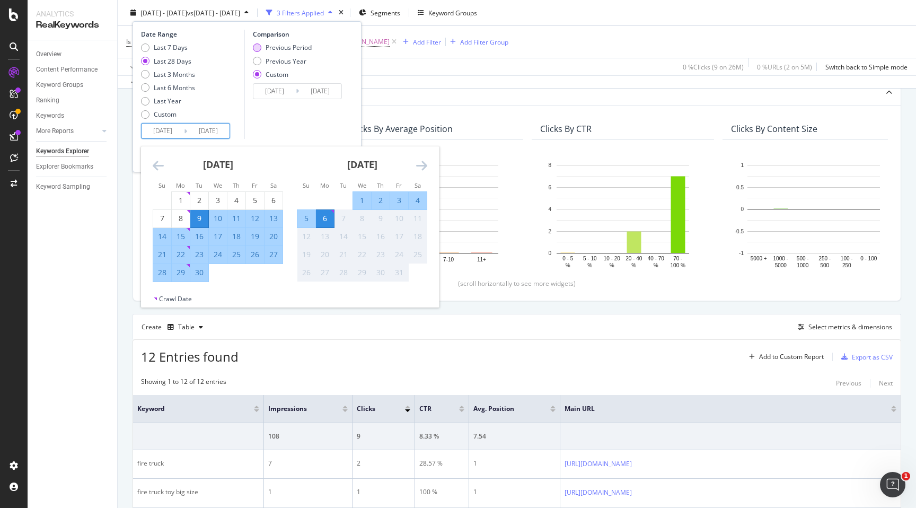
click at [261, 48] on div "Previous Period" at bounding box center [282, 47] width 59 height 9
type input "[DATE]"
click at [163, 133] on input "[DATE]" at bounding box center [163, 131] width 42 height 15
click at [203, 252] on div "23" at bounding box center [199, 254] width 18 height 11
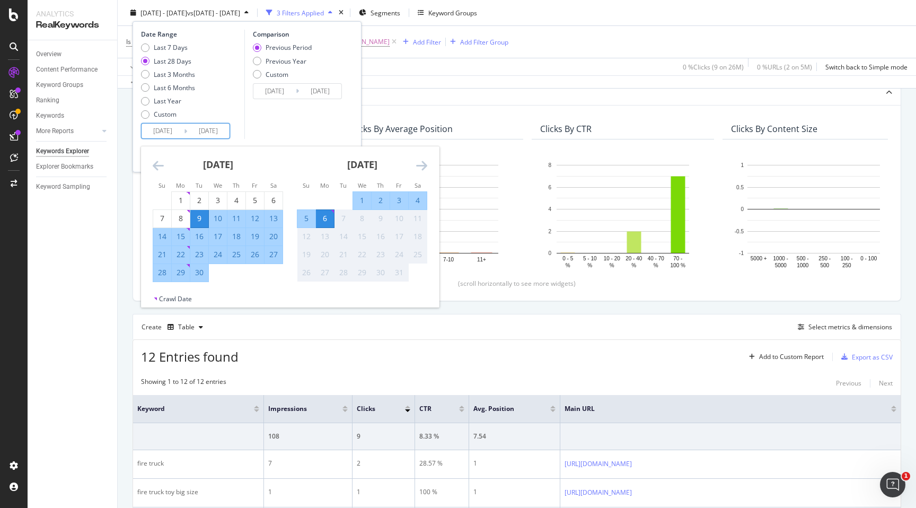
type input "2025/09/23"
type input "[DATE]"
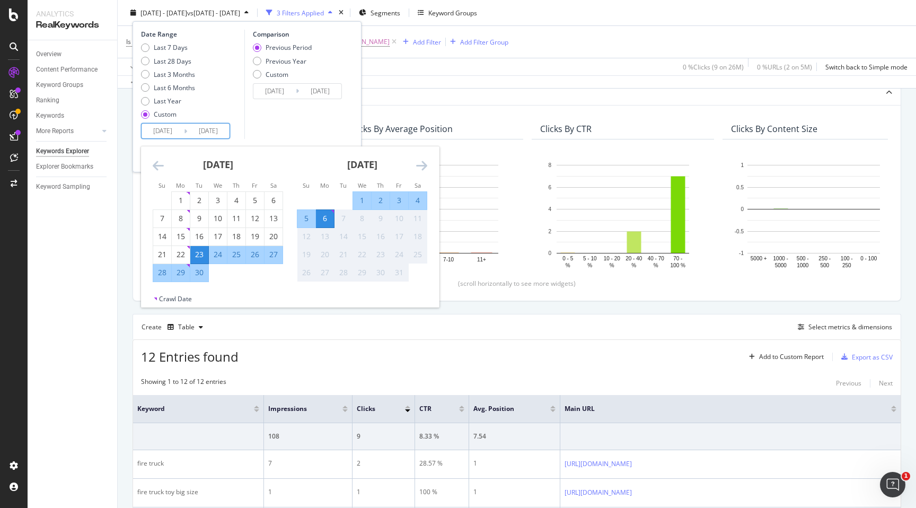
click at [332, 220] on div "6" at bounding box center [325, 218] width 18 height 11
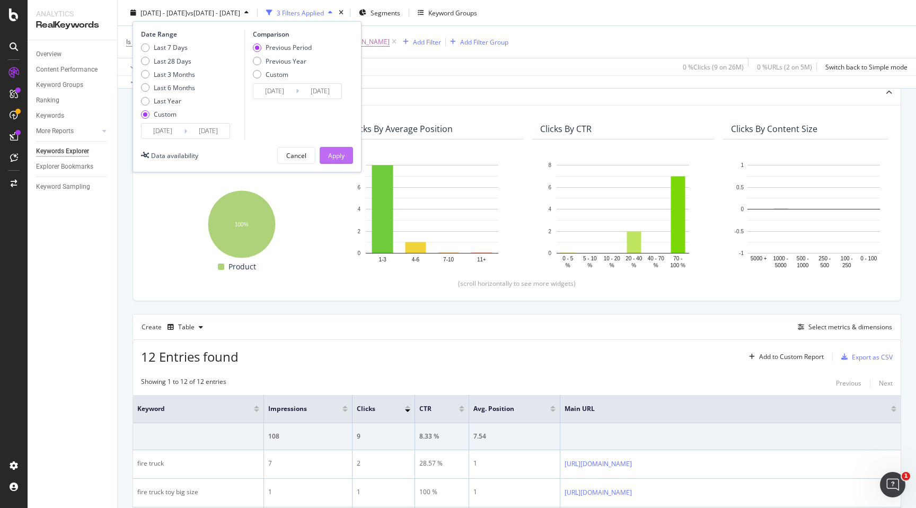
click at [338, 151] on div "Apply" at bounding box center [336, 155] width 16 height 9
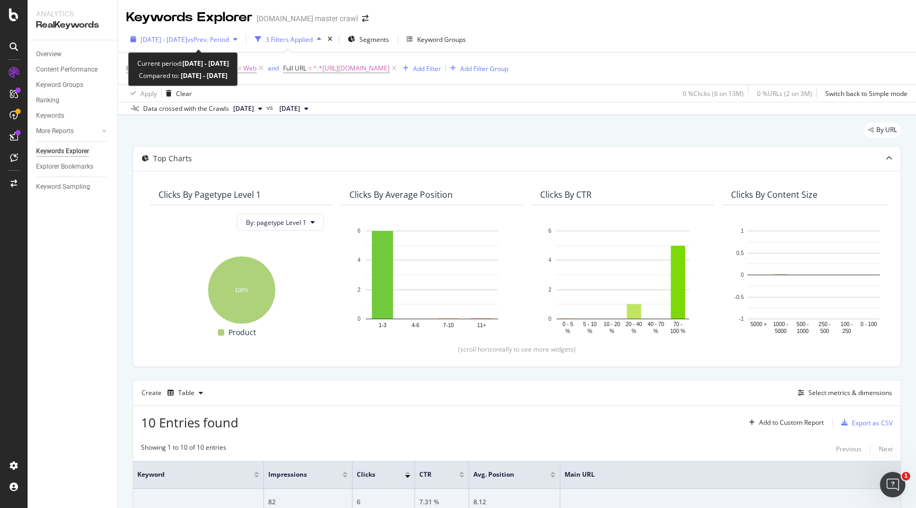
click at [170, 36] on span "2025 Sep. 23rd - Oct. 6th" at bounding box center [164, 39] width 47 height 9
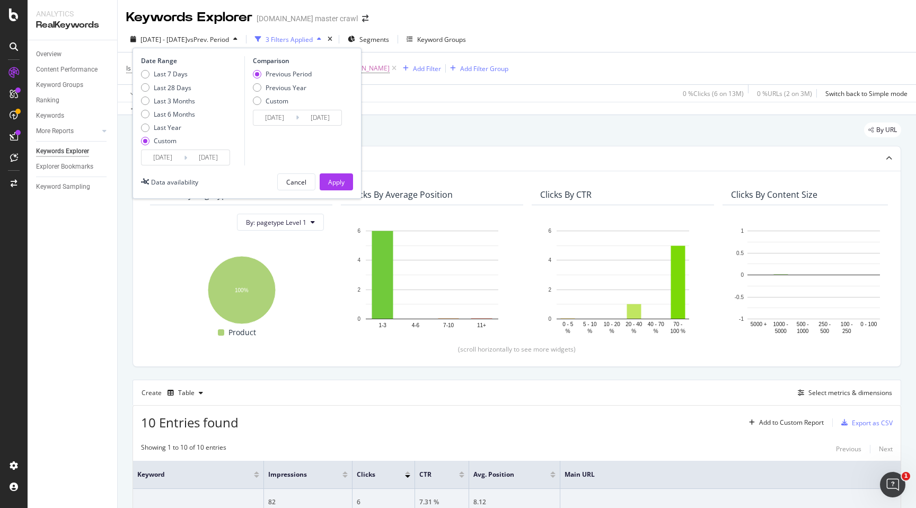
click at [434, 128] on div "By URL" at bounding box center [517, 133] width 769 height 23
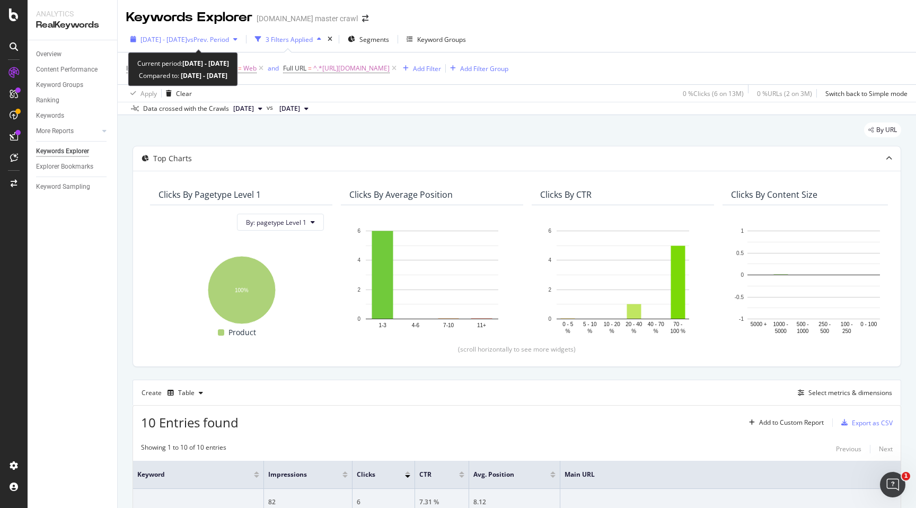
click at [215, 40] on span "vs Prev. Period" at bounding box center [208, 39] width 42 height 9
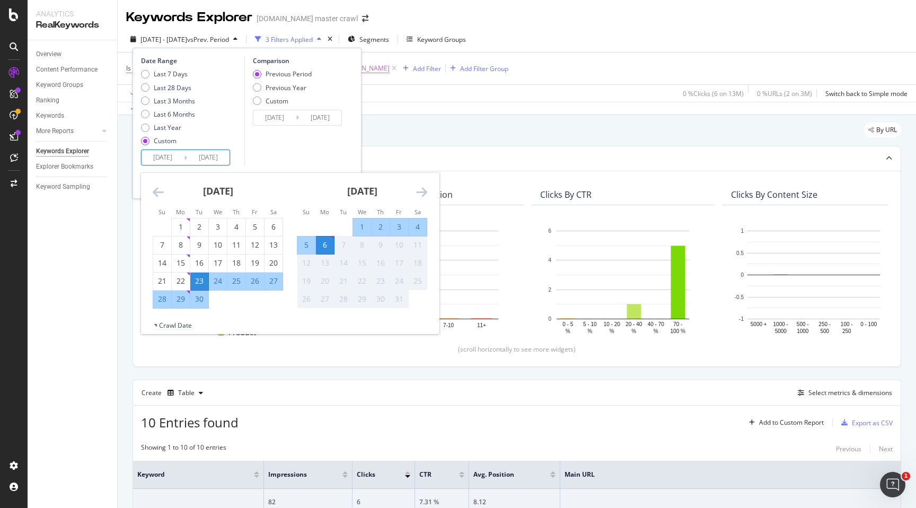
click at [188, 152] on input "2025/10/06" at bounding box center [208, 157] width 42 height 15
click at [402, 127] on div "By URL" at bounding box center [517, 133] width 769 height 23
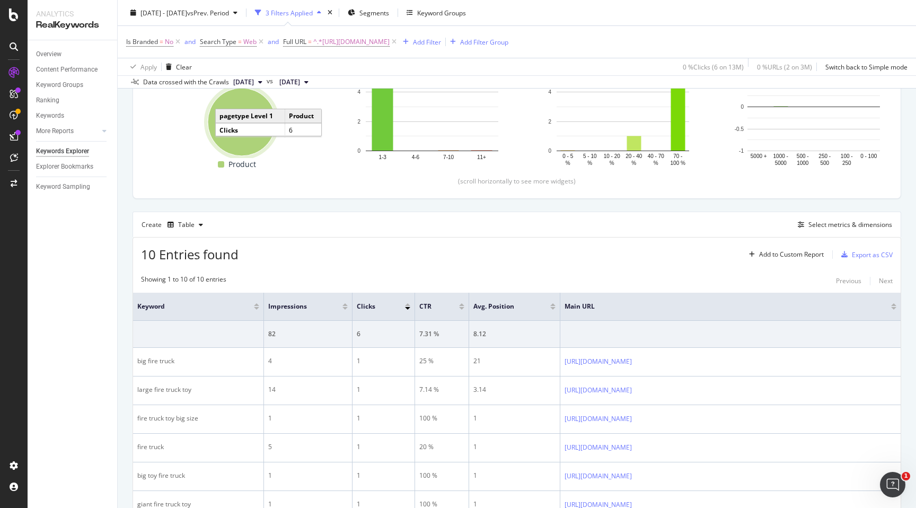
scroll to position [210, 0]
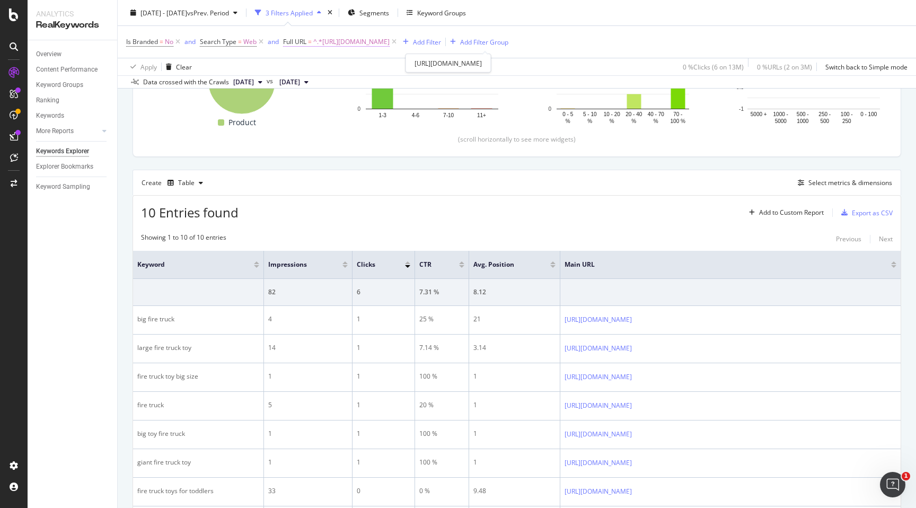
click at [361, 43] on span "^.*https://www.target.com/p/syncfun-kids-toy-fire-truck-extra-large-size-fire-t…" at bounding box center [351, 41] width 76 height 15
click at [333, 91] on input "https://www.target.com/p/syncfun-kids-toy-fire-truck-extra-large-size-fire-truc…" at bounding box center [343, 85] width 100 height 17
paste input "ravensburger-disney-villainous-unstoppable-family-board-game/-/A-94246204"
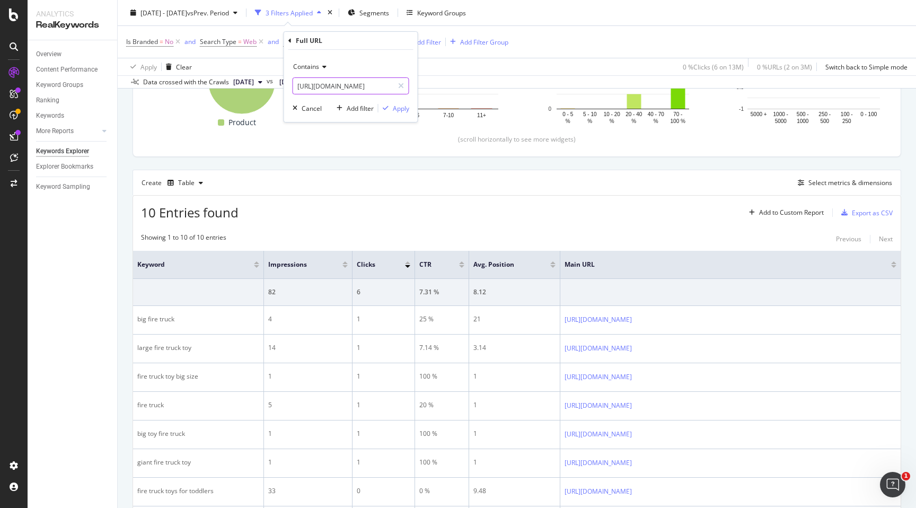
type input "https://www.target.com/p/ravensburger-disney-villainous-unstoppable-family-boar…"
click at [406, 109] on div "Apply" at bounding box center [401, 108] width 16 height 9
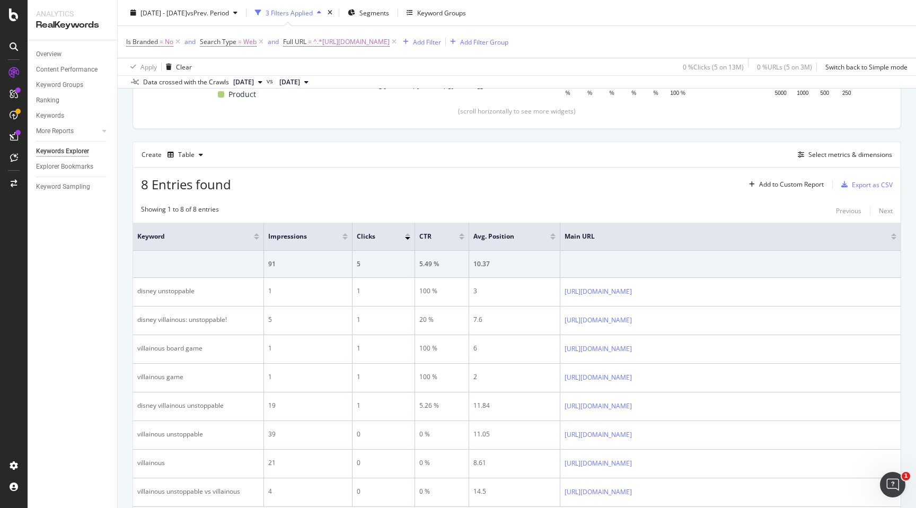
scroll to position [238, 0]
click at [293, 147] on div "Create Table Select metrics & dimensions" at bounding box center [517, 154] width 769 height 25
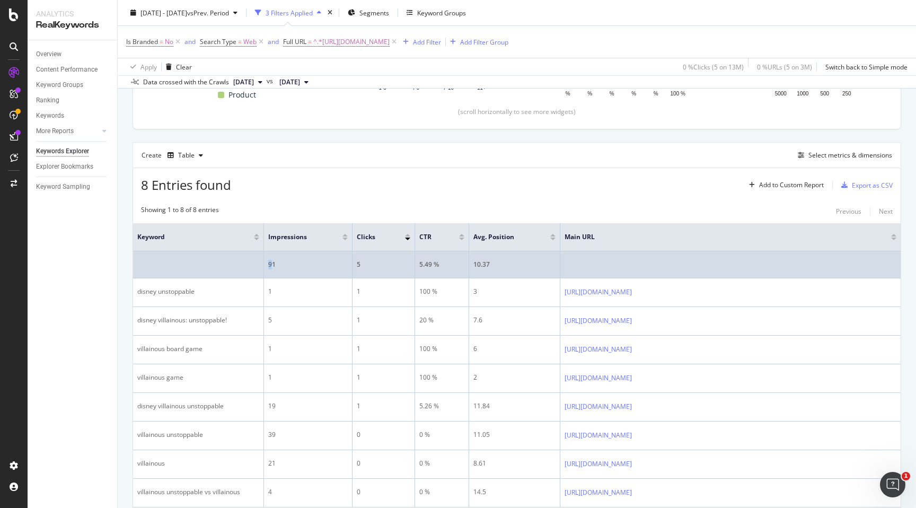
click at [274, 264] on div "91" at bounding box center [308, 265] width 80 height 10
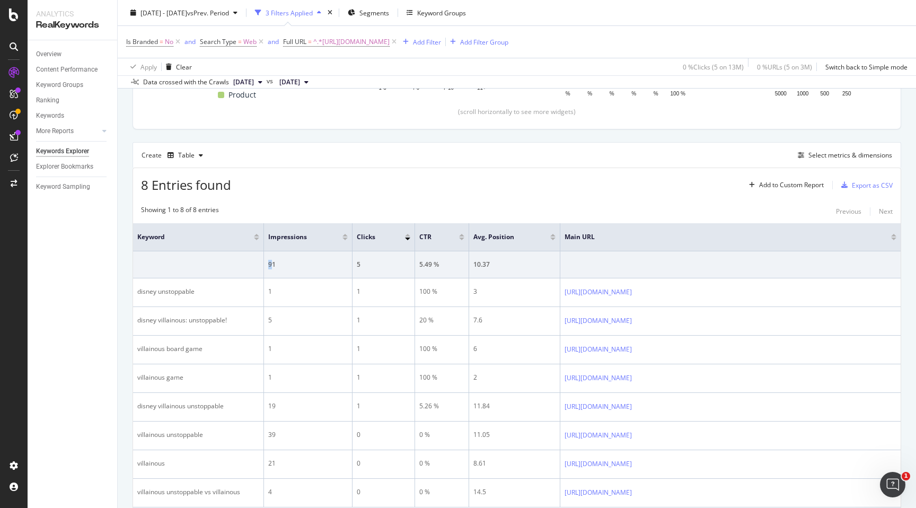
click at [279, 152] on div "Create Table Select metrics & dimensions" at bounding box center [517, 154] width 769 height 25
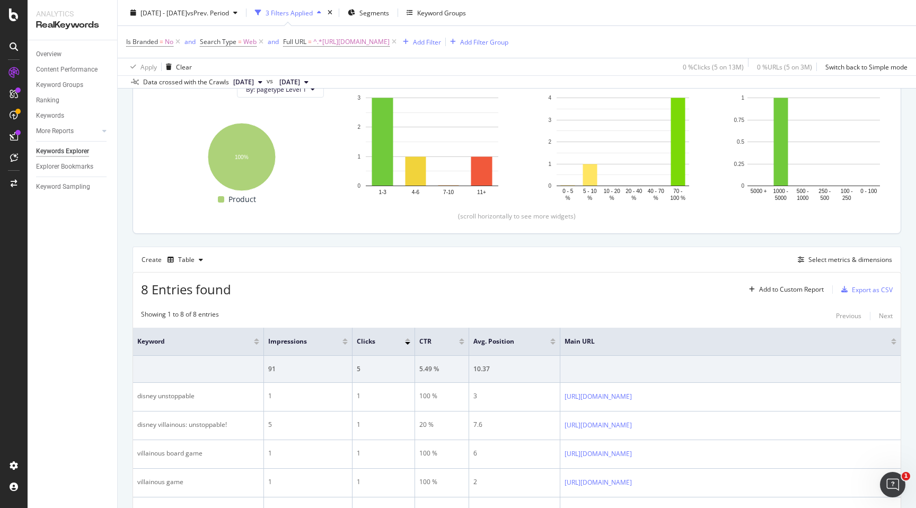
scroll to position [0, 0]
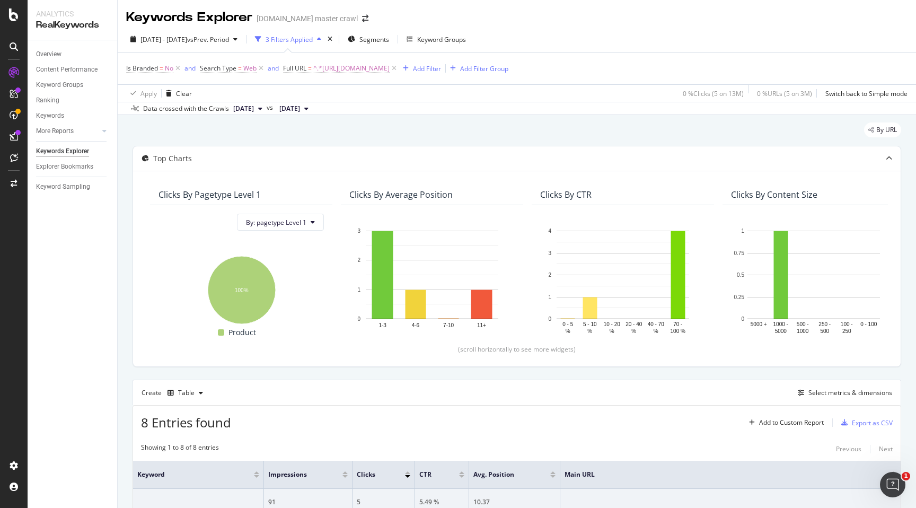
click at [296, 83] on div "Is Branded = No and Search Type = Web and Full URL = ^.*https://www.target.com/…" at bounding box center [517, 68] width 782 height 32
click at [88, 203] on div "Overview Content Performance Keyword Groups Ranking Keywords More Reports Count…" at bounding box center [73, 274] width 90 height 468
click at [79, 255] on div "Overview Content Performance Keyword Groups Ranking Keywords More Reports Count…" at bounding box center [73, 274] width 90 height 468
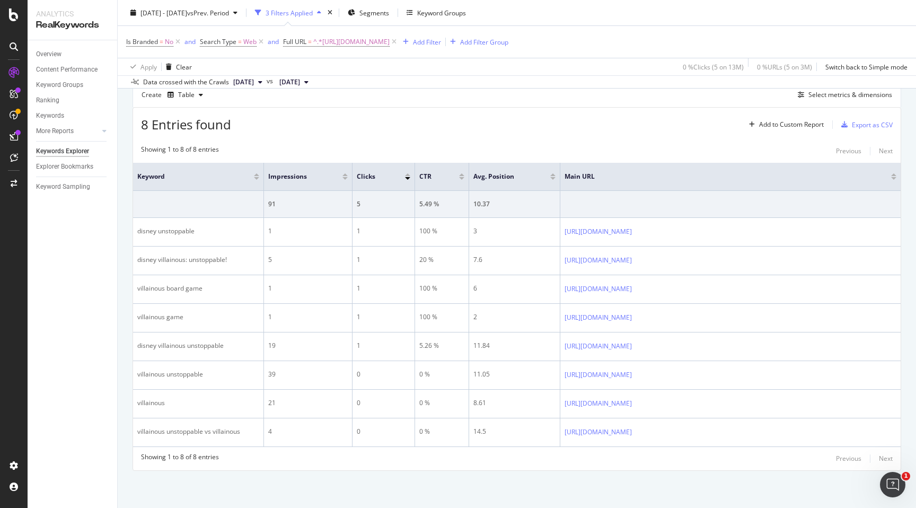
scroll to position [379, 0]
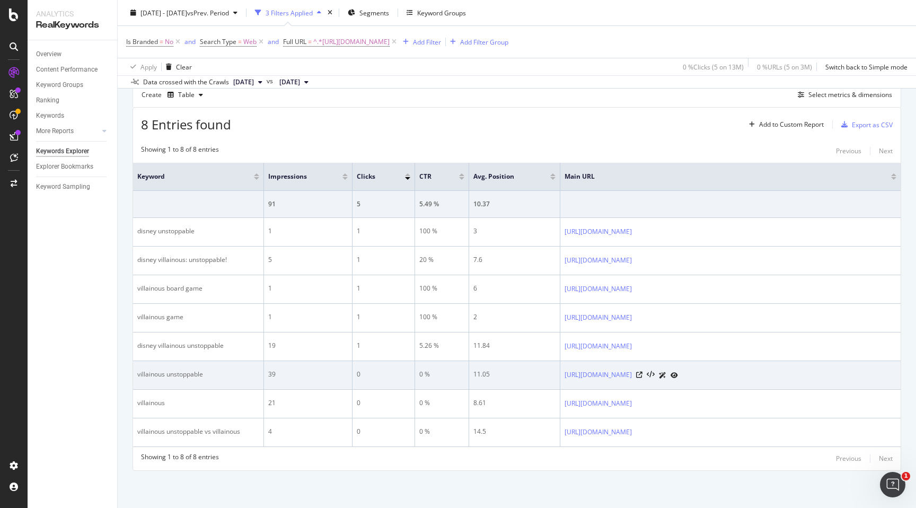
click at [152, 370] on div "villainous unstoppable" at bounding box center [198, 375] width 122 height 10
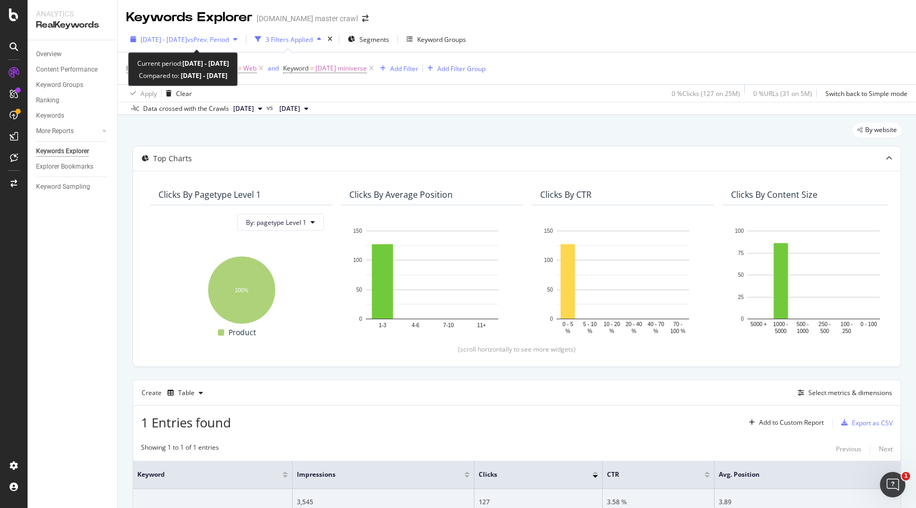
click at [187, 36] on span "[DATE] - [DATE]" at bounding box center [164, 39] width 47 height 9
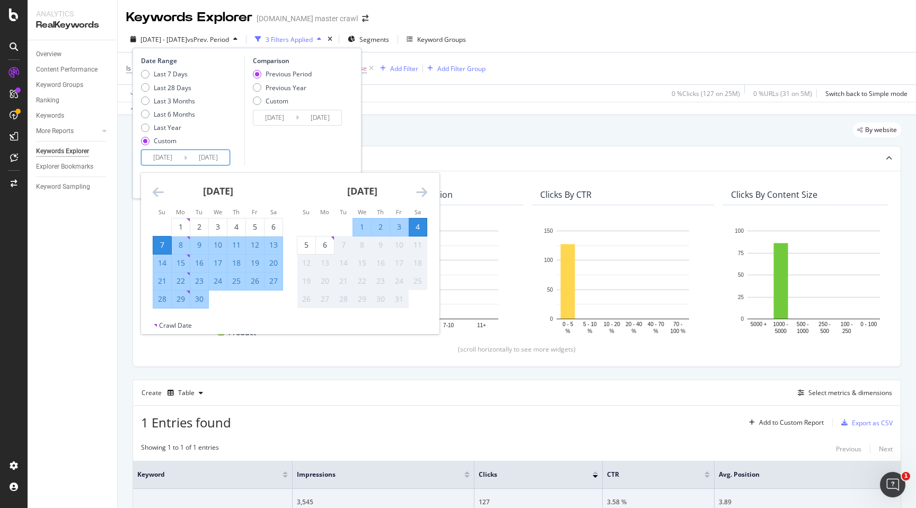
click at [175, 157] on input "[DATE]" at bounding box center [163, 157] width 42 height 15
click at [181, 246] on div "8" at bounding box center [181, 245] width 18 height 11
type input "[DATE]"
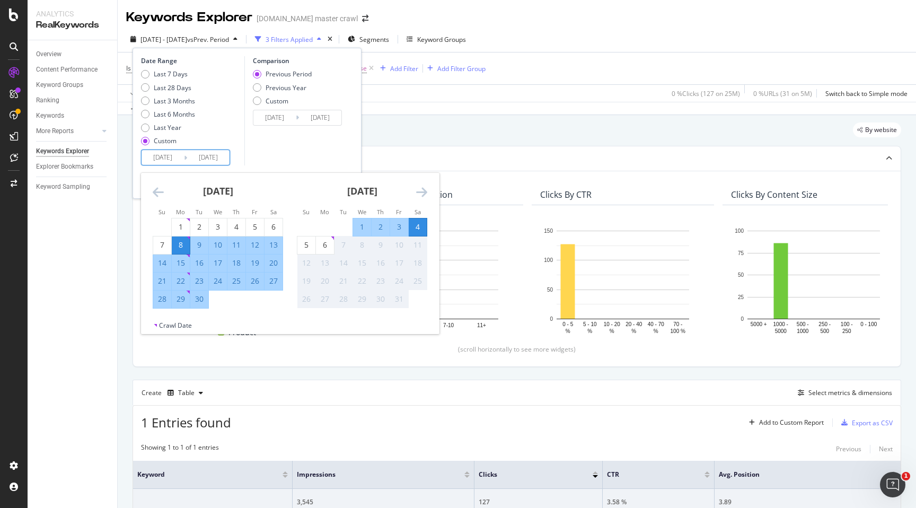
click at [181, 276] on div "22" at bounding box center [181, 281] width 18 height 11
type input "[DATE]"
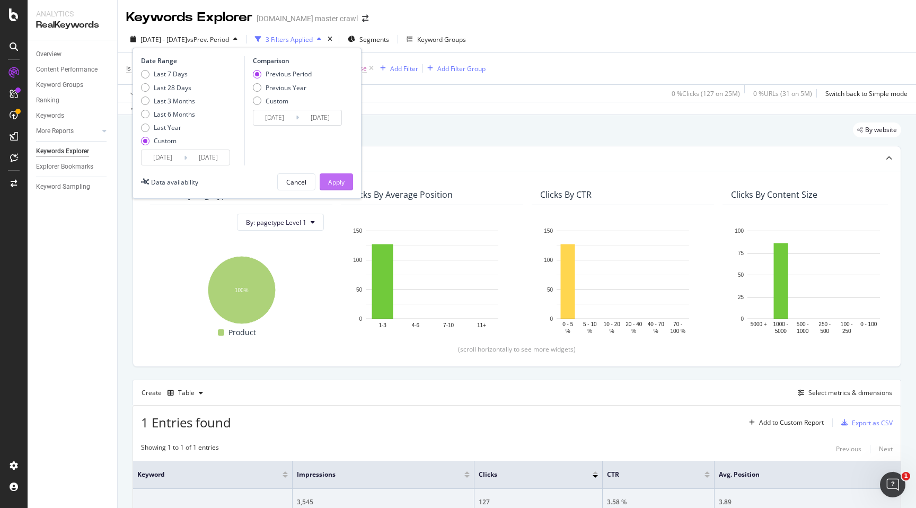
click at [332, 187] on div "Apply" at bounding box center [336, 182] width 16 height 16
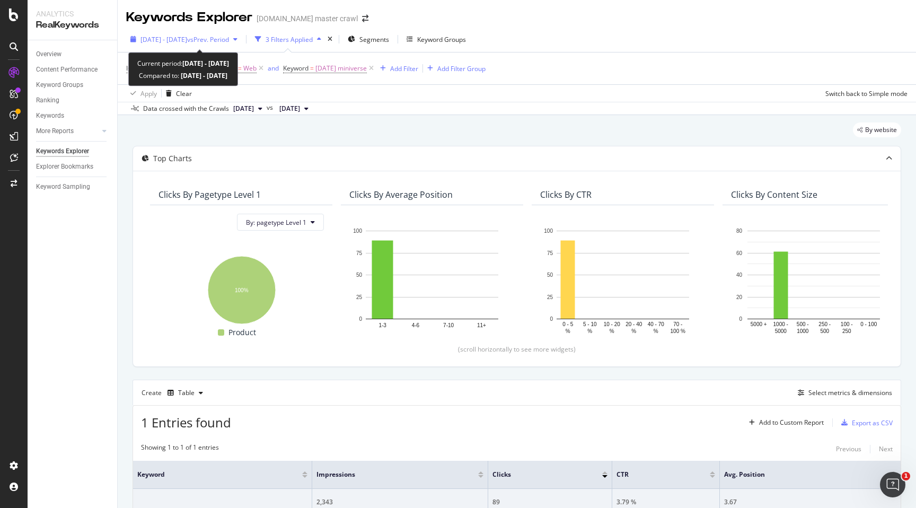
click at [208, 45] on div "[DATE] - [DATE] vs Prev. Period" at bounding box center [184, 39] width 116 height 16
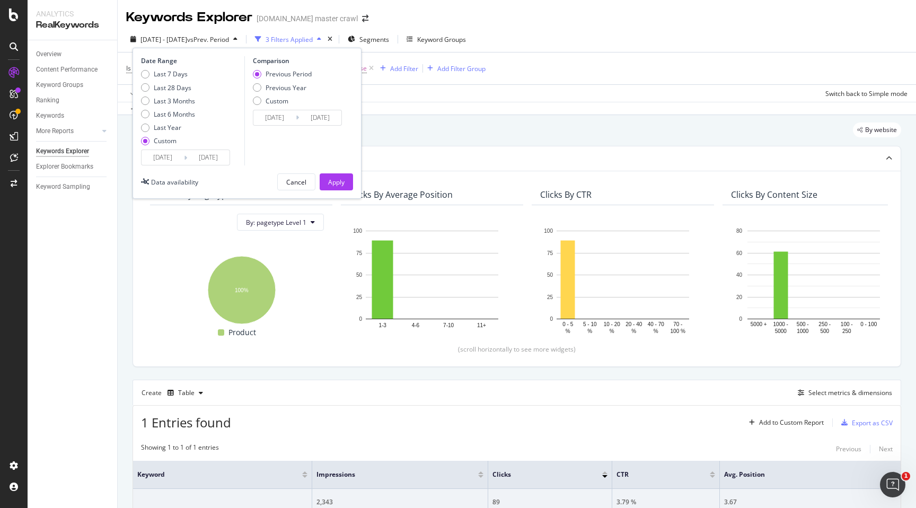
click at [183, 162] on input "[DATE]" at bounding box center [163, 157] width 42 height 15
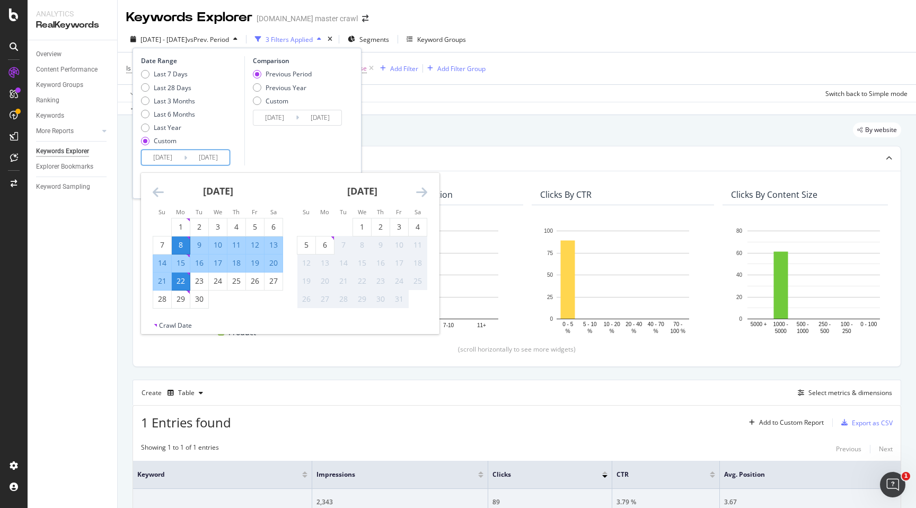
click at [200, 245] on div "9" at bounding box center [199, 245] width 18 height 11
type input "[DATE]"
click at [138, 178] on div "Date Range Last 7 Days Last 28 Days Last 3 Months Last 6 Months Last Year Custo…" at bounding box center [247, 123] width 229 height 151
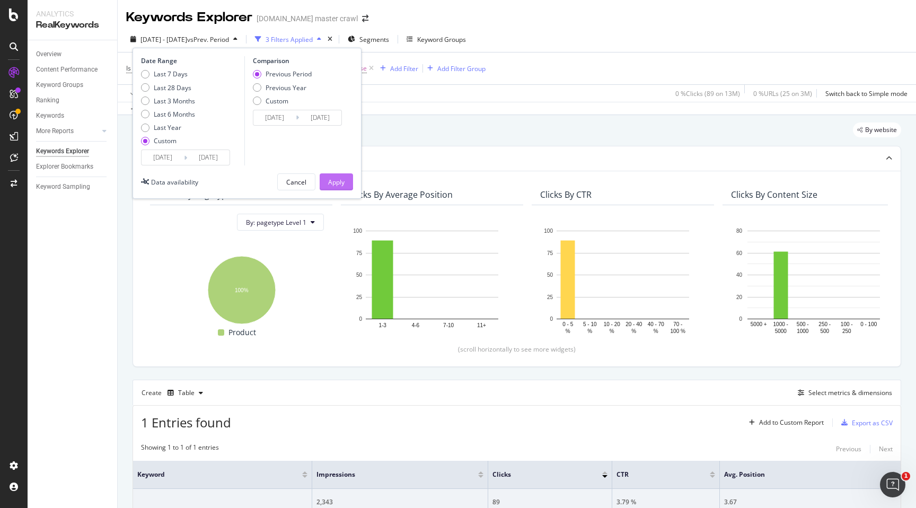
click at [321, 181] on button "Apply" at bounding box center [336, 181] width 33 height 17
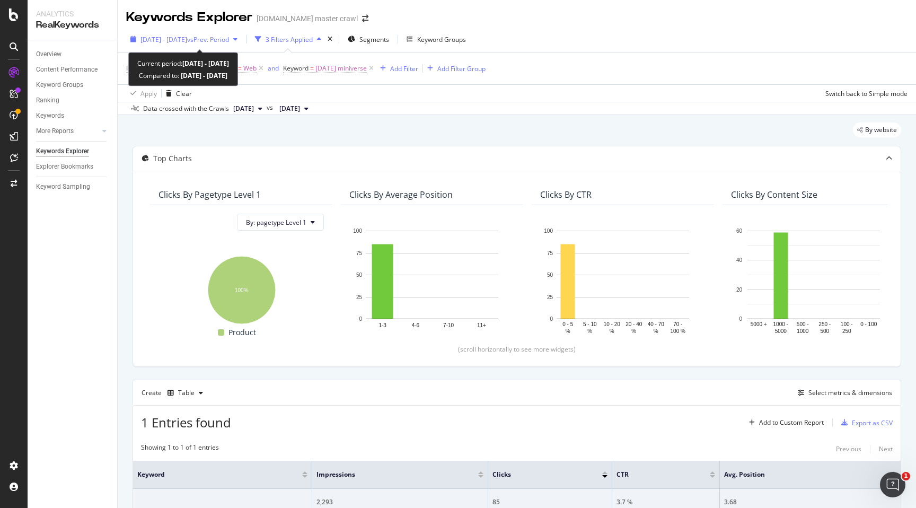
click at [157, 37] on span "[DATE] - [DATE]" at bounding box center [164, 39] width 47 height 9
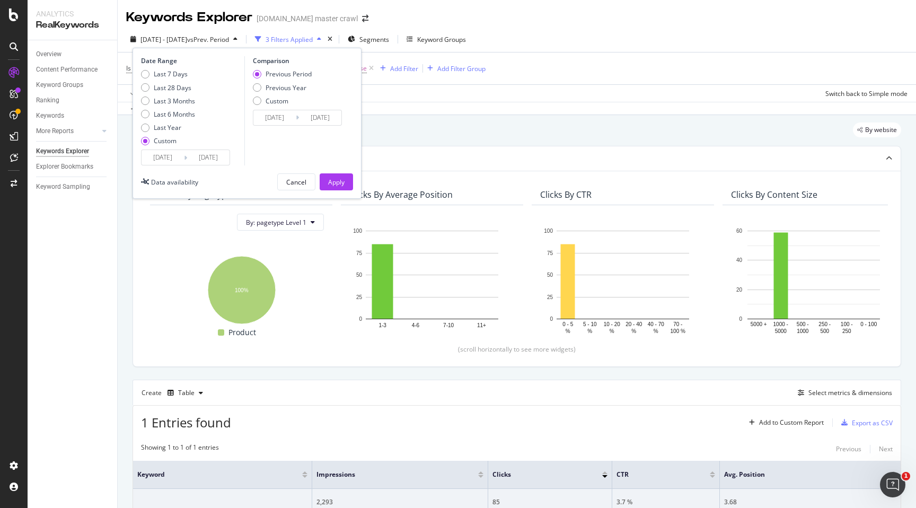
click at [173, 155] on input "[DATE]" at bounding box center [163, 157] width 42 height 15
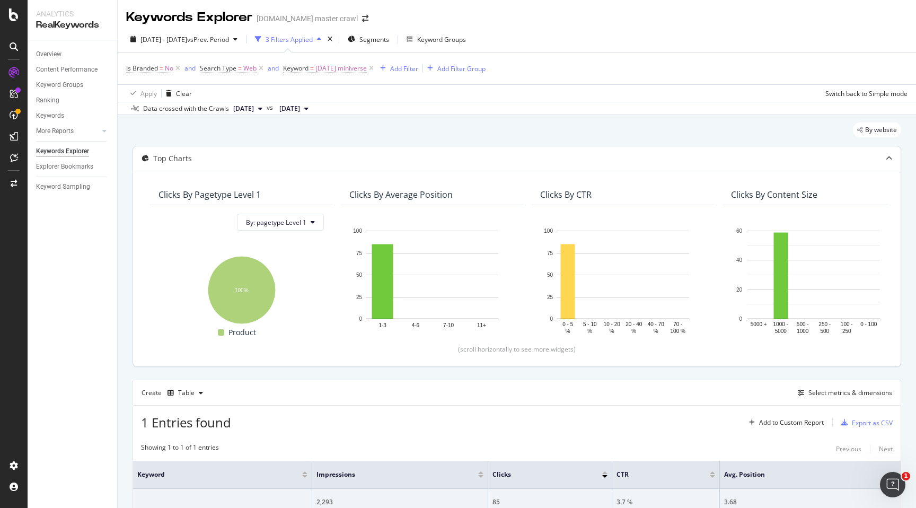
click at [434, 147] on div "Top Charts" at bounding box center [517, 158] width 768 height 24
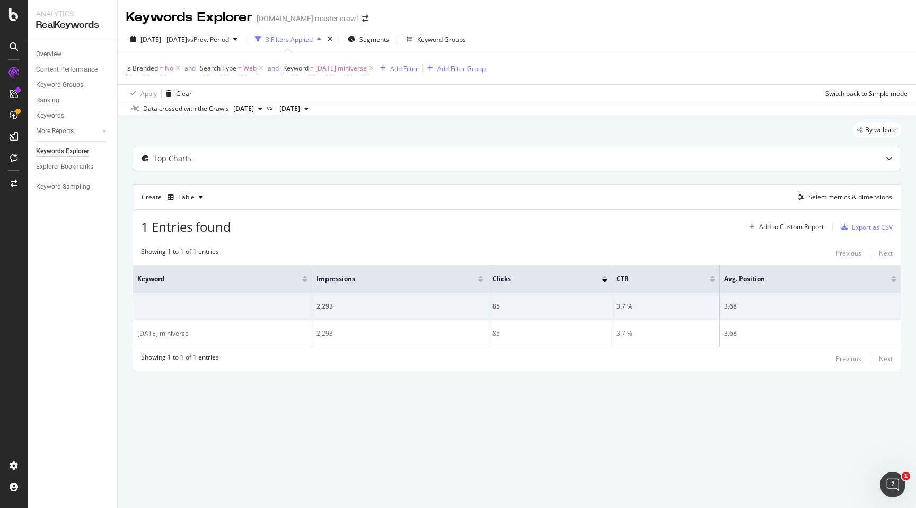
click at [434, 147] on div "Top Charts" at bounding box center [517, 158] width 768 height 24
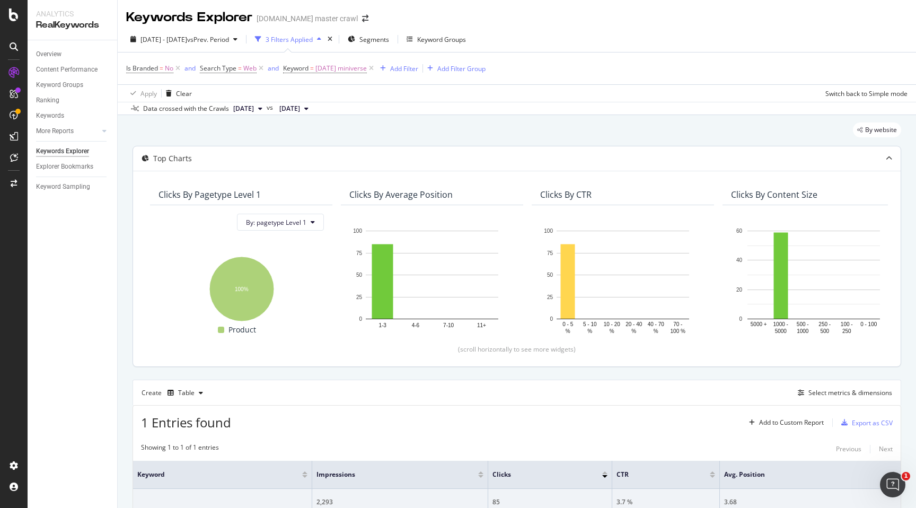
click at [433, 151] on div "Top Charts" at bounding box center [517, 158] width 768 height 24
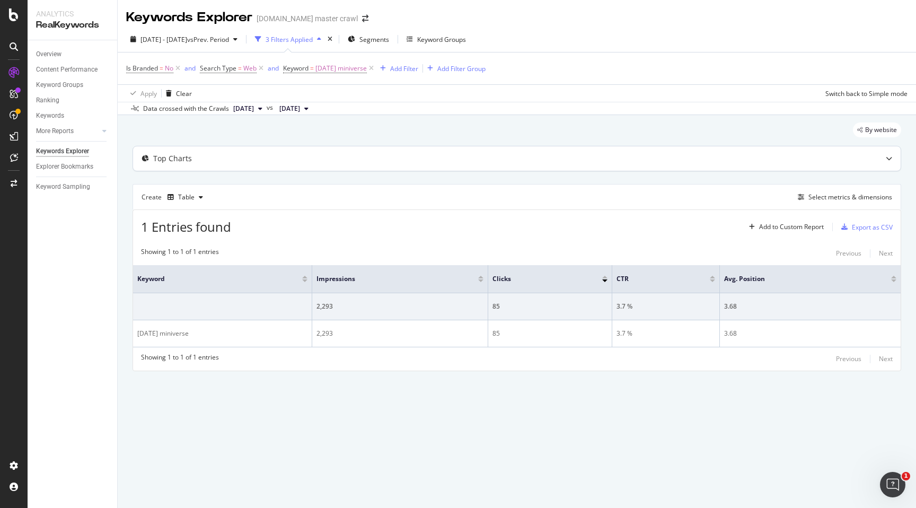
click at [450, 154] on div "Top Charts" at bounding box center [496, 158] width 726 height 11
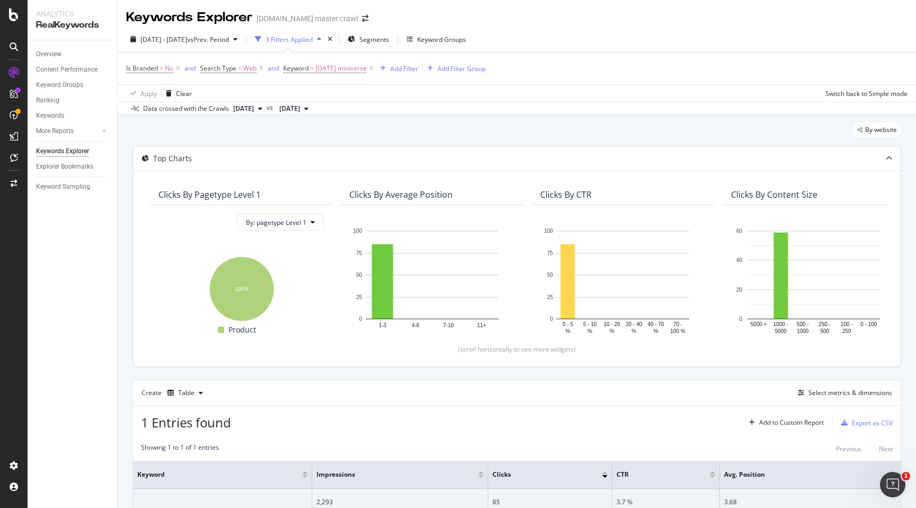
click at [450, 154] on div "Top Charts" at bounding box center [496, 158] width 726 height 11
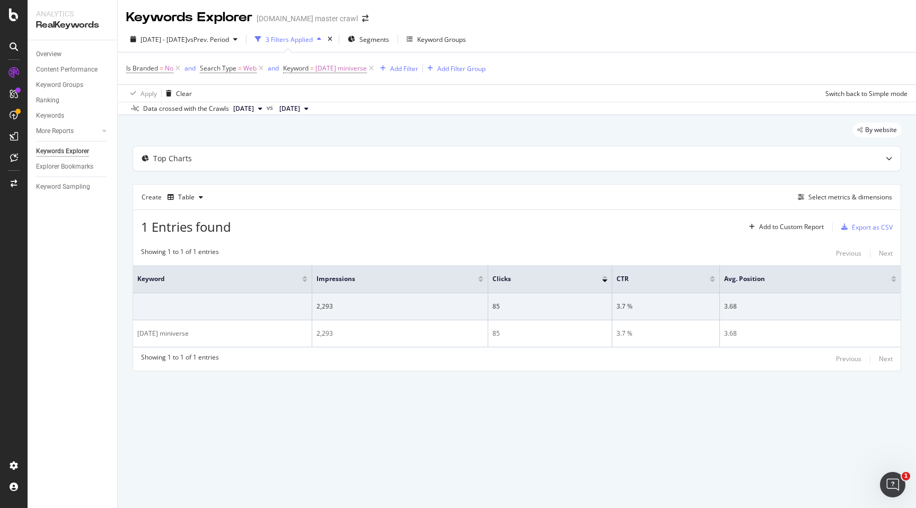
click at [454, 139] on div "By website" at bounding box center [517, 133] width 769 height 23
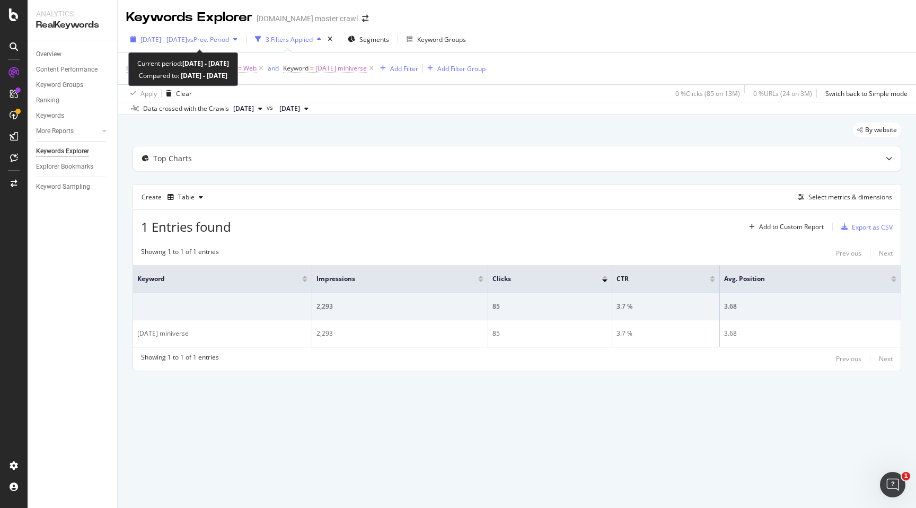
click at [187, 41] on span "[DATE] - [DATE]" at bounding box center [164, 39] width 47 height 9
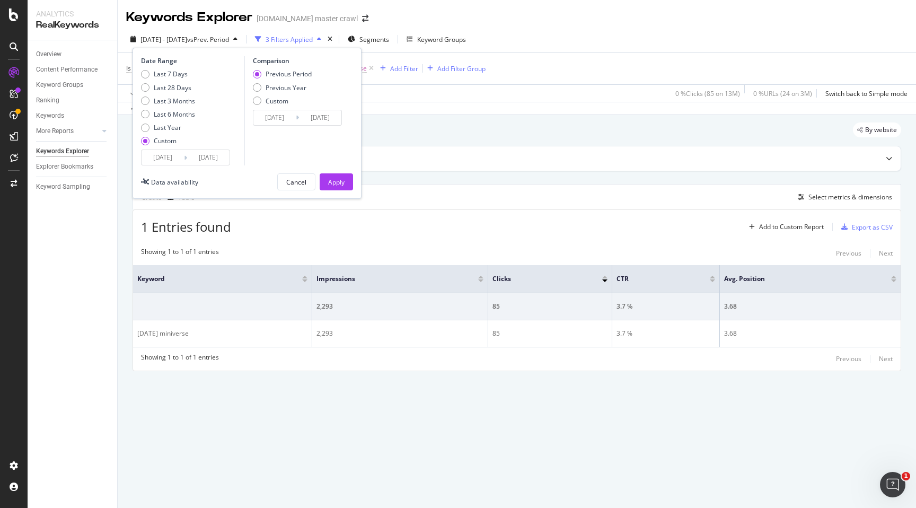
click at [192, 157] on input "[DATE]" at bounding box center [208, 157] width 42 height 15
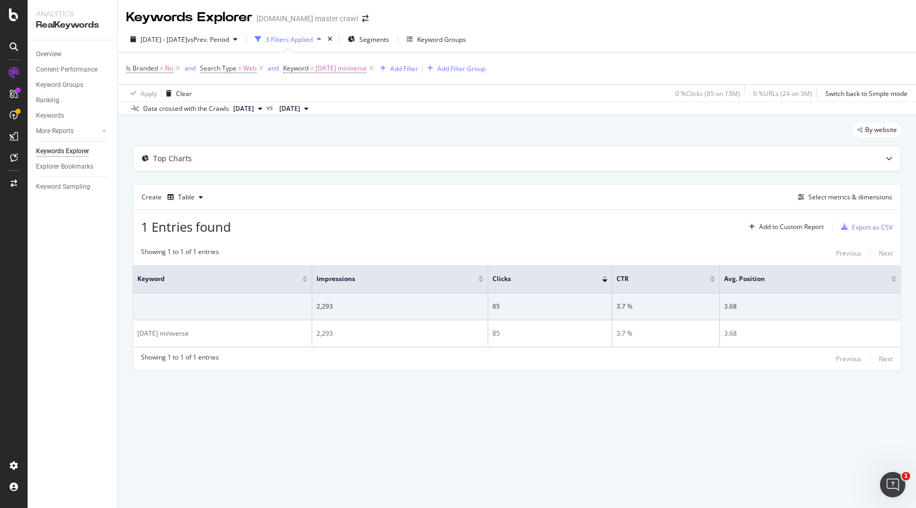
click at [478, 125] on div "By website" at bounding box center [517, 133] width 769 height 23
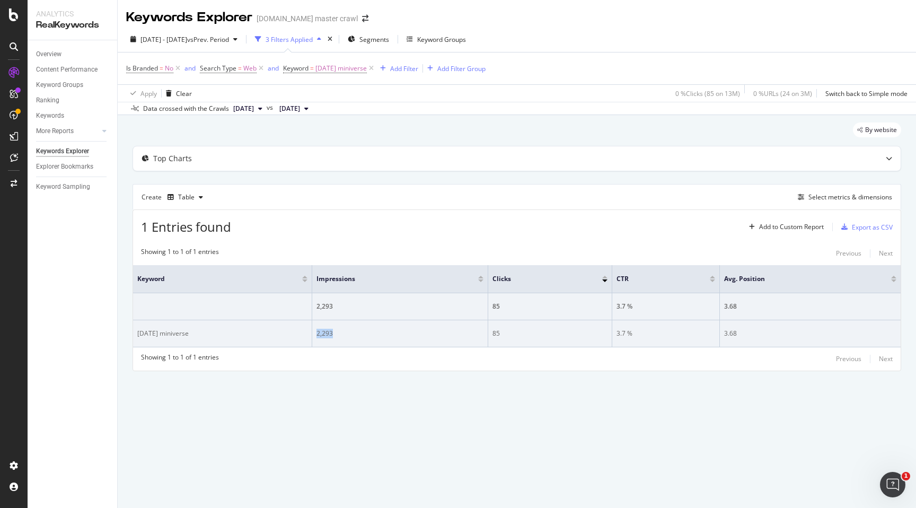
drag, startPoint x: 316, startPoint y: 334, endPoint x: 340, endPoint y: 336, distance: 25.0
click at [340, 336] on td "2,293" at bounding box center [400, 333] width 176 height 27
copy div "2,293"
